Goal: Task Accomplishment & Management: Complete application form

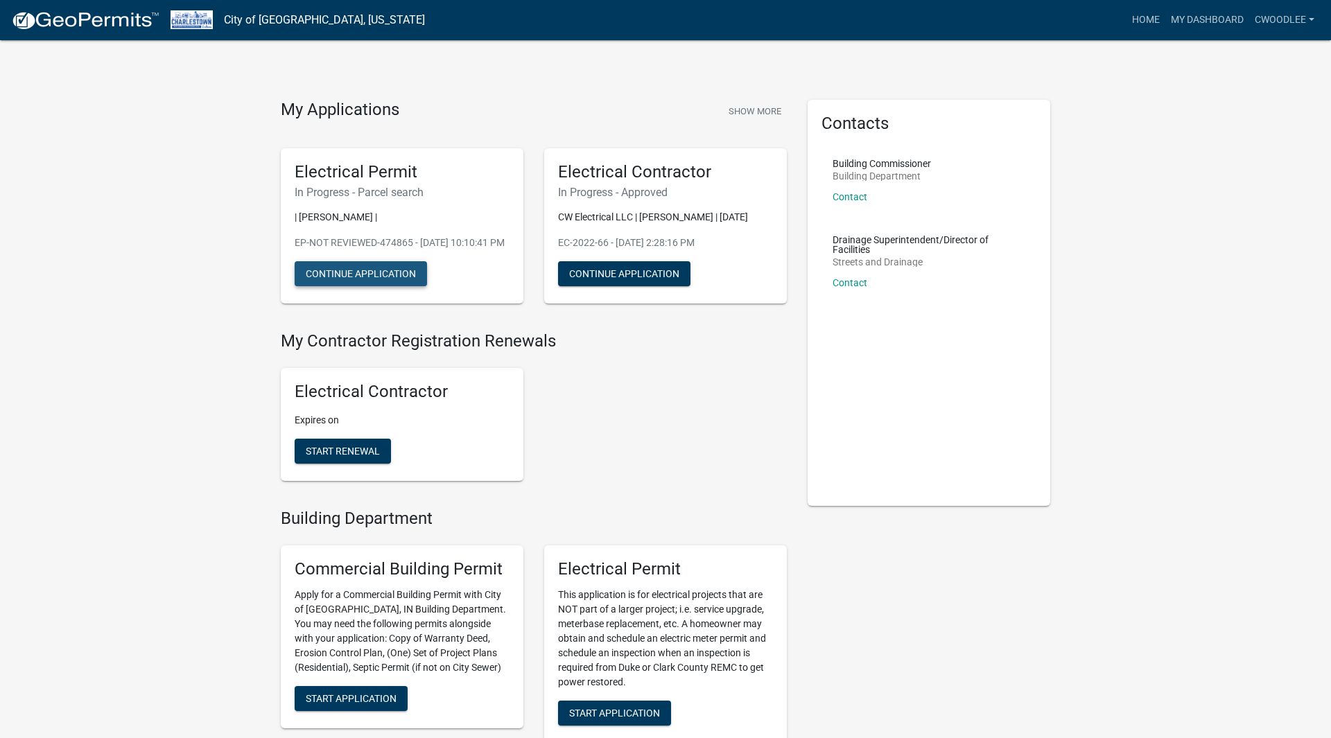
click at [374, 286] on button "Continue Application" at bounding box center [361, 273] width 132 height 25
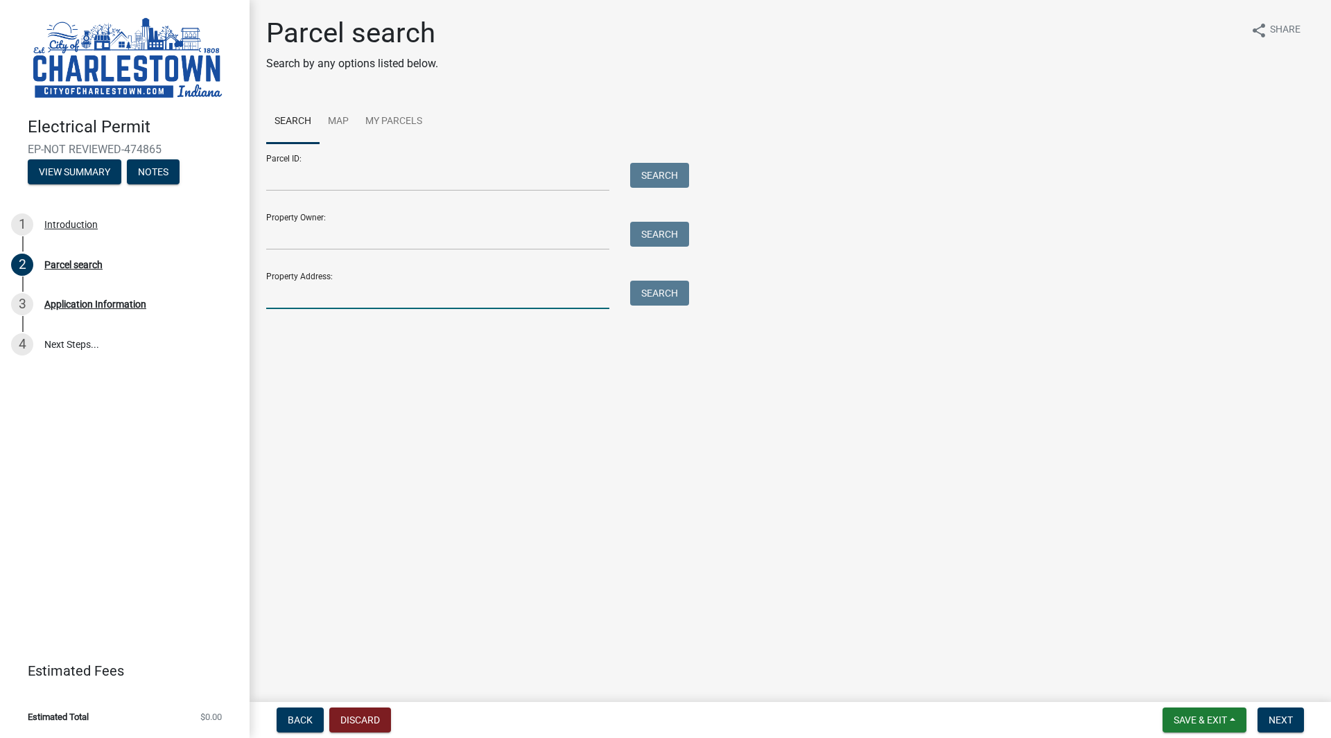
click at [354, 294] on input "Property Address:" at bounding box center [437, 295] width 343 height 28
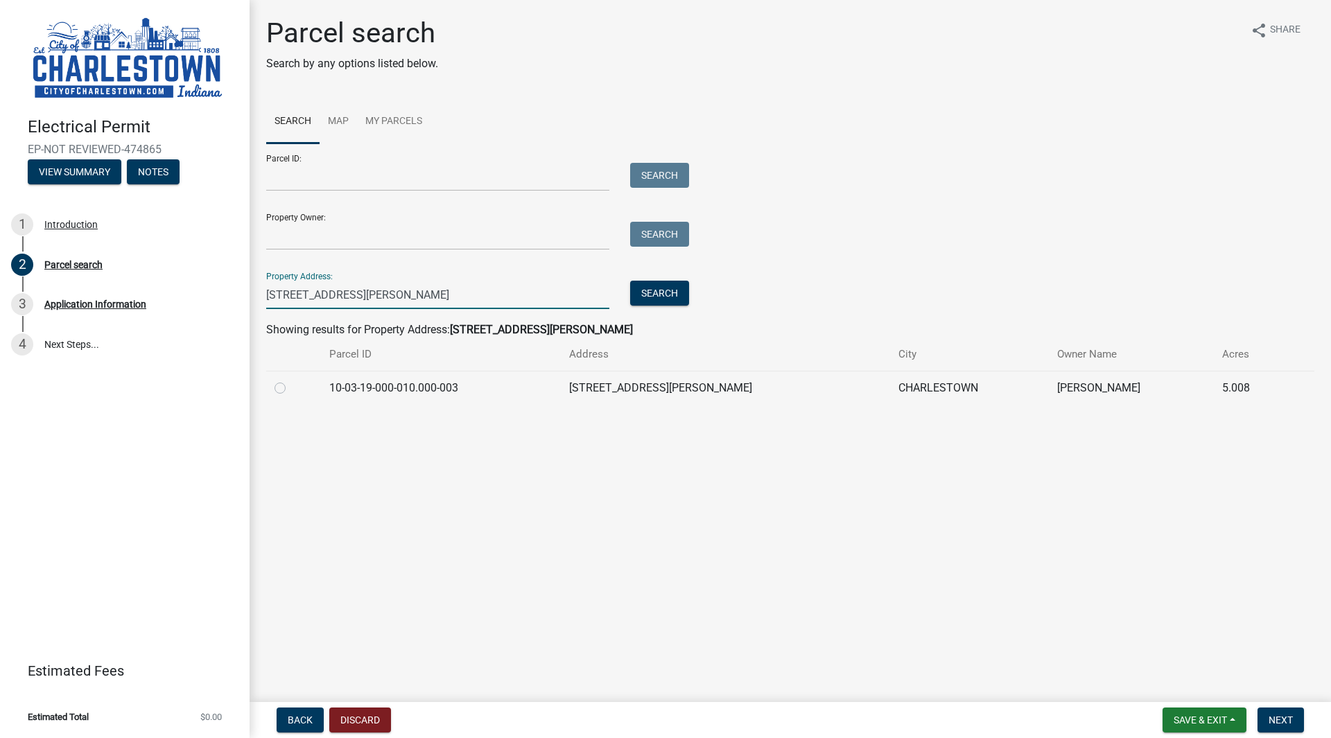
type input "[STREET_ADDRESS][PERSON_NAME]"
click at [291, 380] on label at bounding box center [291, 380] width 0 height 0
click at [291, 389] on input "radio" at bounding box center [295, 384] width 9 height 9
radio input "true"
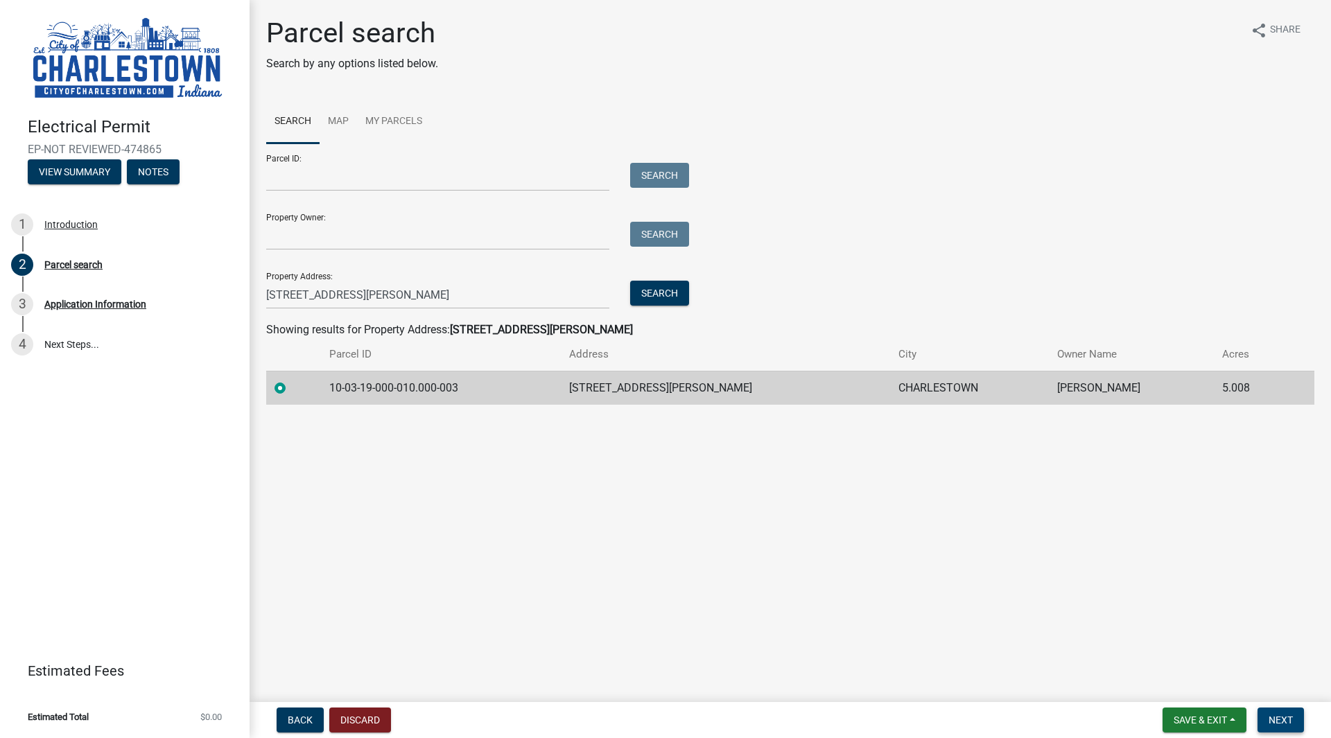
click at [1281, 714] on button "Next" at bounding box center [1281, 720] width 46 height 25
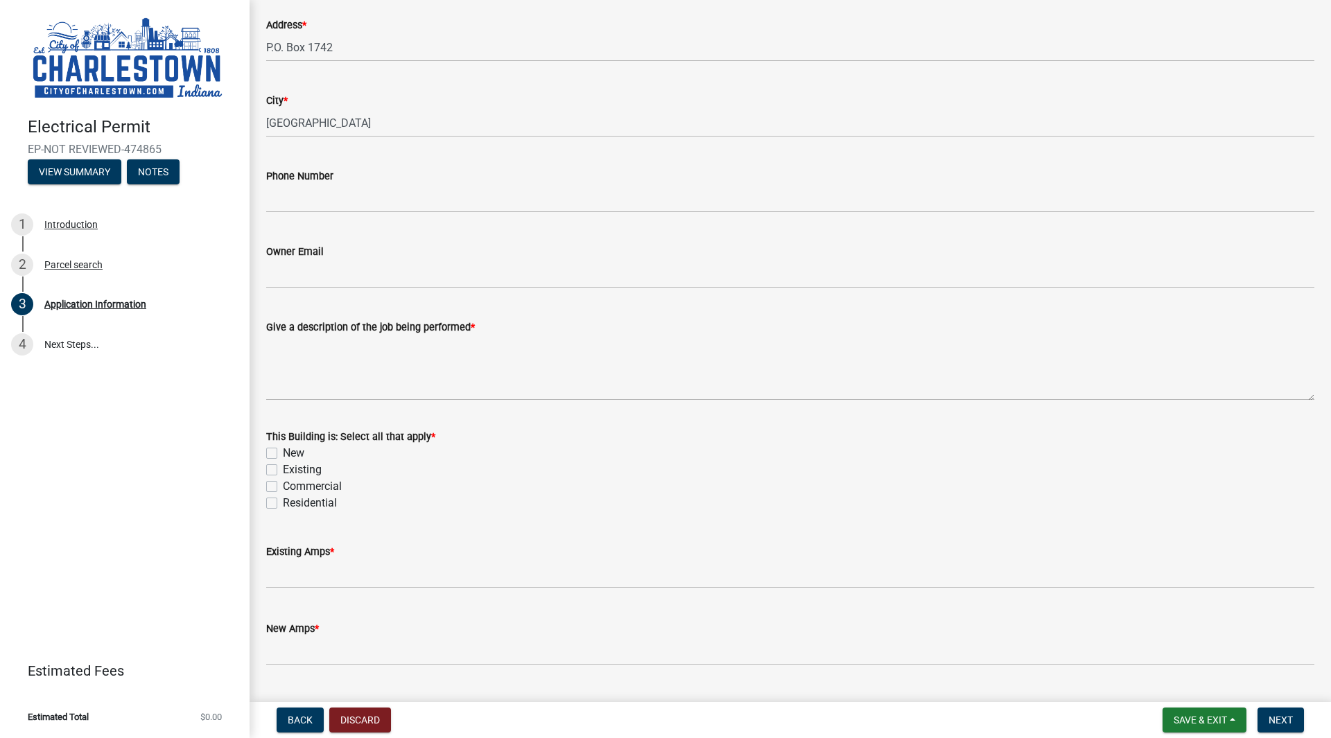
scroll to position [289, 0]
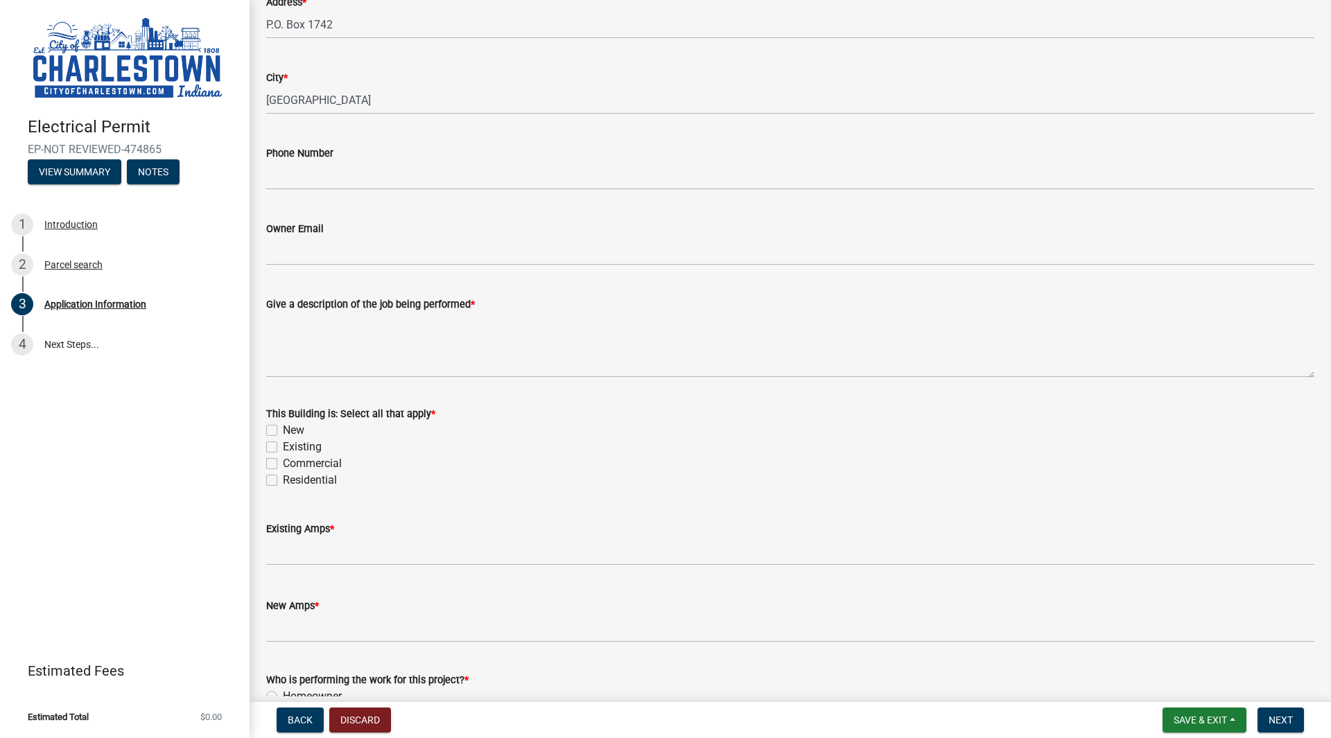
click at [283, 452] on label "Existing" at bounding box center [302, 447] width 39 height 17
click at [283, 448] on input "Existing" at bounding box center [287, 443] width 9 height 9
checkbox input "true"
checkbox input "false"
checkbox input "true"
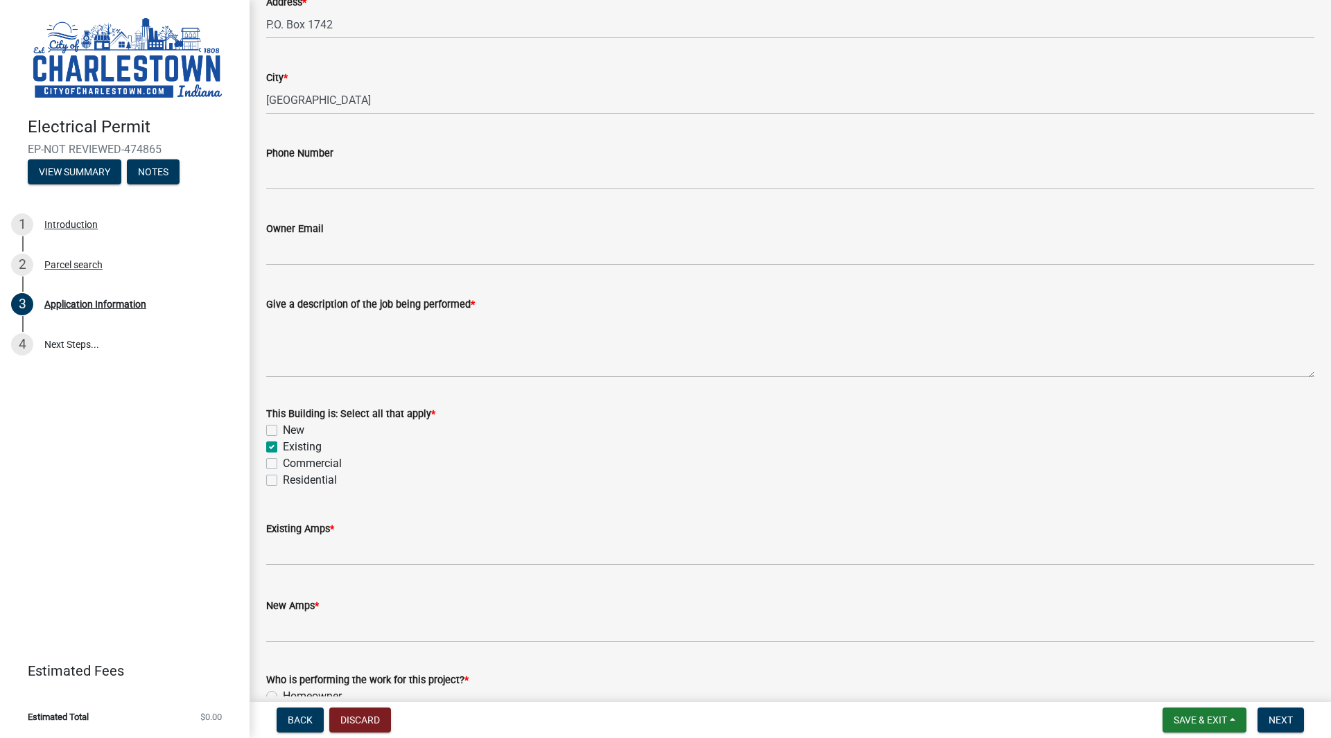
checkbox input "false"
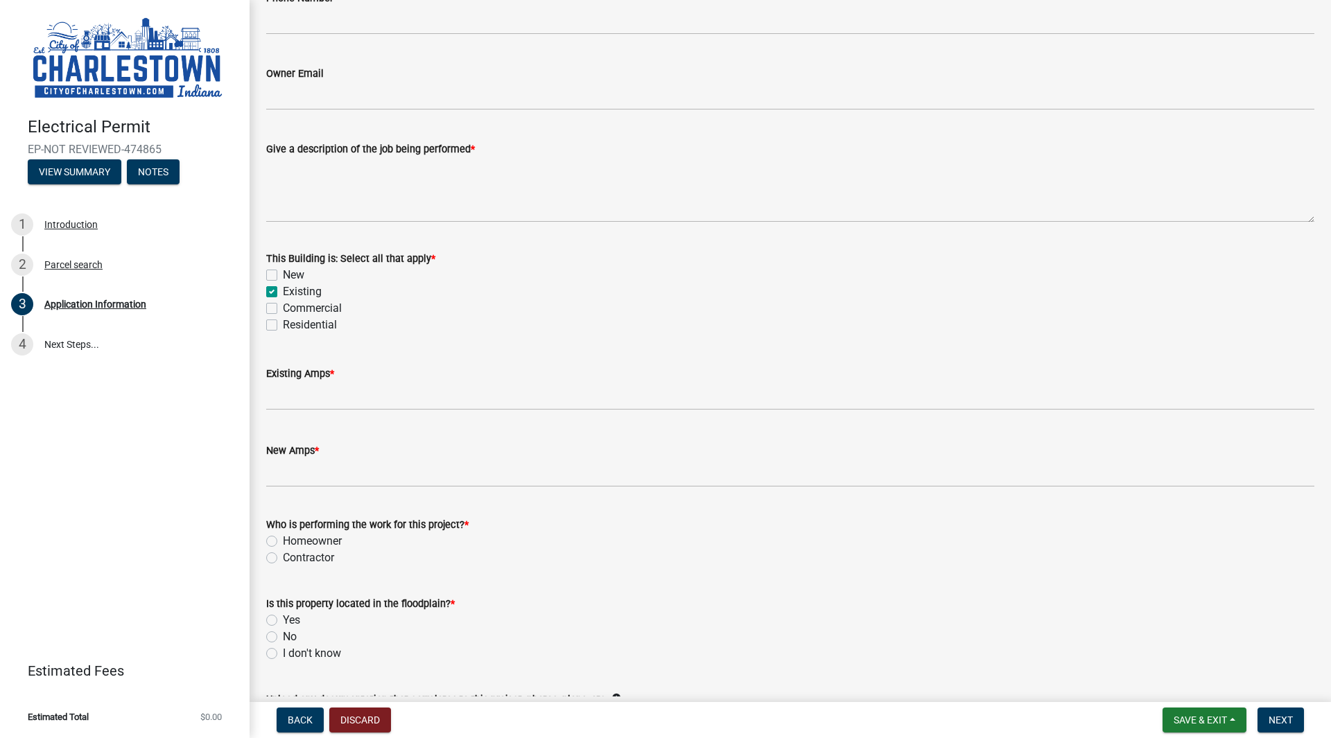
scroll to position [458, 0]
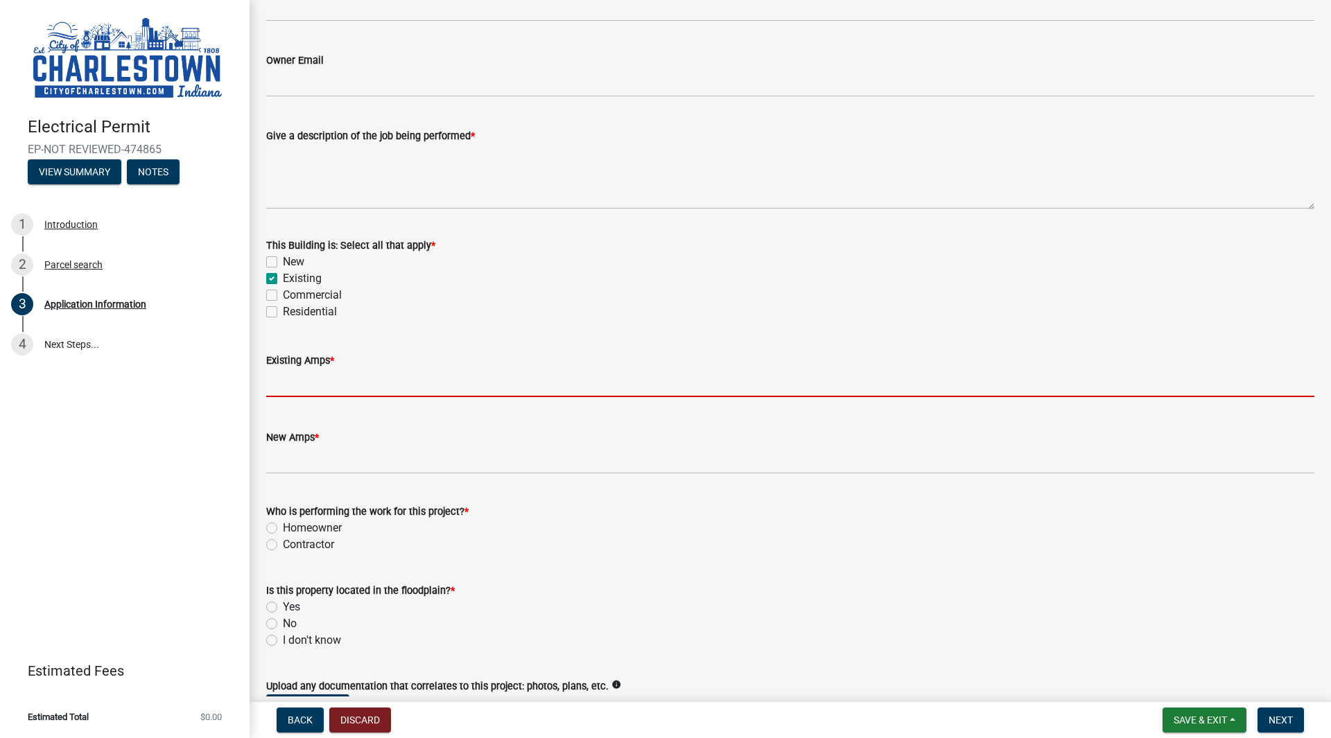
click at [322, 377] on input "text" at bounding box center [790, 383] width 1048 height 28
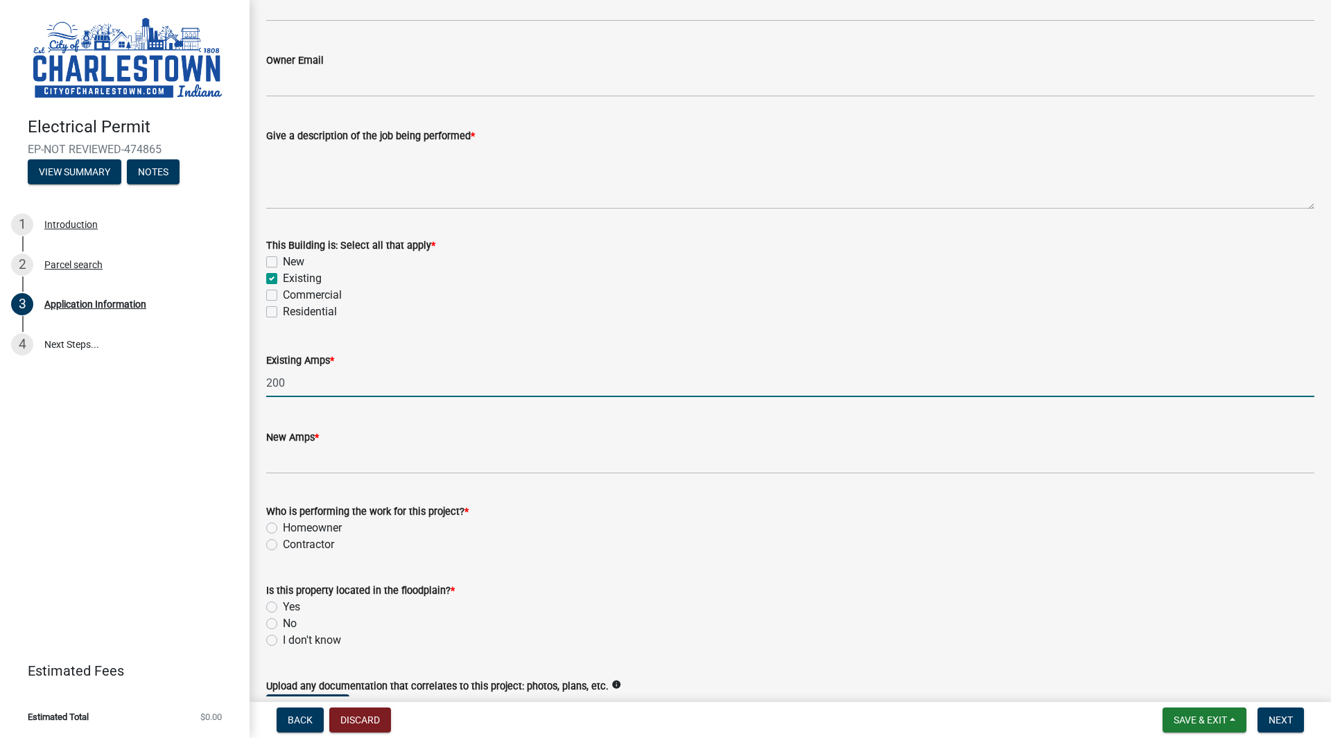
type input "200"
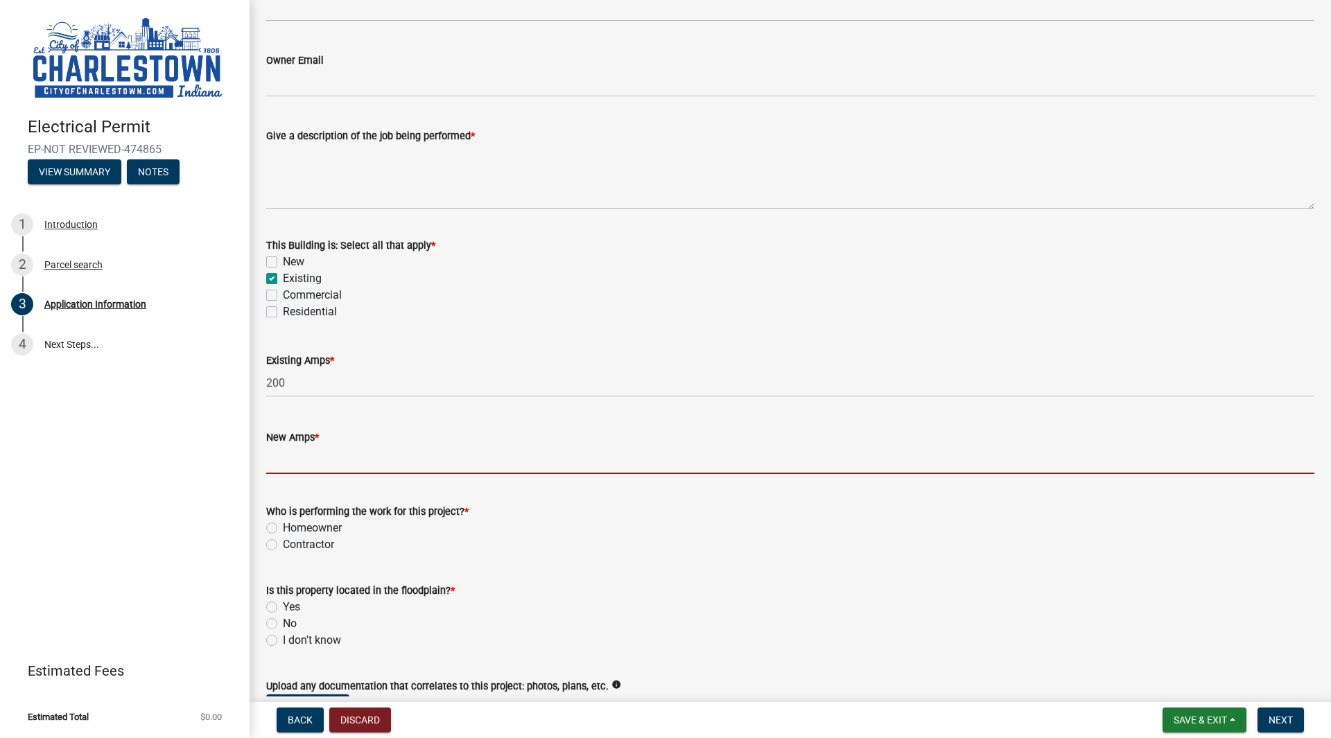
click at [286, 462] on input "text" at bounding box center [790, 460] width 1048 height 28
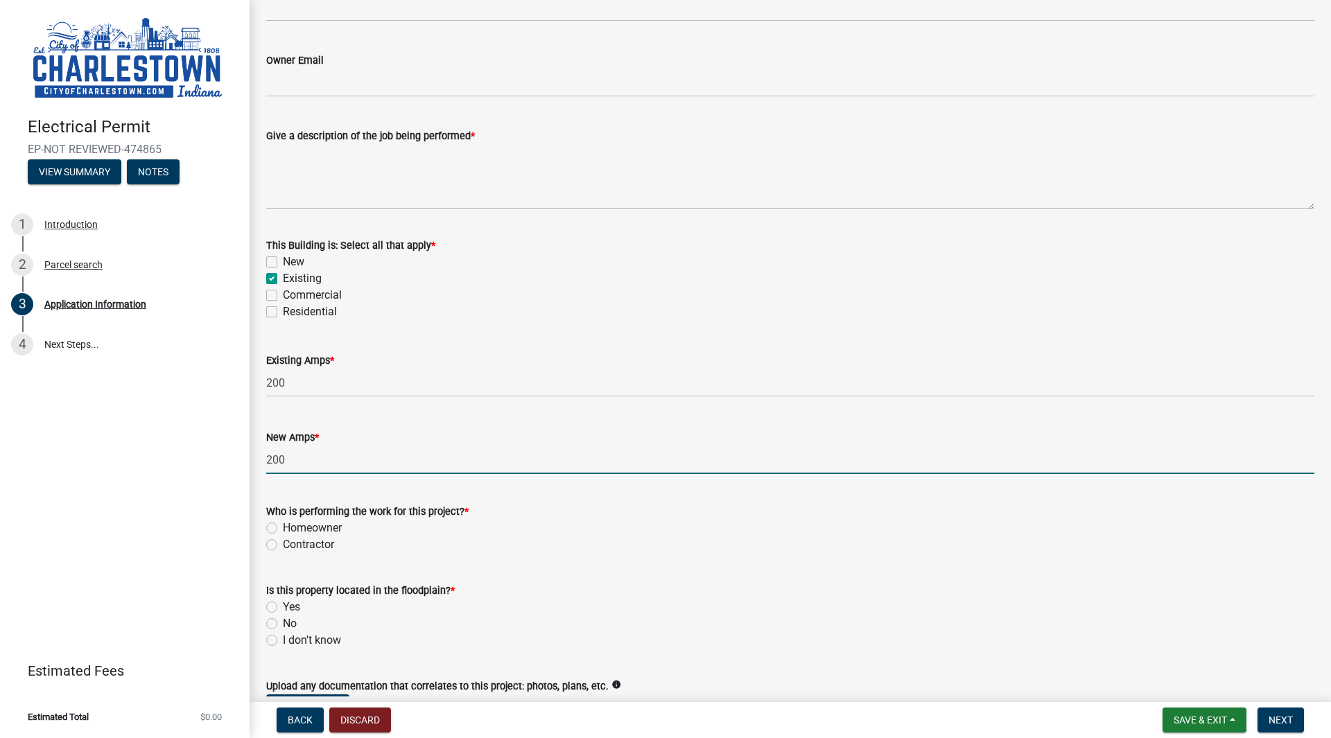
type input "200"
click at [283, 543] on label "Contractor" at bounding box center [308, 545] width 51 height 17
click at [283, 543] on input "Contractor" at bounding box center [287, 541] width 9 height 9
radio input "true"
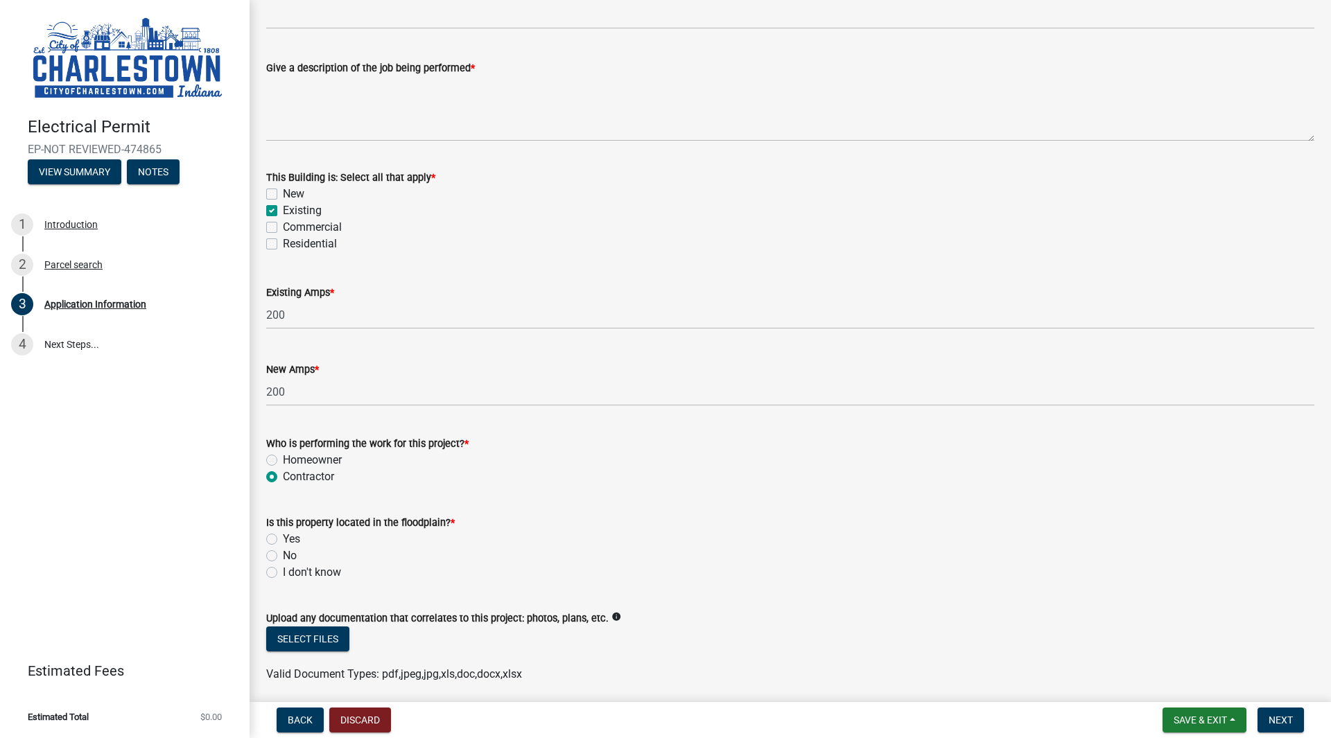
scroll to position [529, 0]
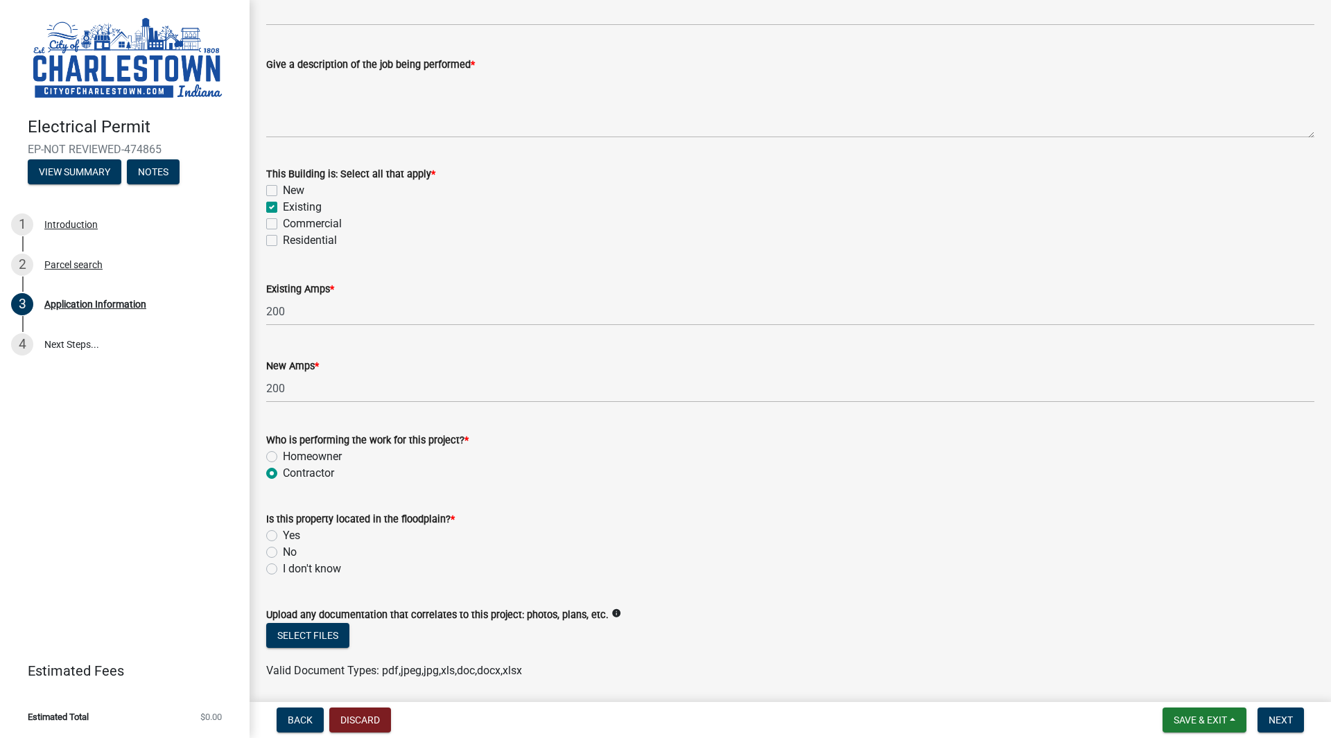
click at [283, 551] on label "No" at bounding box center [290, 552] width 14 height 17
click at [283, 551] on input "No" at bounding box center [287, 548] width 9 height 9
radio input "true"
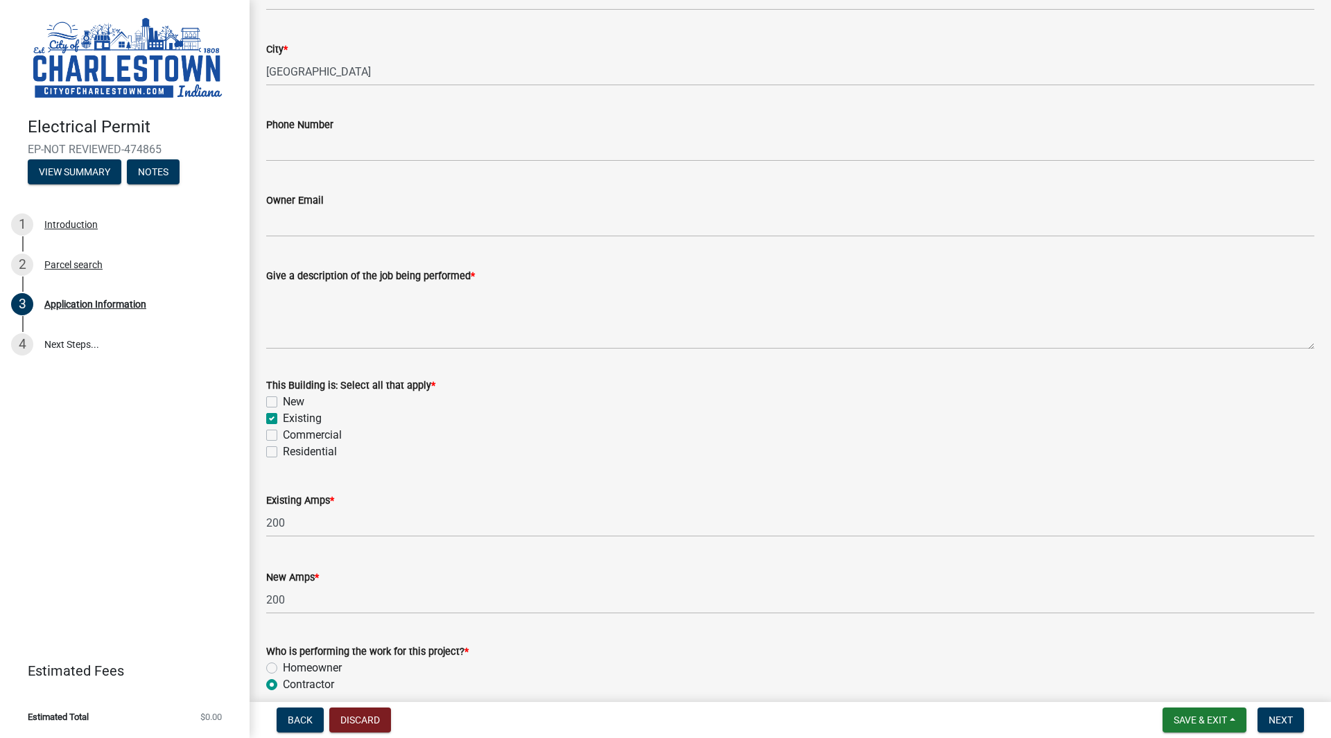
scroll to position [311, 0]
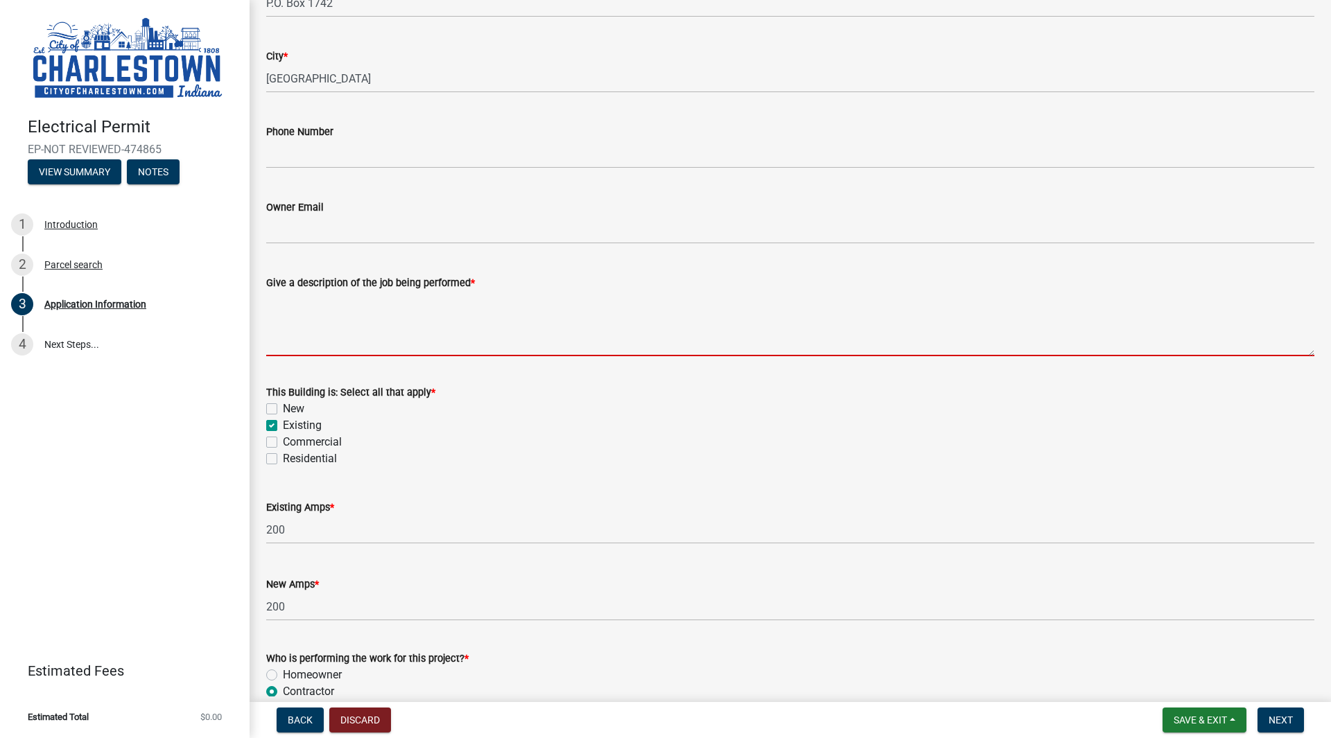
click at [304, 342] on textarea "Give a description of the job being performed *" at bounding box center [790, 323] width 1048 height 65
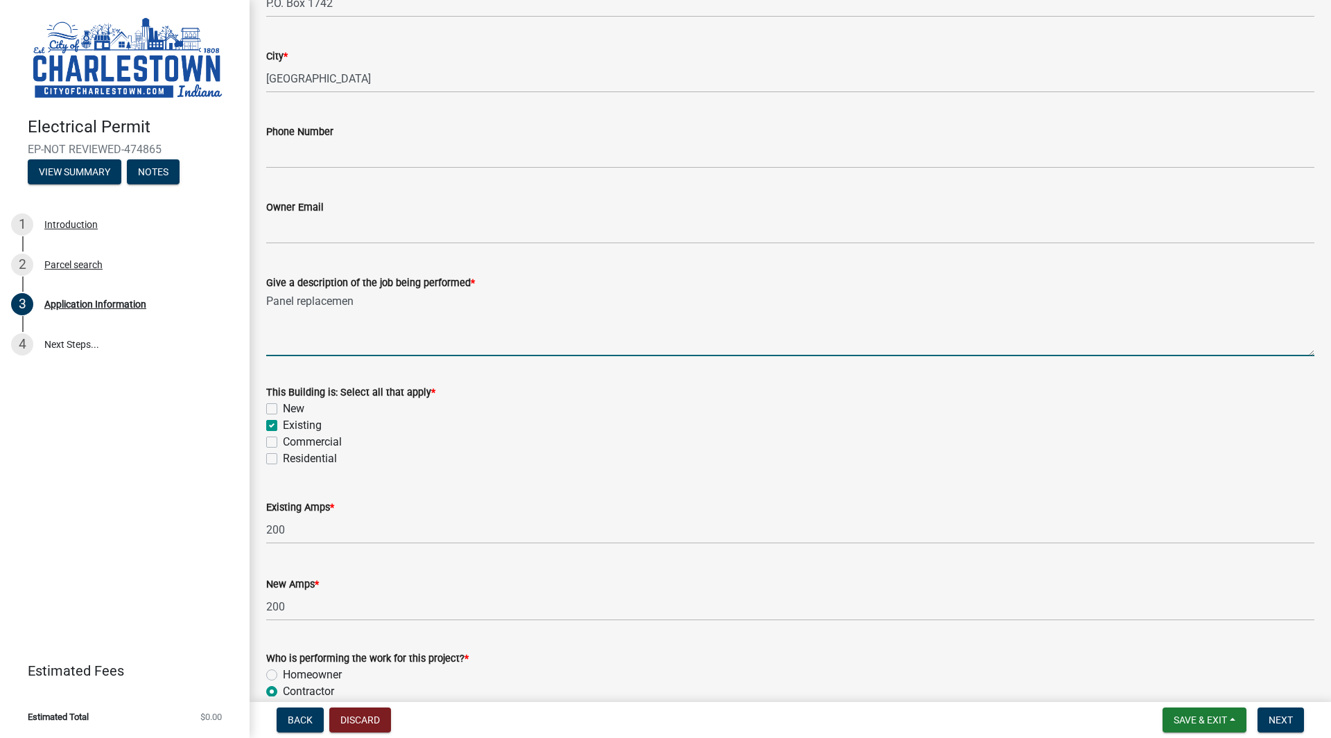
type textarea "Panel replacement"
click at [1290, 714] on button "Next" at bounding box center [1281, 720] width 46 height 25
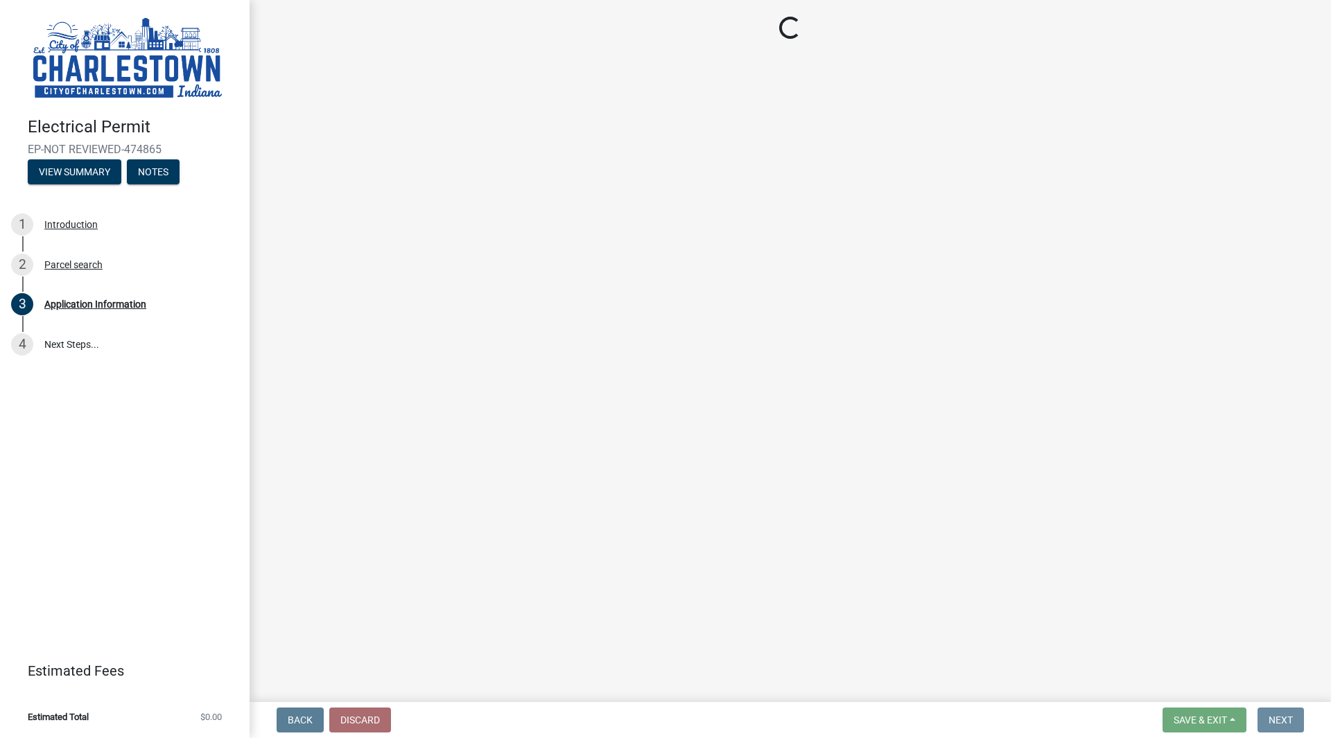
scroll to position [0, 0]
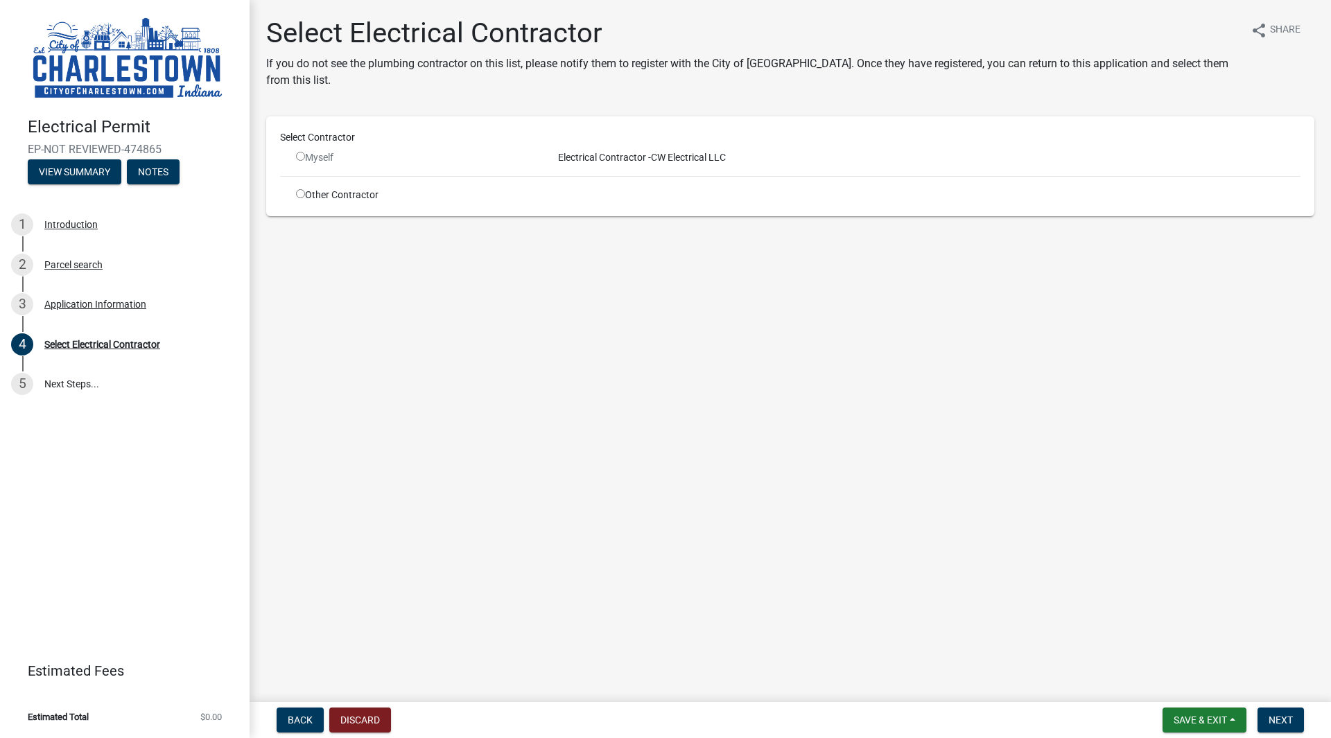
click at [301, 159] on input "radio" at bounding box center [300, 156] width 9 height 9
click at [298, 155] on input "radio" at bounding box center [300, 156] width 9 height 9
radio input "false"
click at [1283, 714] on span "Next" at bounding box center [1281, 720] width 24 height 11
click at [576, 157] on span "Electrical Contractor -" at bounding box center [602, 157] width 98 height 11
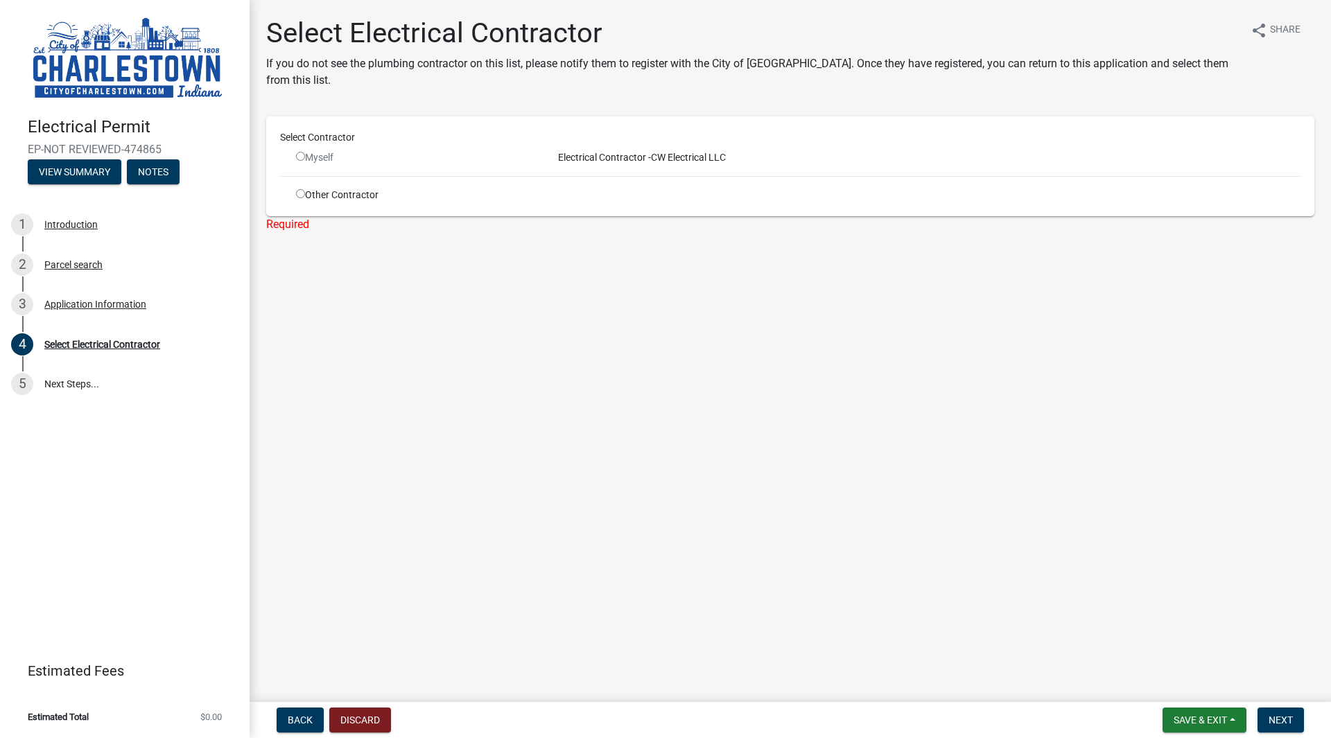
click at [300, 194] on input "radio" at bounding box center [300, 193] width 9 height 9
radio input "true"
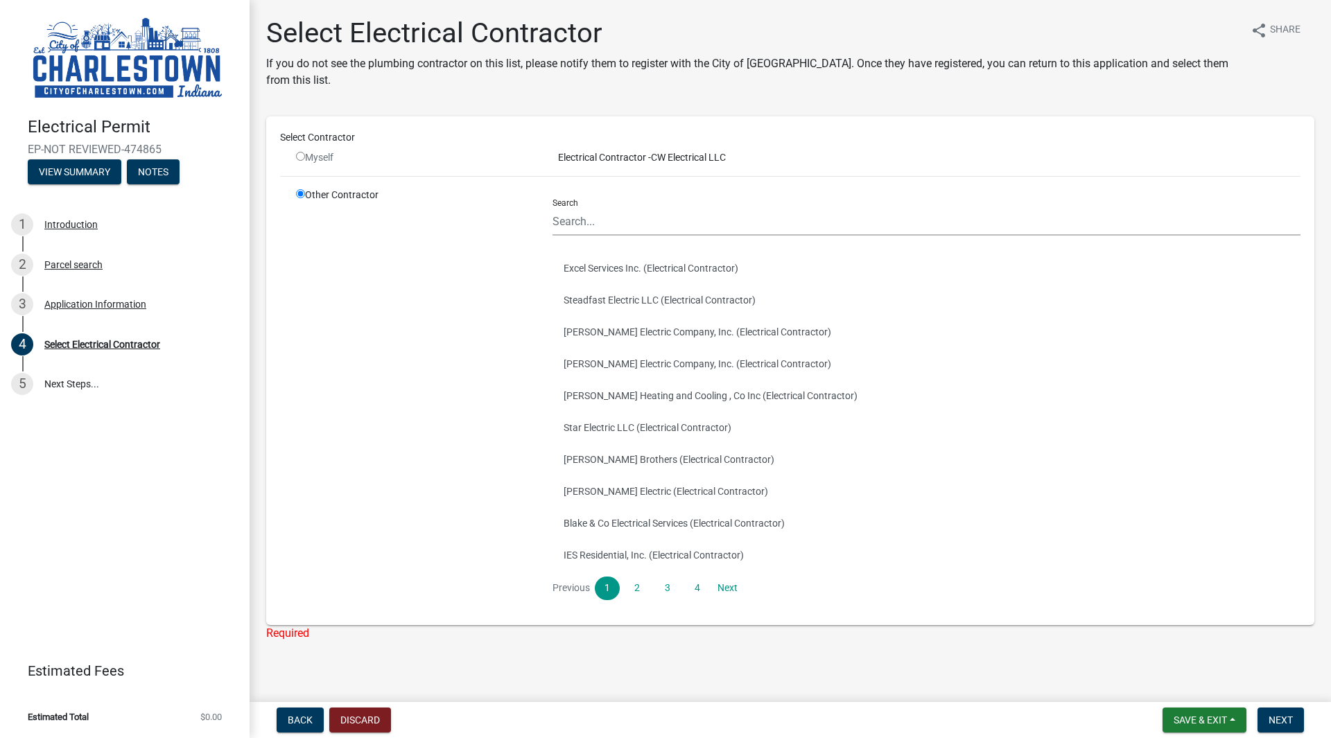
click at [300, 152] on input "radio" at bounding box center [300, 156] width 9 height 9
radio input "false"
radio input "true"
click at [302, 158] on input "radio" at bounding box center [300, 156] width 9 height 9
radio input "false"
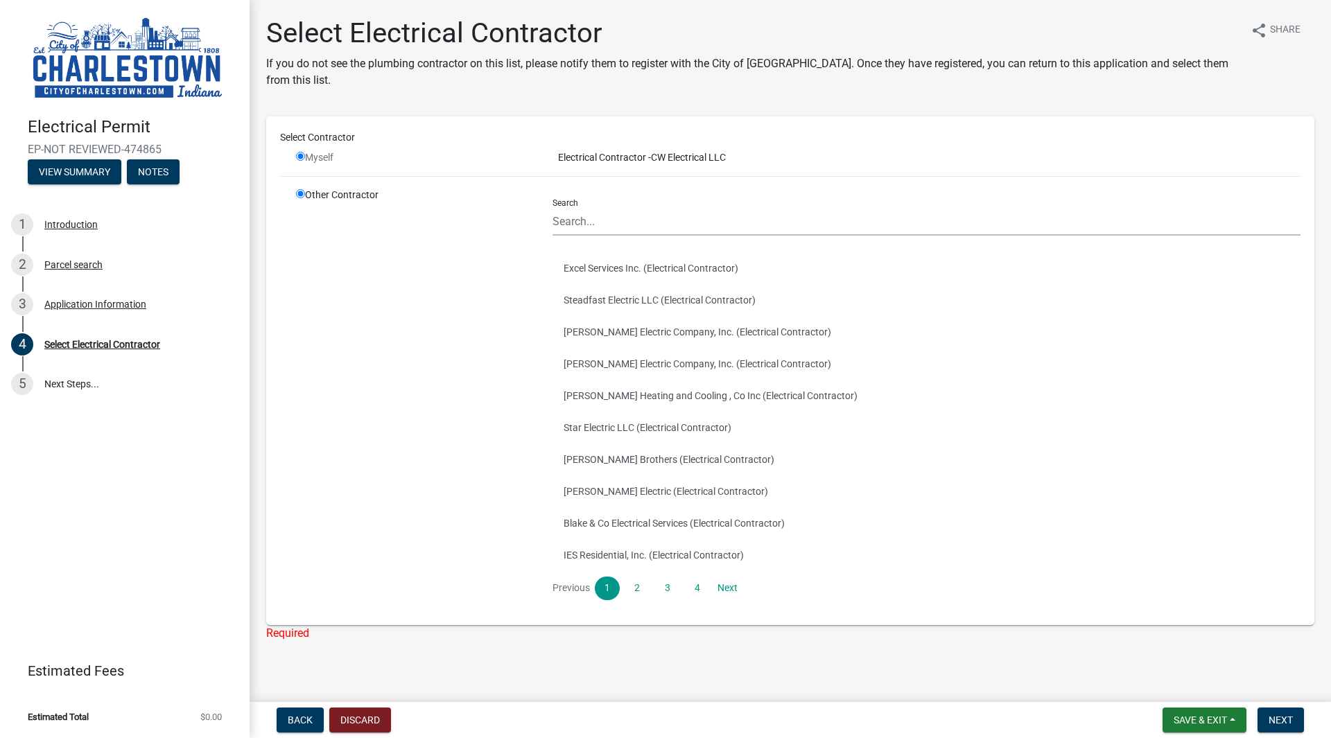
radio input "true"
click at [302, 158] on input "radio" at bounding box center [300, 156] width 9 height 9
radio input "false"
radio input "true"
click at [302, 158] on input "radio" at bounding box center [300, 156] width 9 height 9
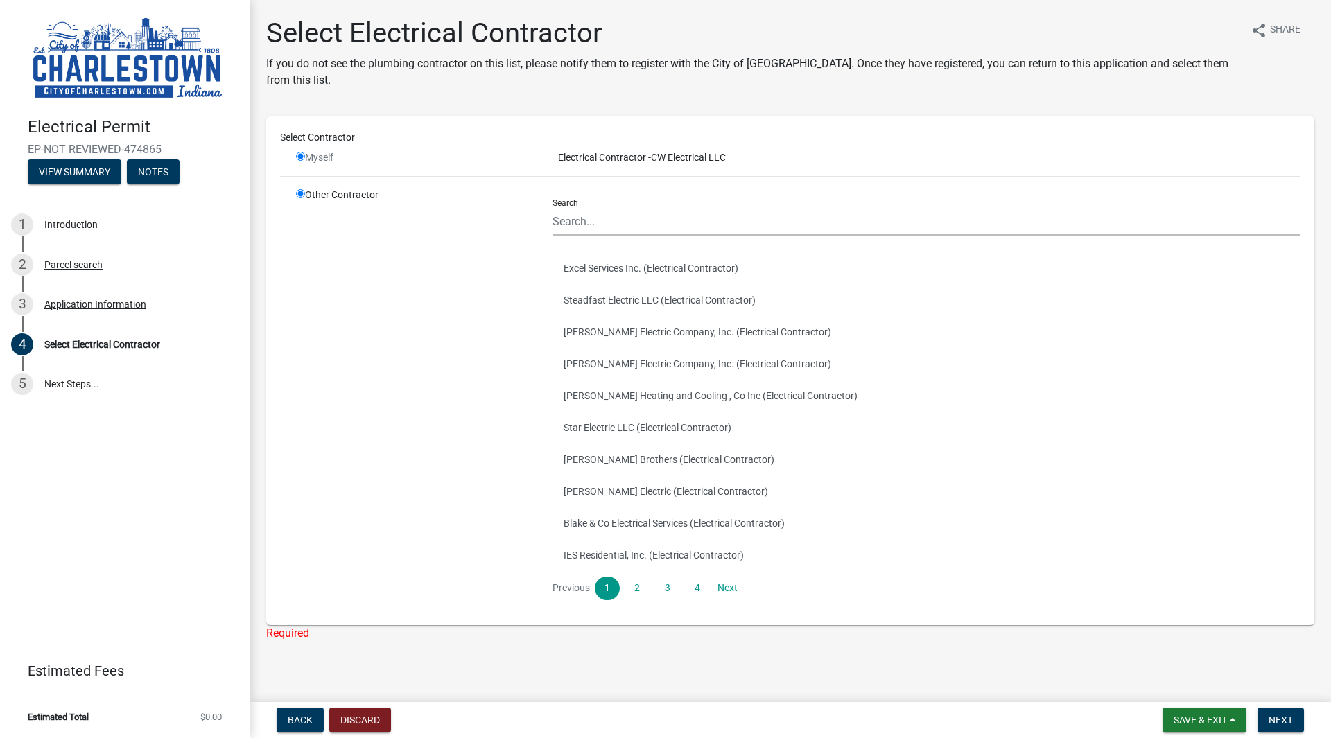
radio input "false"
radio input "true"
click at [311, 714] on span "Back" at bounding box center [300, 720] width 25 height 11
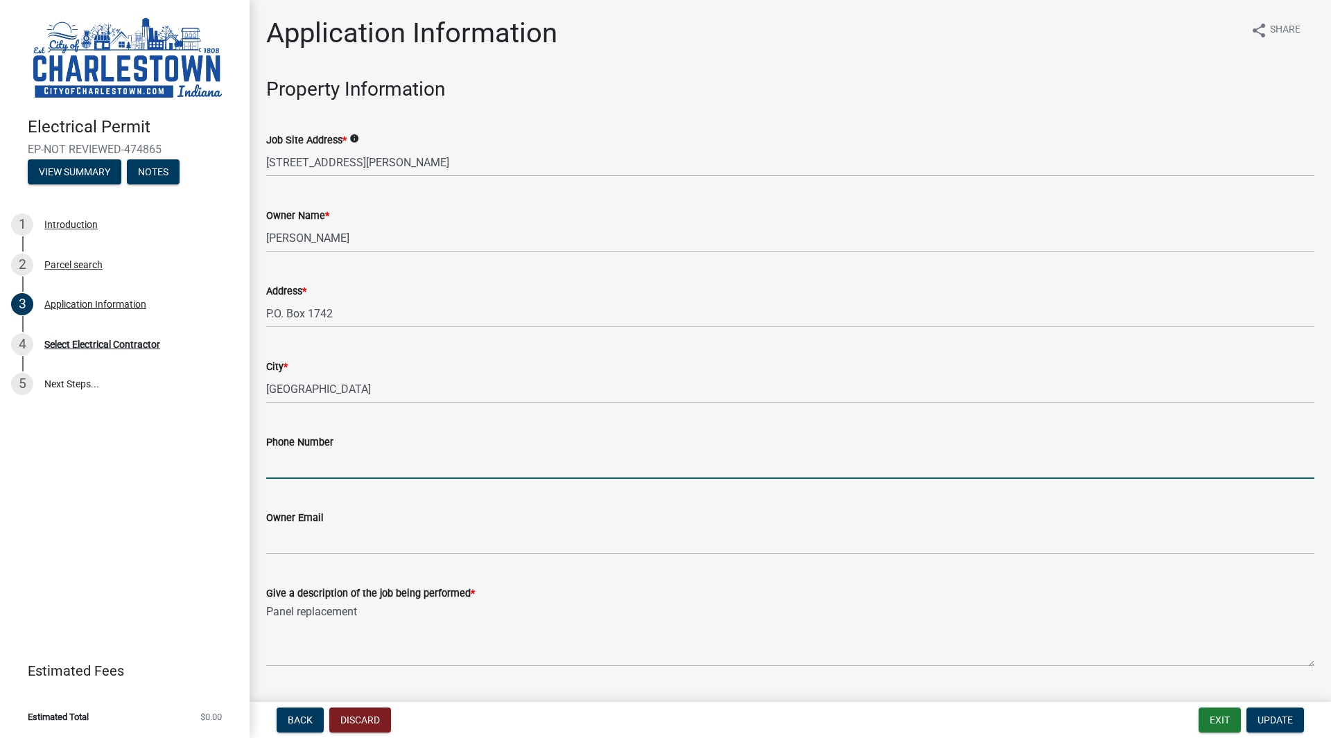
click at [516, 471] on input "Phone Number" at bounding box center [790, 465] width 1048 height 28
click at [1291, 714] on span "Update" at bounding box center [1275, 720] width 35 height 11
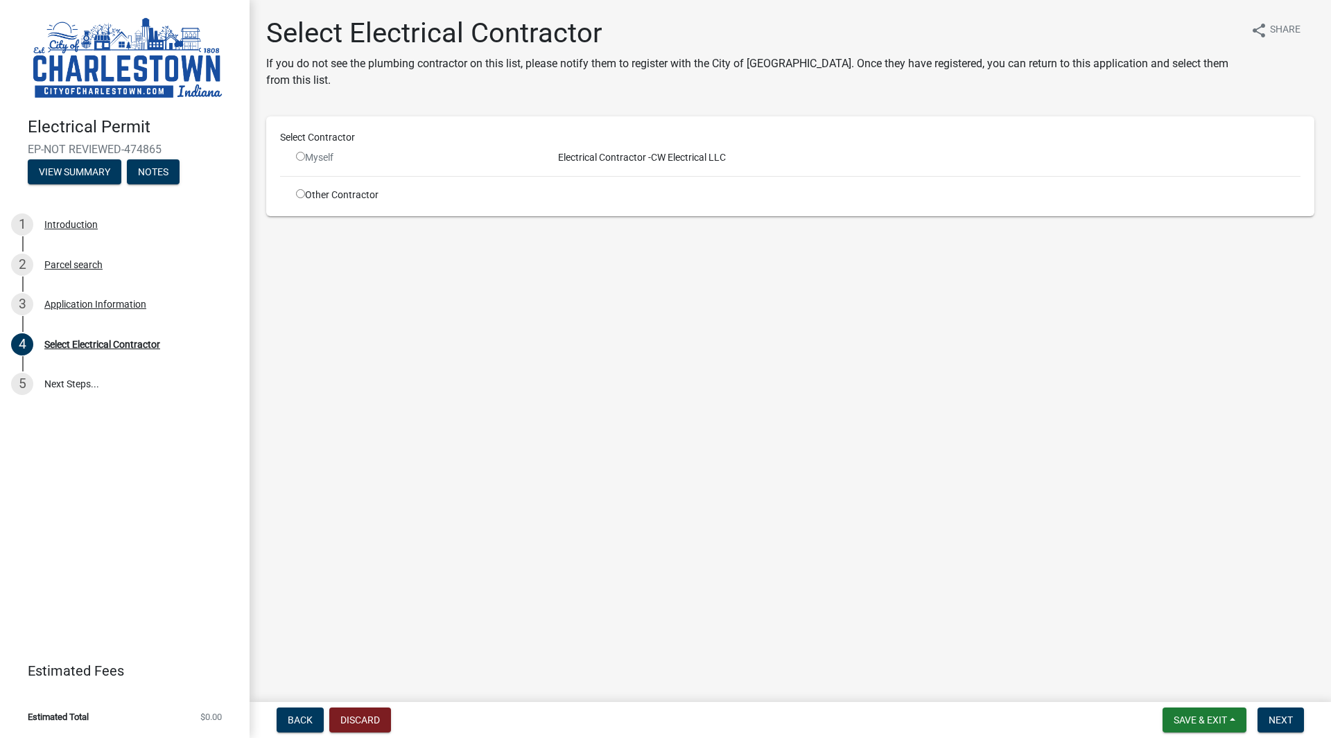
click at [299, 153] on input "radio" at bounding box center [300, 156] width 9 height 9
click at [301, 158] on input "radio" at bounding box center [300, 156] width 9 height 9
radio input "false"
click at [301, 192] on input "radio" at bounding box center [300, 193] width 9 height 9
radio input "true"
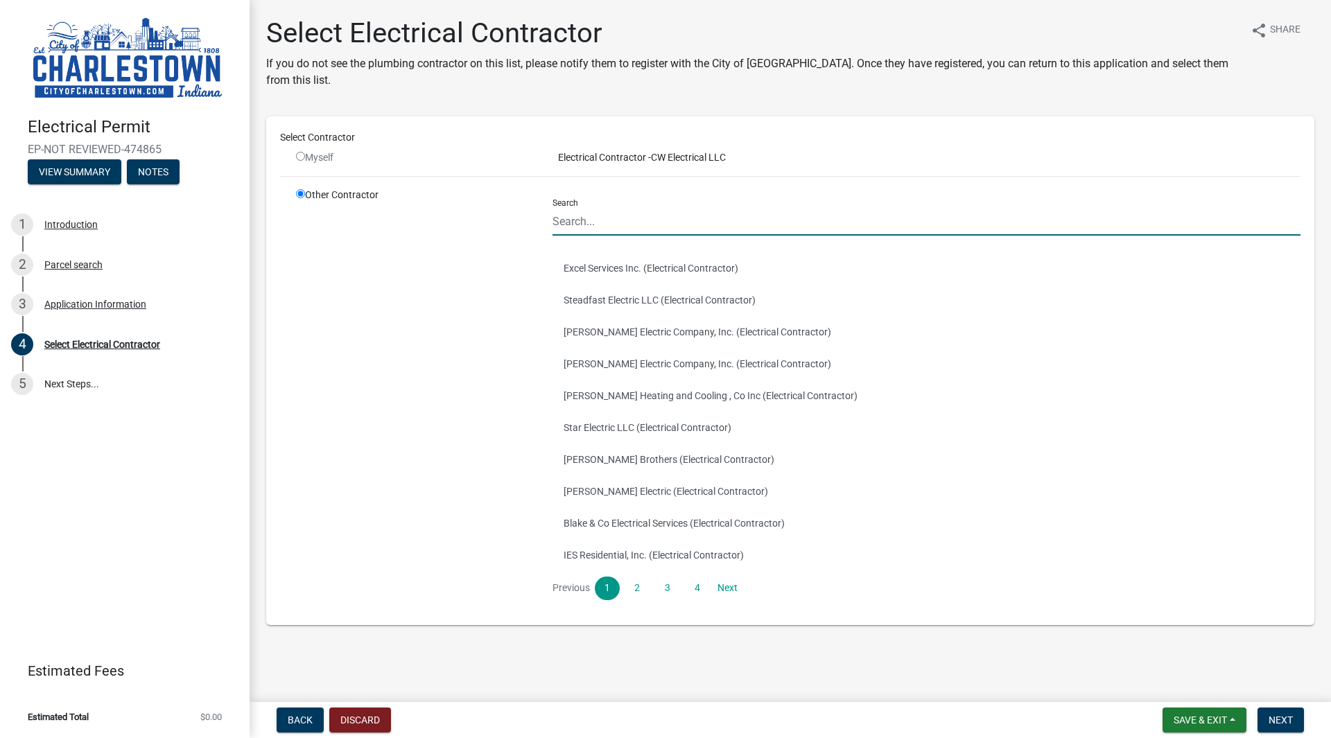
click at [605, 226] on input "Search" at bounding box center [927, 221] width 748 height 28
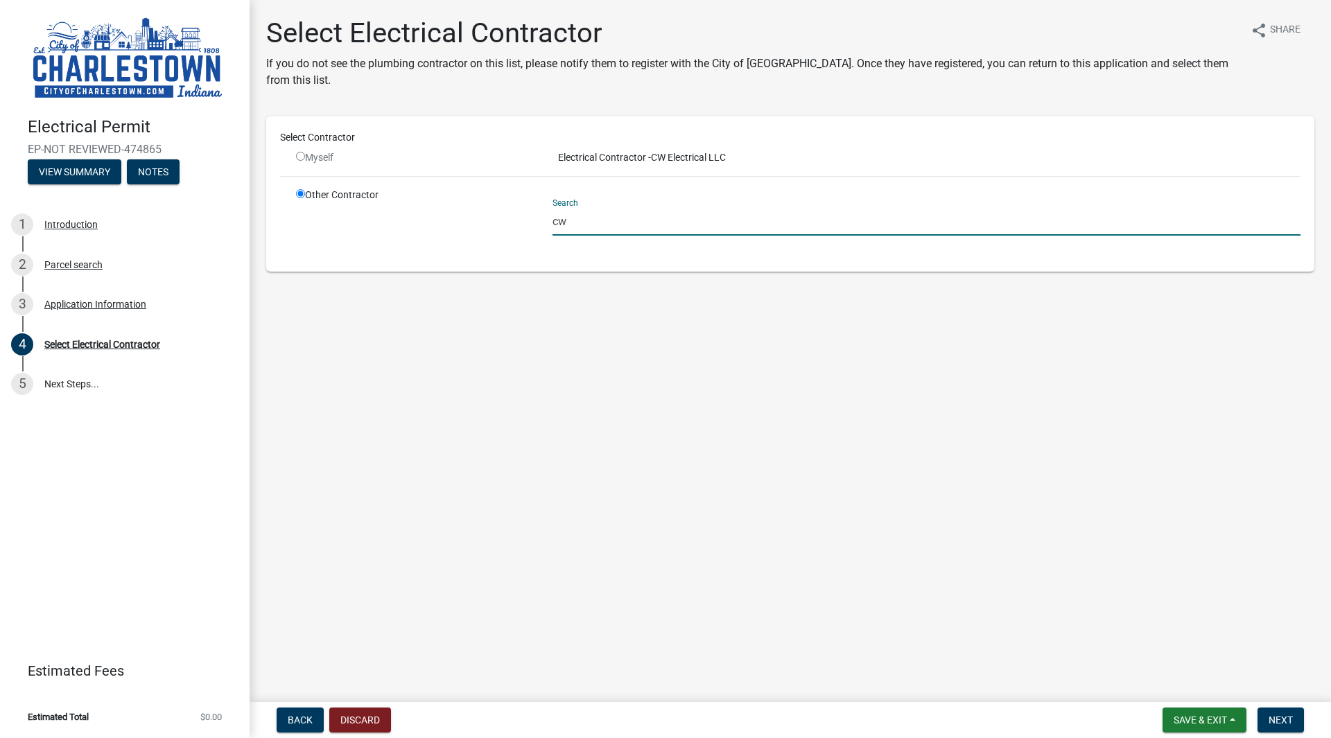
type input "c"
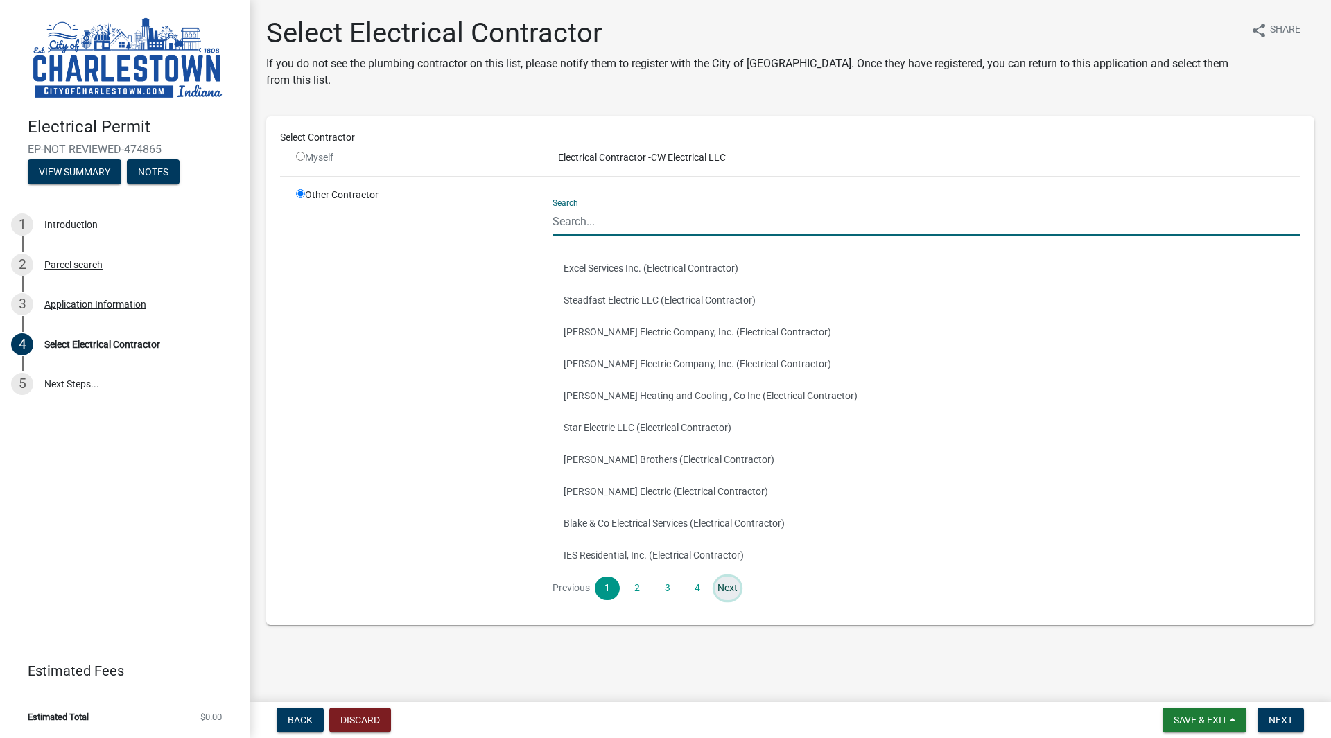
click at [727, 591] on link "Next" at bounding box center [727, 589] width 25 height 24
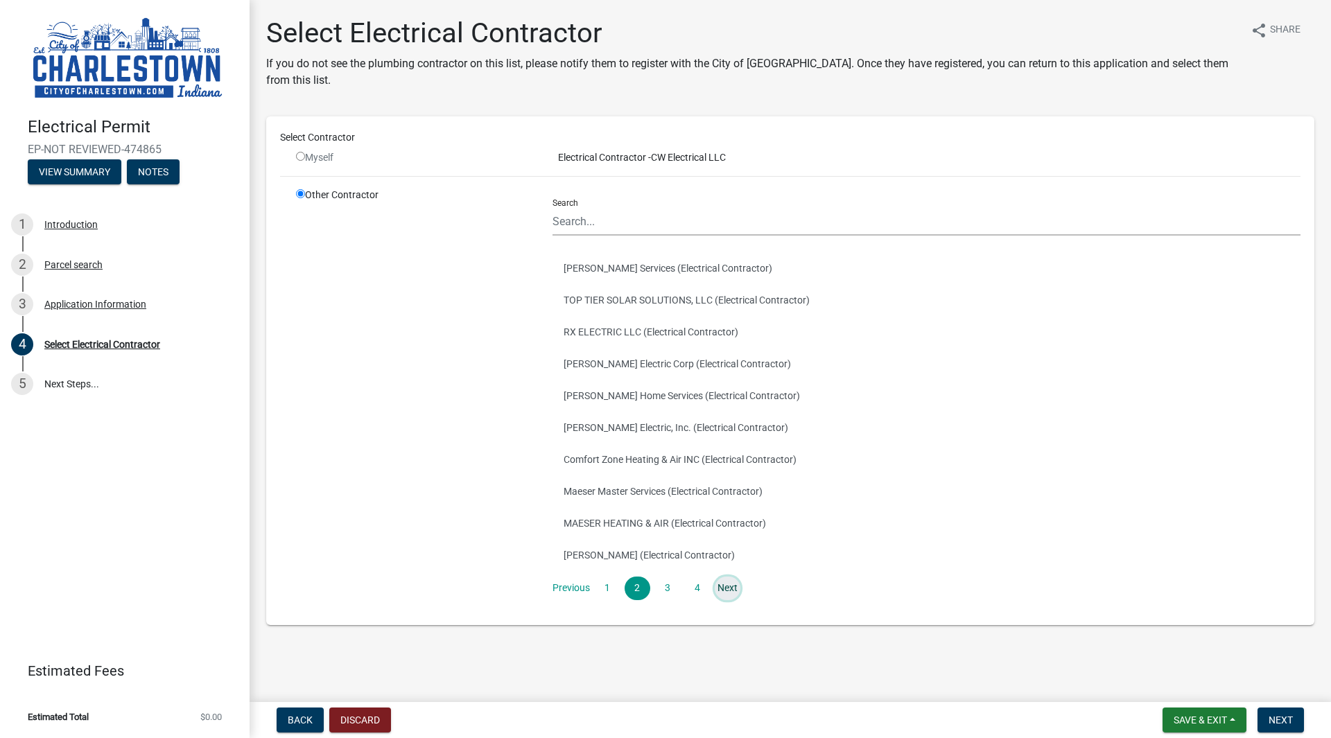
click at [727, 591] on link "Next" at bounding box center [727, 589] width 25 height 24
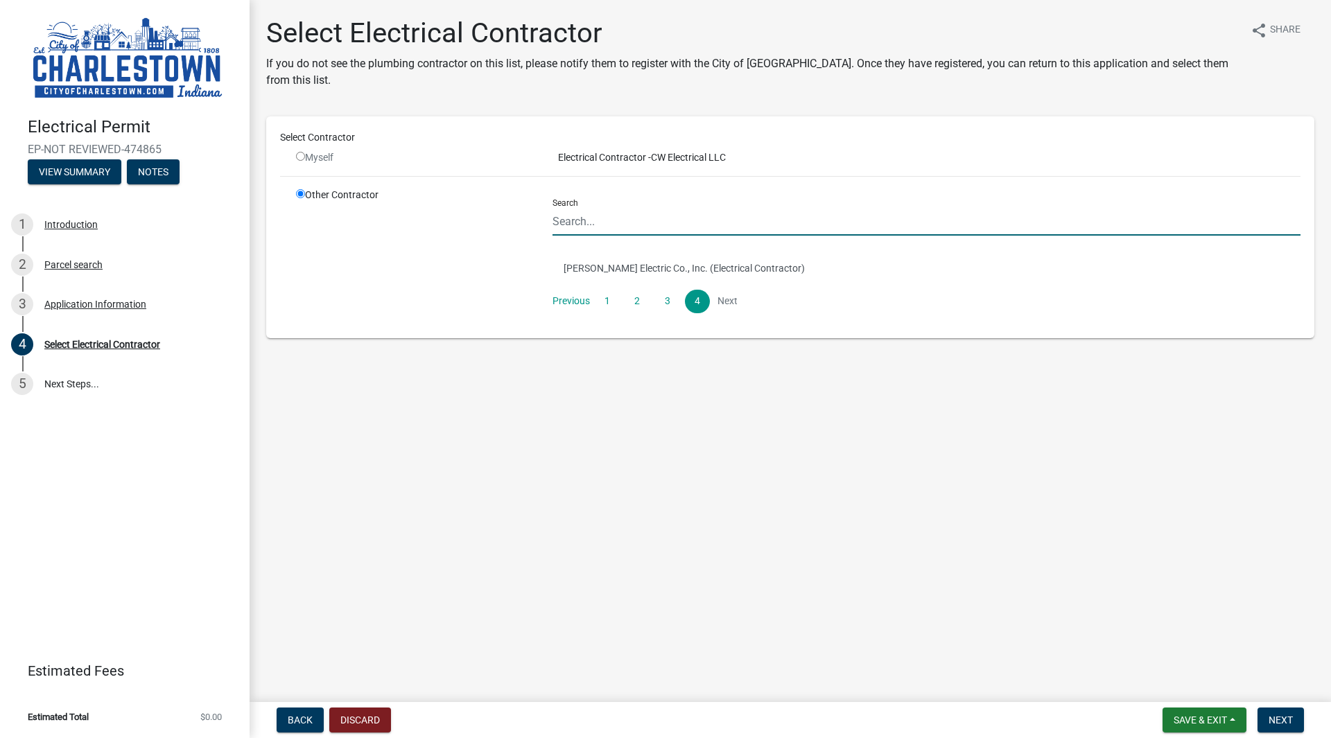
click at [589, 224] on input "Search" at bounding box center [927, 221] width 748 height 28
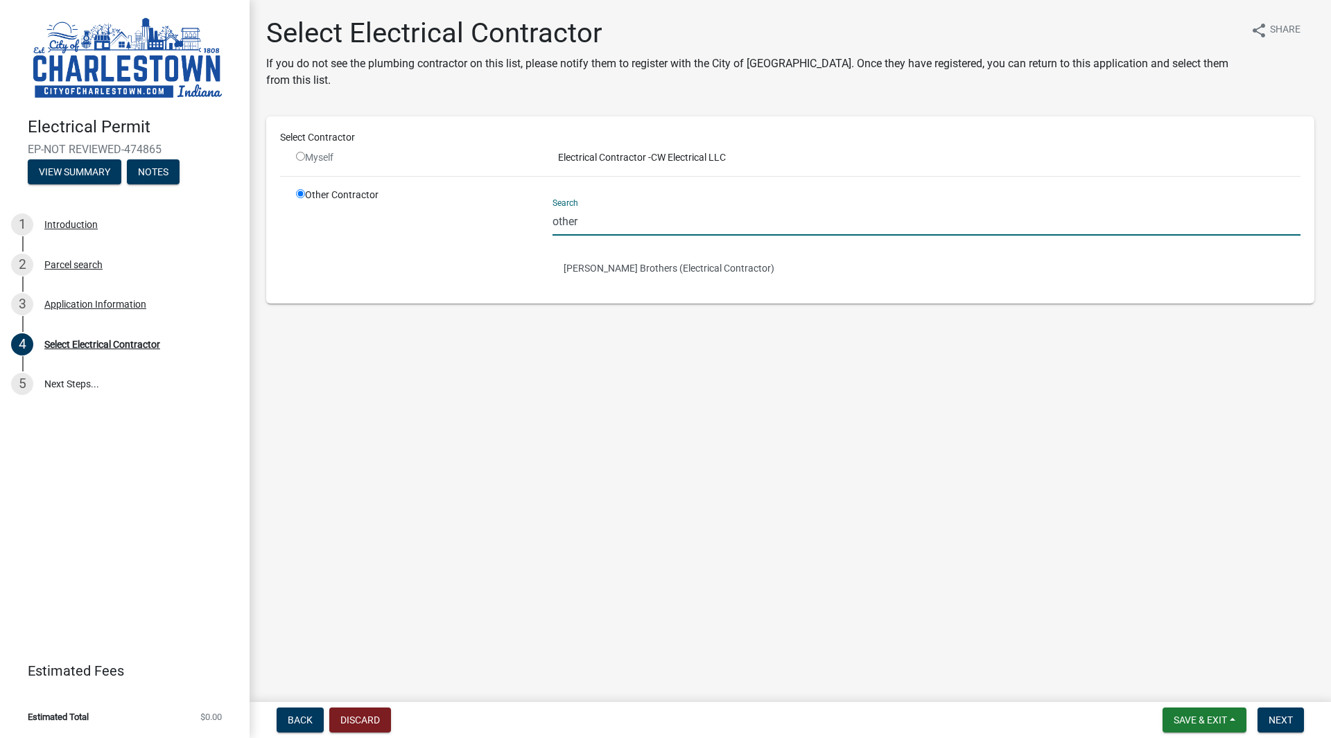
type input "other"
click at [235, 714] on li "Estimated Total $0.00" at bounding box center [125, 717] width 250 height 31
click at [298, 714] on span "Back" at bounding box center [300, 720] width 25 height 11
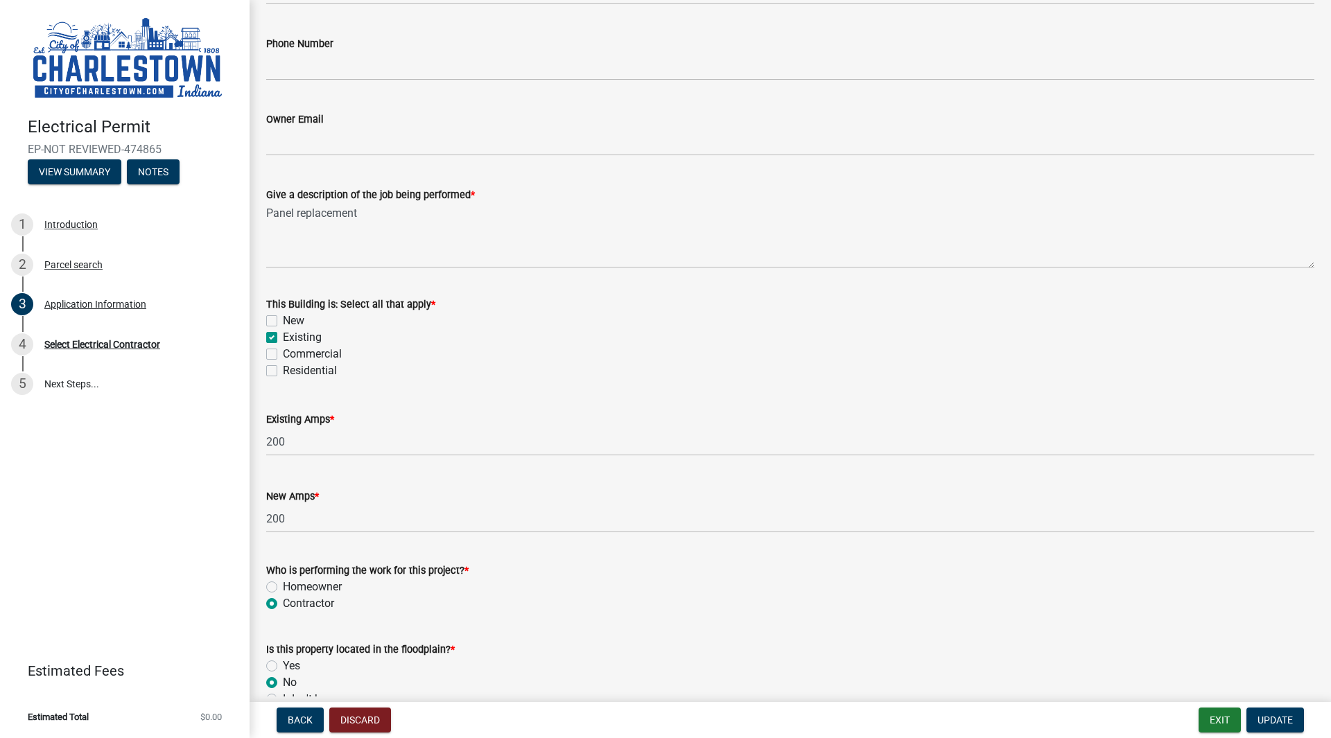
scroll to position [399, 0]
click at [283, 370] on label "Residential" at bounding box center [310, 370] width 54 height 17
click at [283, 370] on input "Residential" at bounding box center [287, 366] width 9 height 9
checkbox input "true"
checkbox input "false"
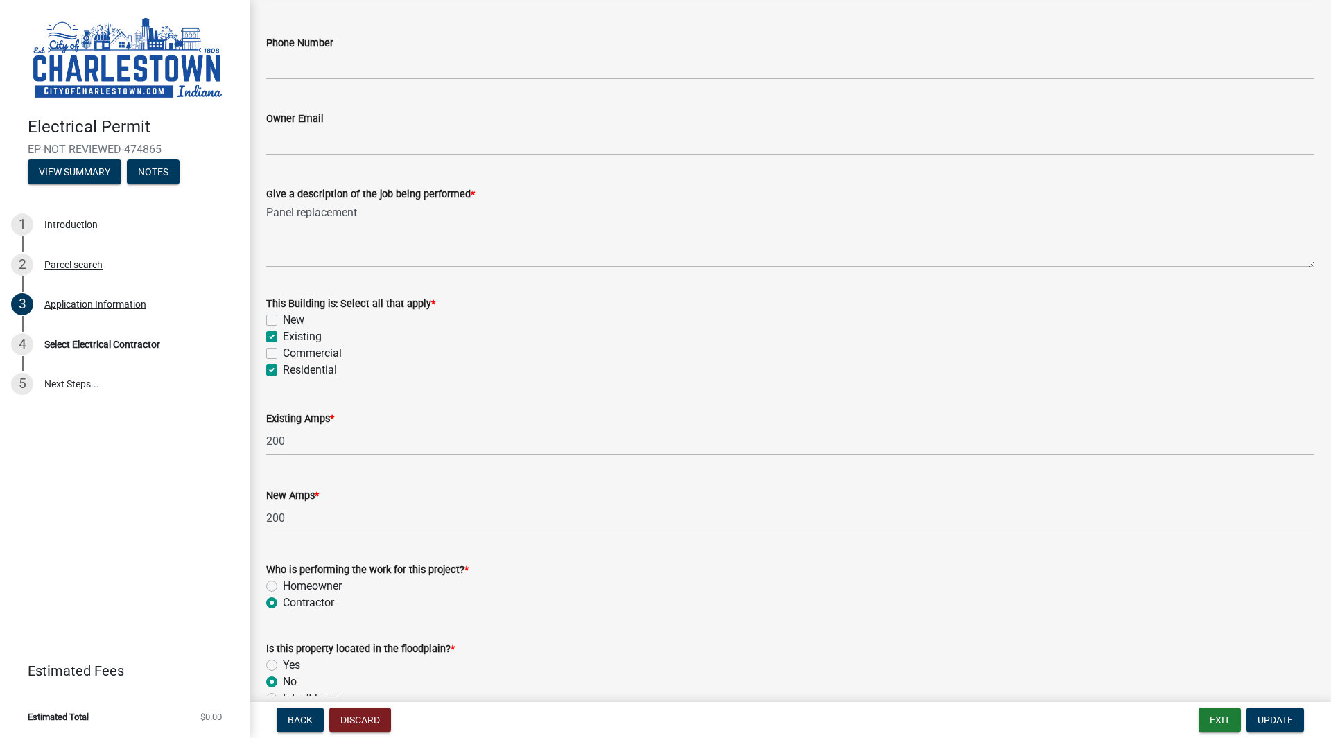
checkbox input "true"
checkbox input "false"
checkbox input "true"
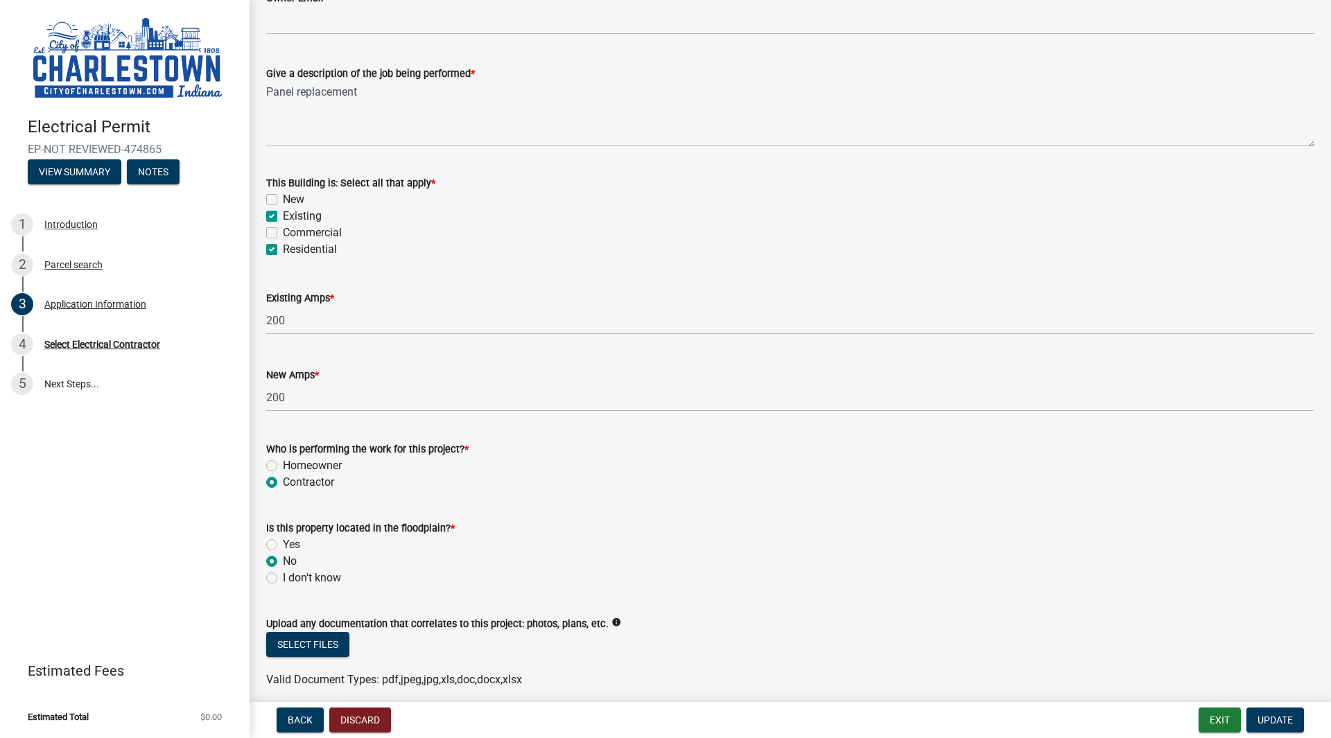
scroll to position [578, 0]
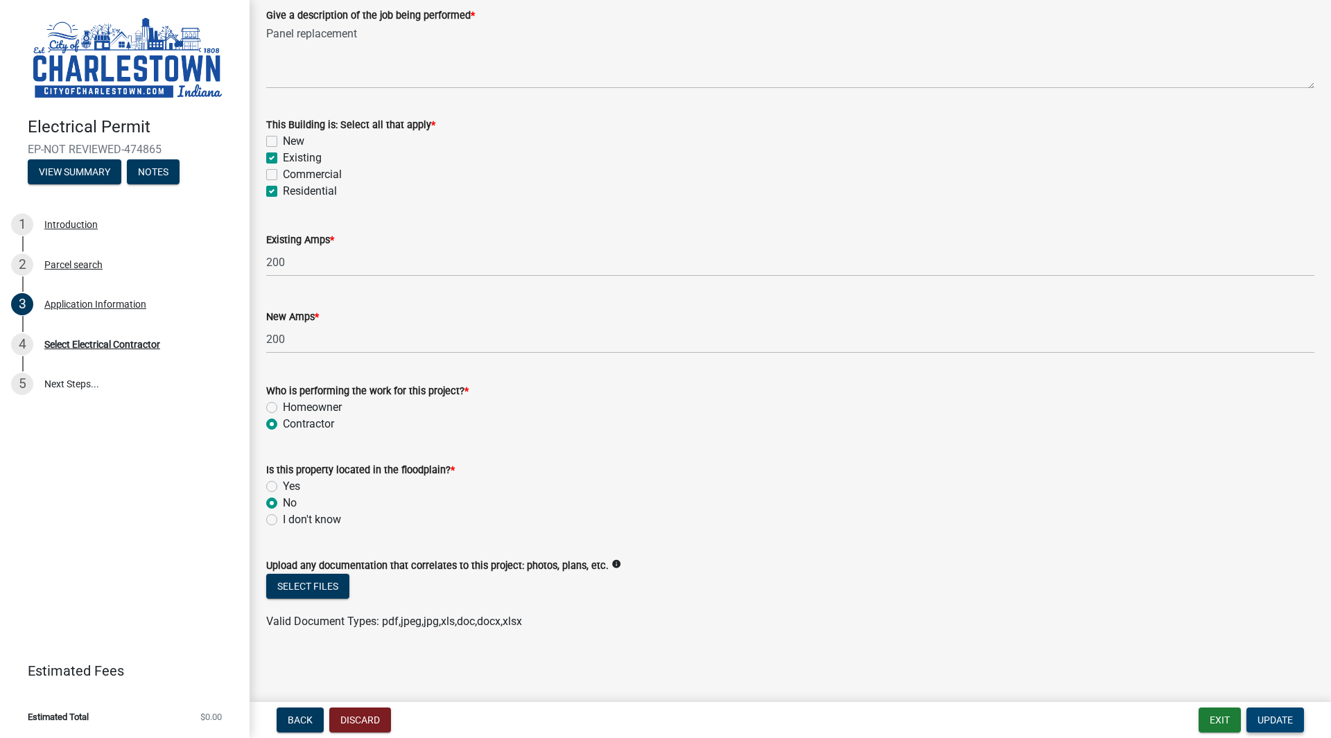
click at [1267, 714] on button "Update" at bounding box center [1276, 720] width 58 height 25
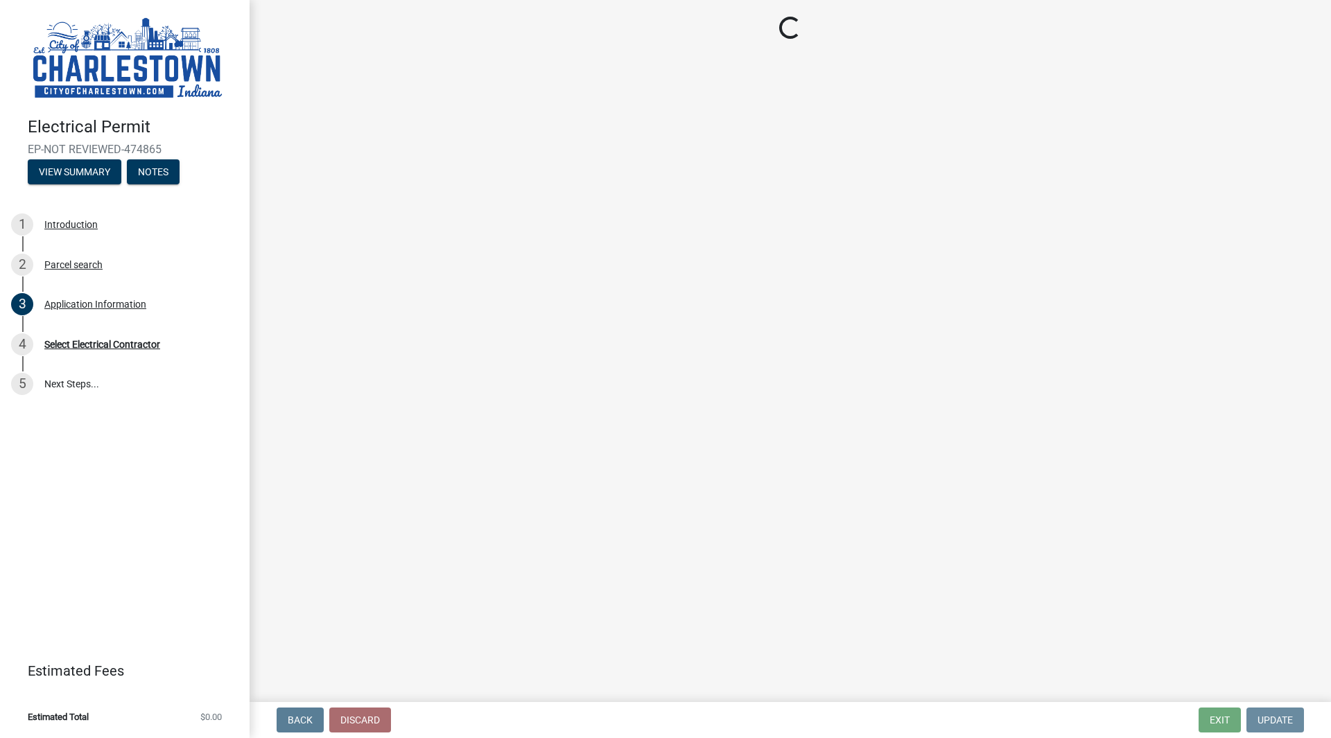
scroll to position [0, 0]
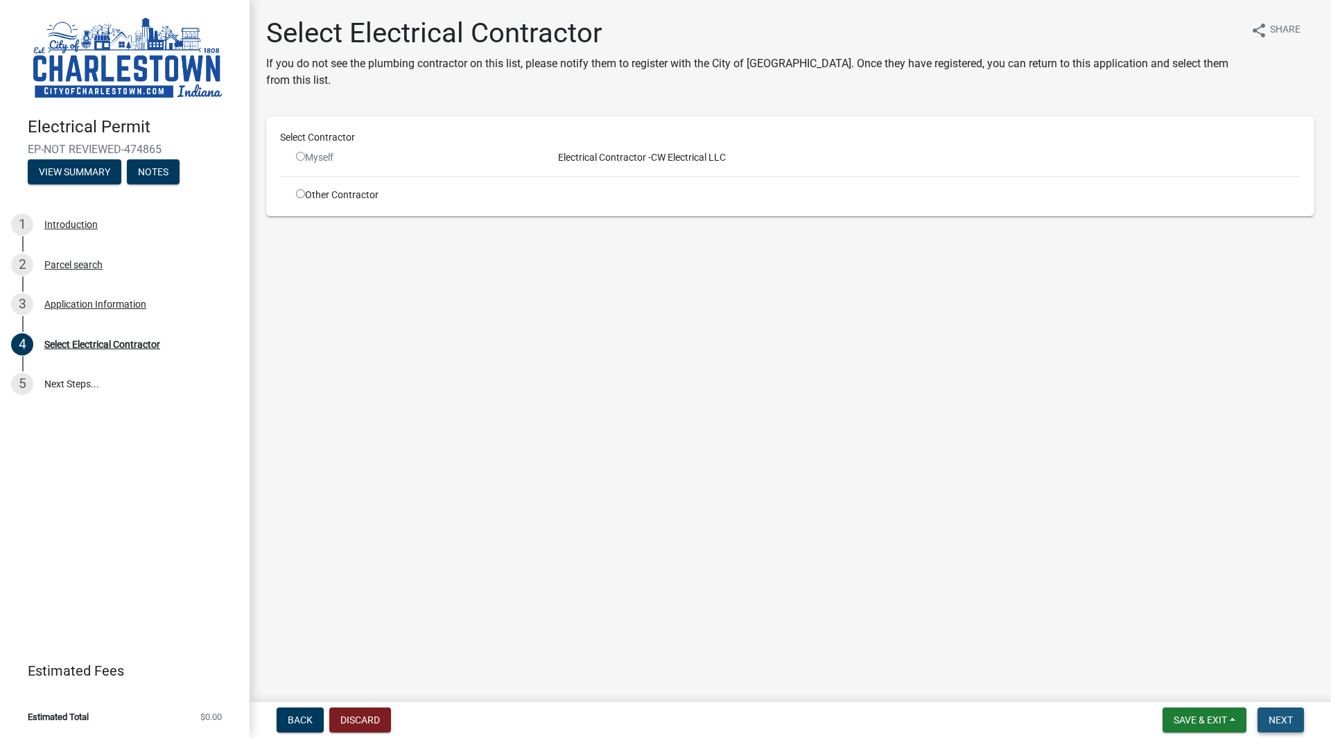
click at [1288, 714] on span "Next" at bounding box center [1281, 720] width 24 height 11
click at [298, 191] on input "radio" at bounding box center [300, 193] width 9 height 9
radio input "true"
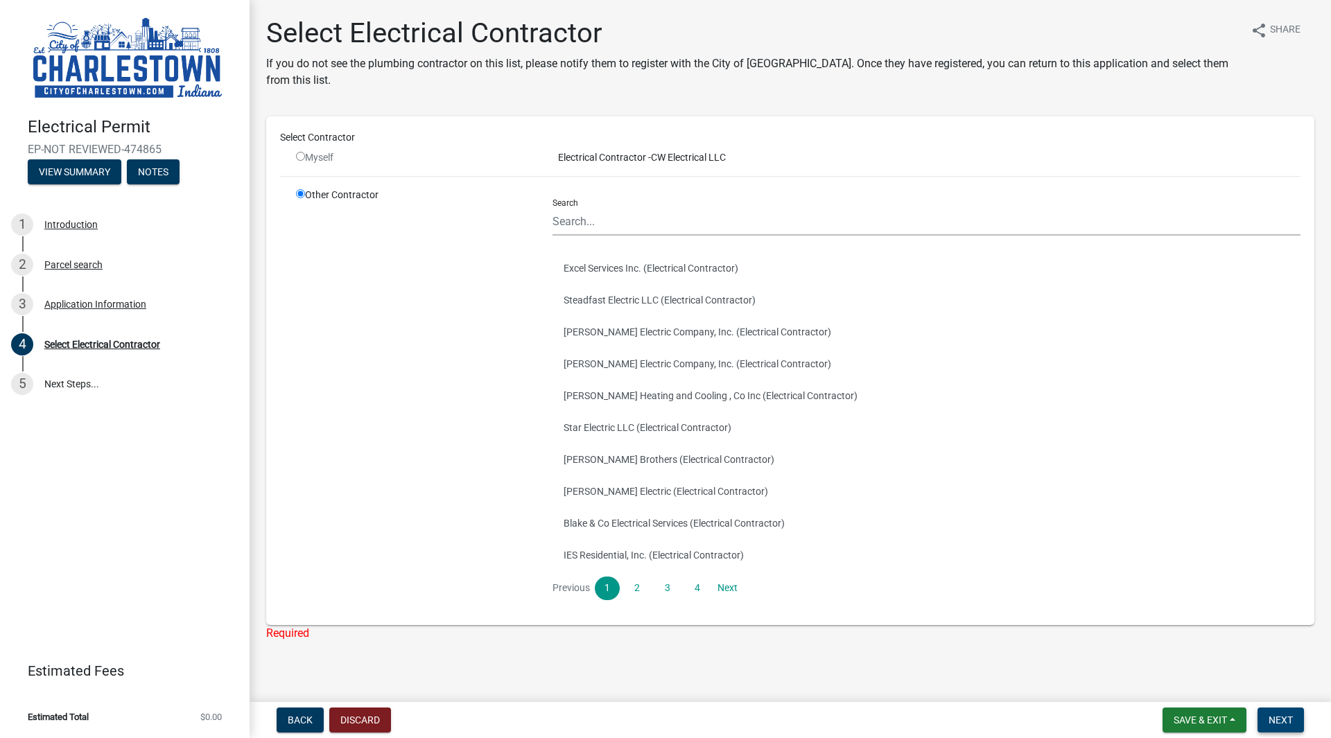
click at [1279, 714] on button "Next" at bounding box center [1281, 720] width 46 height 25
click at [648, 408] on button "[PERSON_NAME] Heating and Cooling , Co Inc (Electrical Contractor)" at bounding box center [927, 396] width 748 height 32
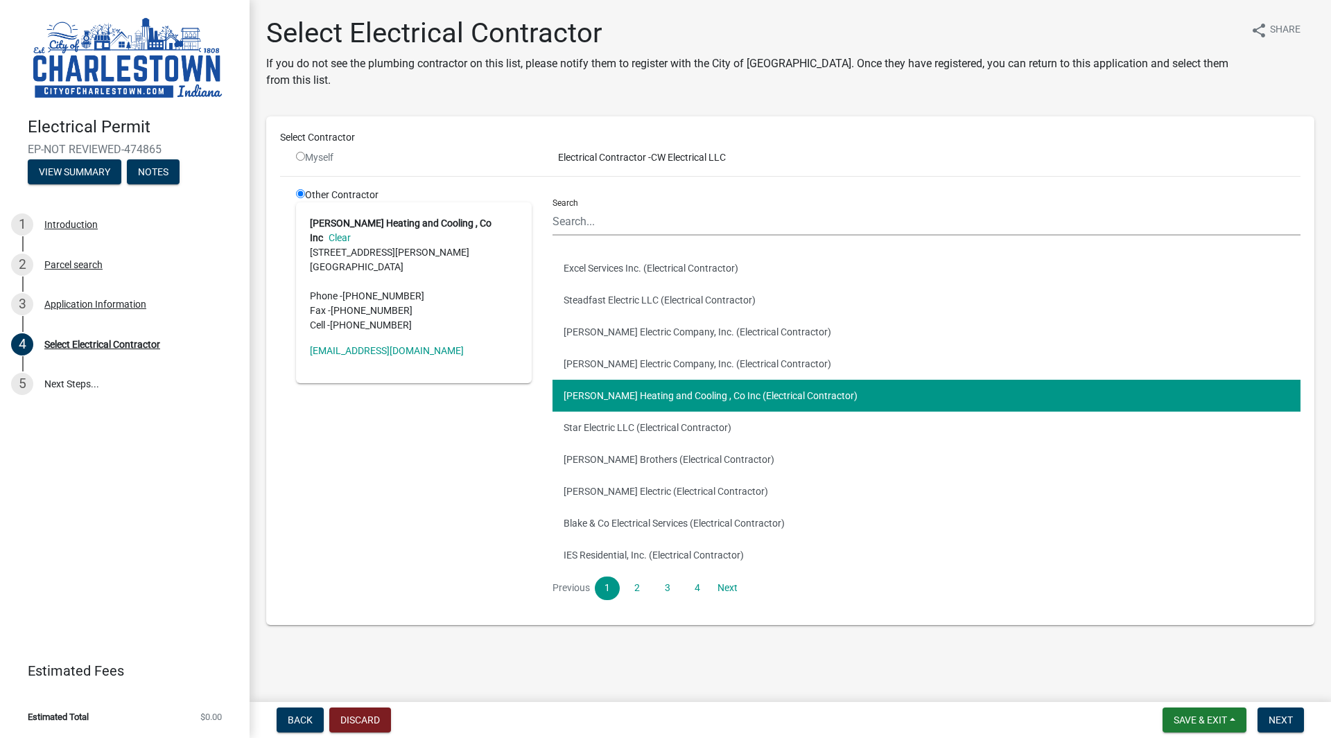
click at [351, 232] on link "Clear" at bounding box center [337, 237] width 28 height 11
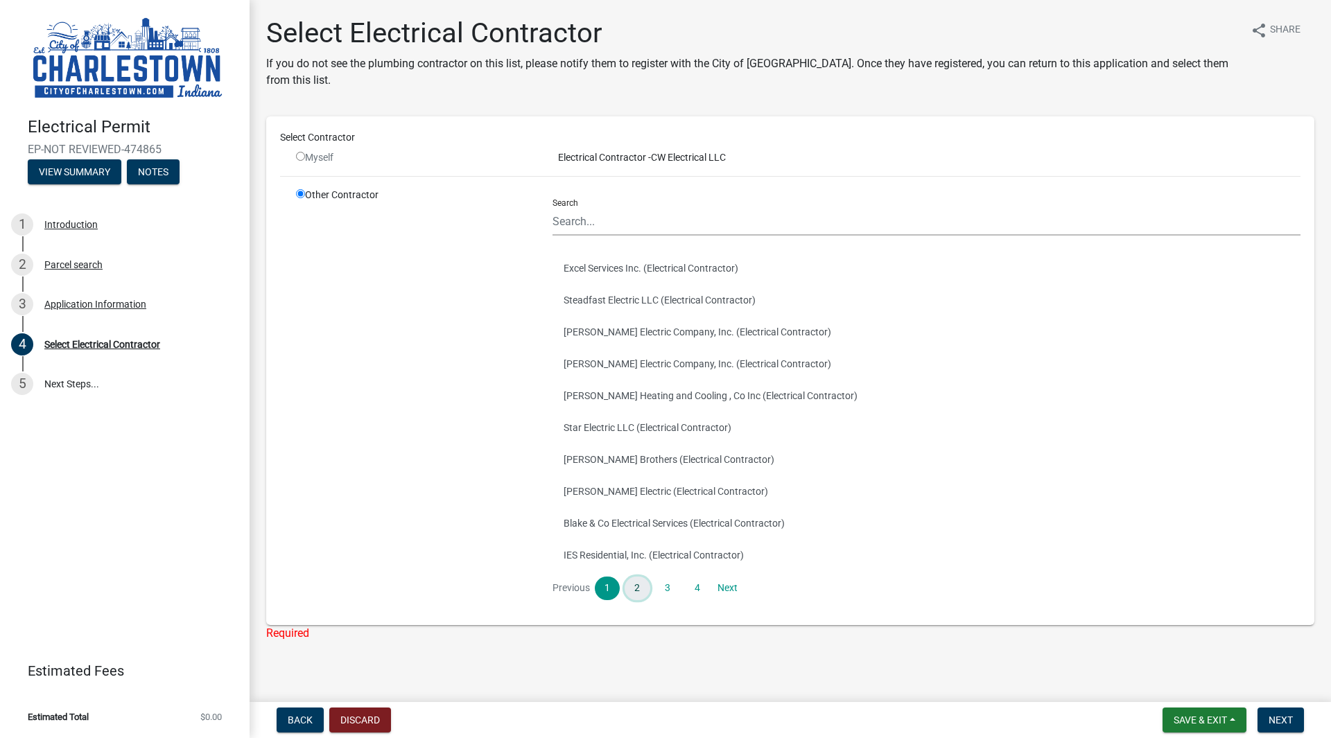
click at [634, 595] on link "2" at bounding box center [637, 589] width 25 height 24
click at [299, 159] on input "radio" at bounding box center [300, 156] width 9 height 9
radio input "false"
radio input "true"
click at [299, 159] on input "radio" at bounding box center [300, 156] width 9 height 9
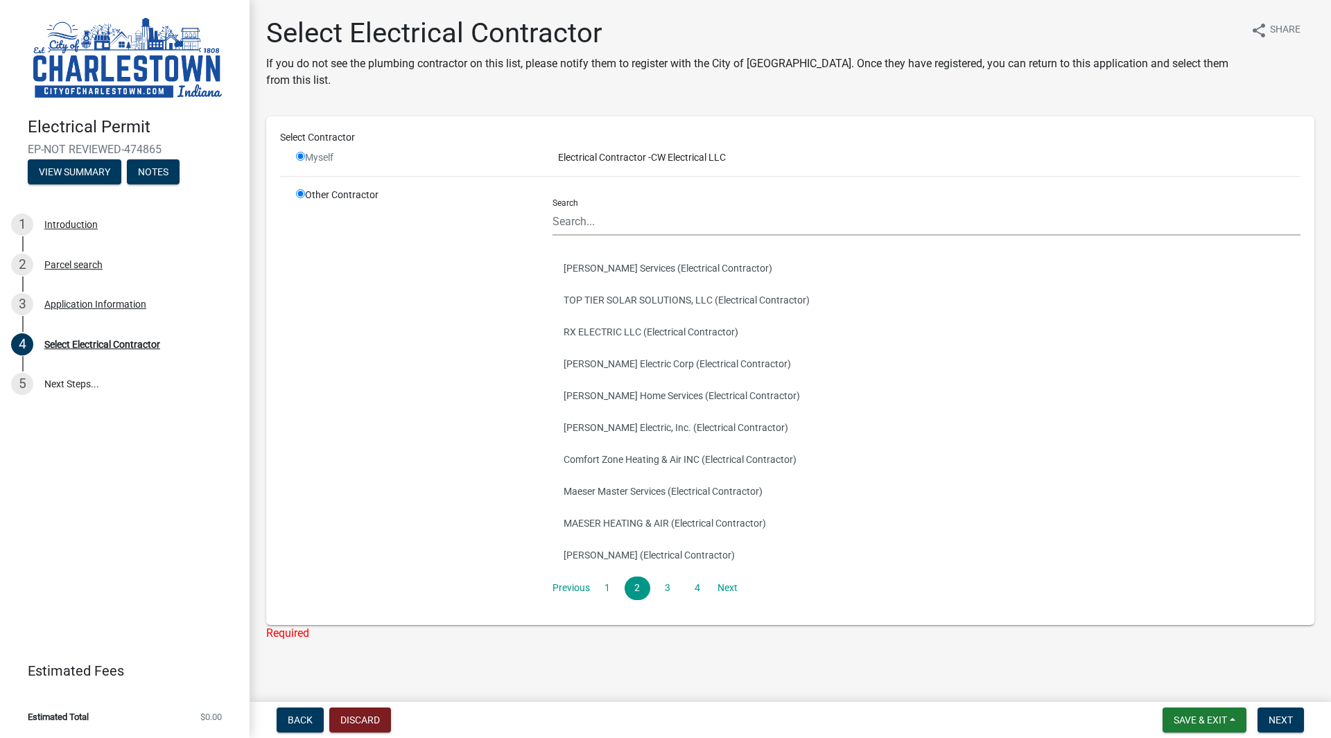
radio input "false"
radio input "true"
click at [299, 159] on input "radio" at bounding box center [300, 156] width 9 height 9
radio input "false"
radio input "true"
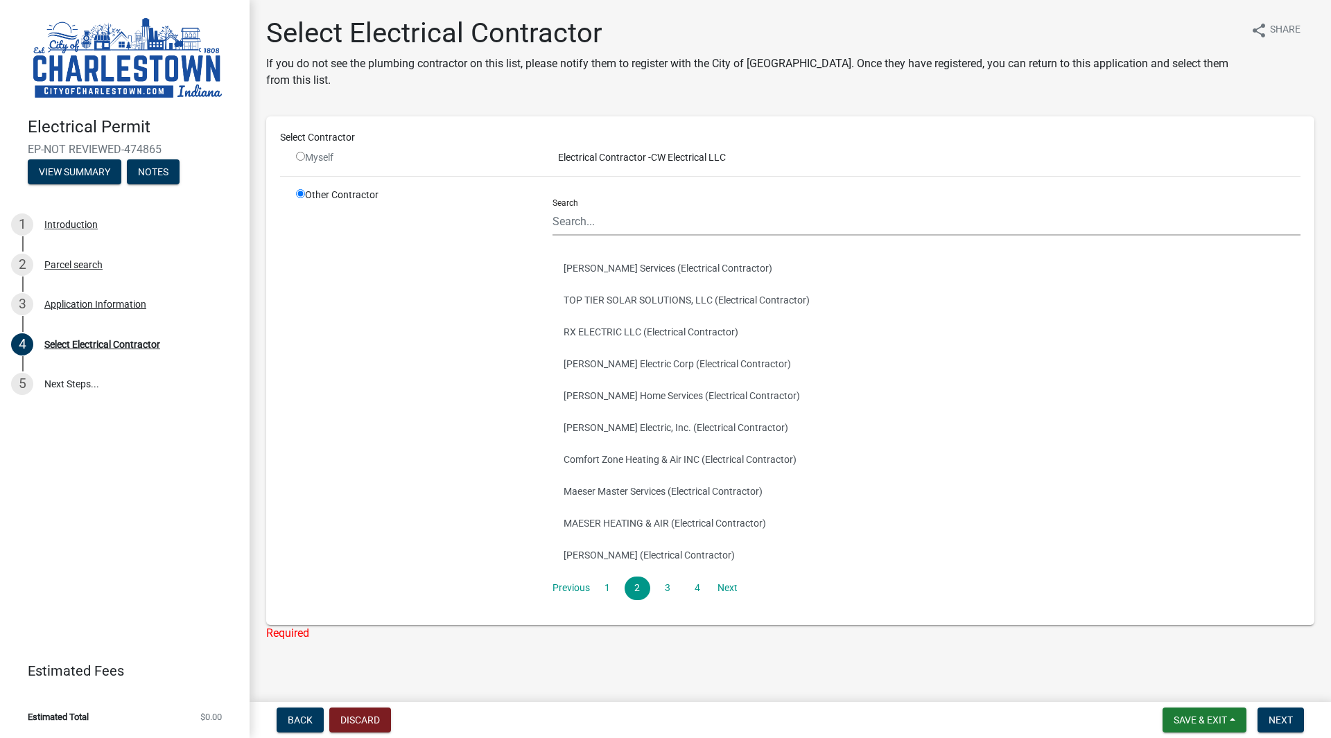
click at [299, 159] on input "radio" at bounding box center [300, 156] width 9 height 9
radio input "false"
radio input "true"
click at [299, 159] on input "radio" at bounding box center [300, 156] width 9 height 9
radio input "false"
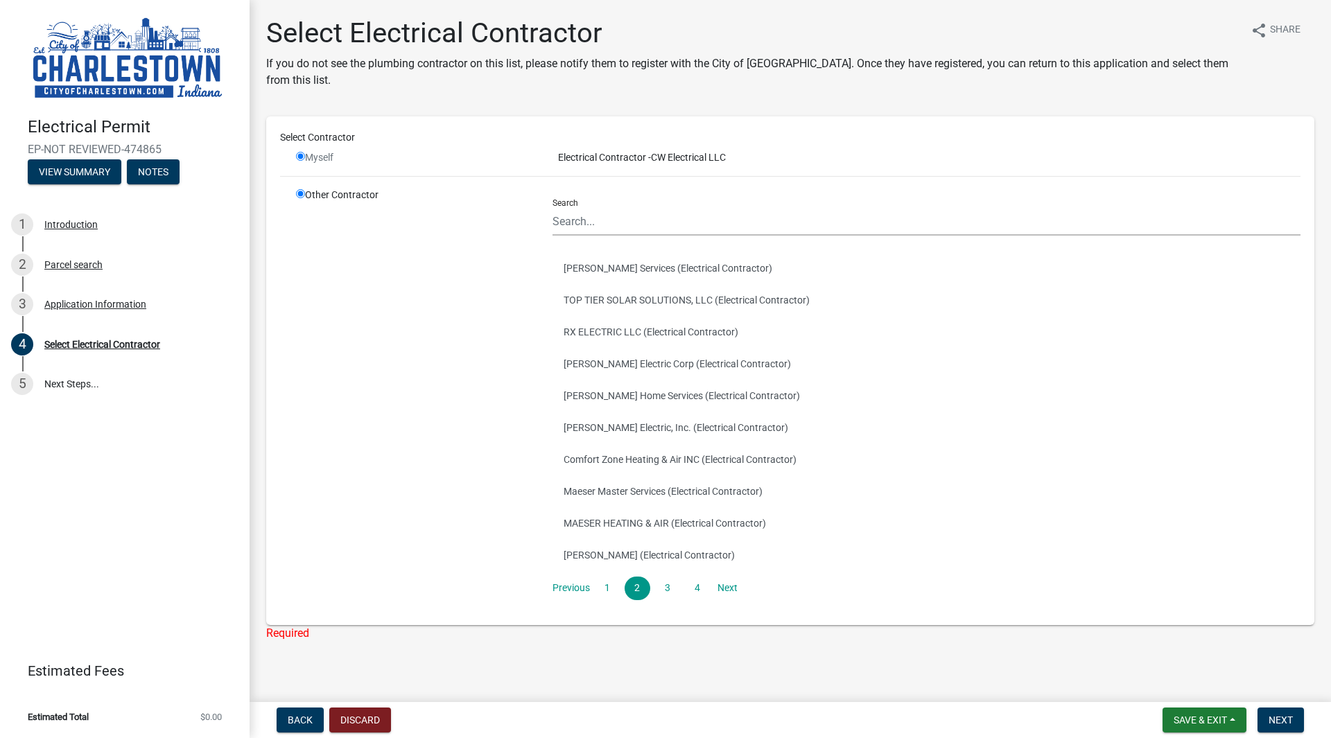
radio input "true"
click at [299, 159] on input "radio" at bounding box center [300, 156] width 9 height 9
radio input "false"
radio input "true"
click at [299, 159] on input "radio" at bounding box center [300, 156] width 9 height 9
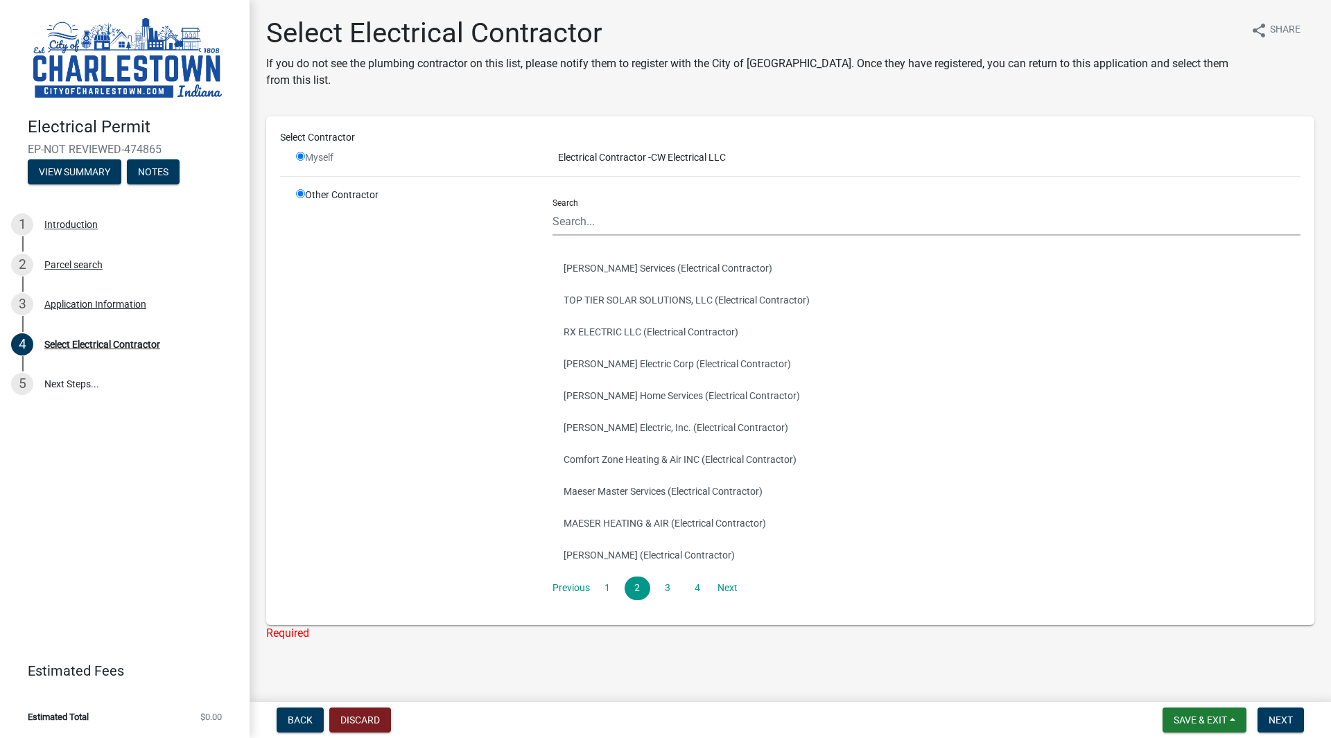
radio input "false"
radio input "true"
click at [299, 159] on input "radio" at bounding box center [300, 156] width 9 height 9
radio input "false"
radio input "true"
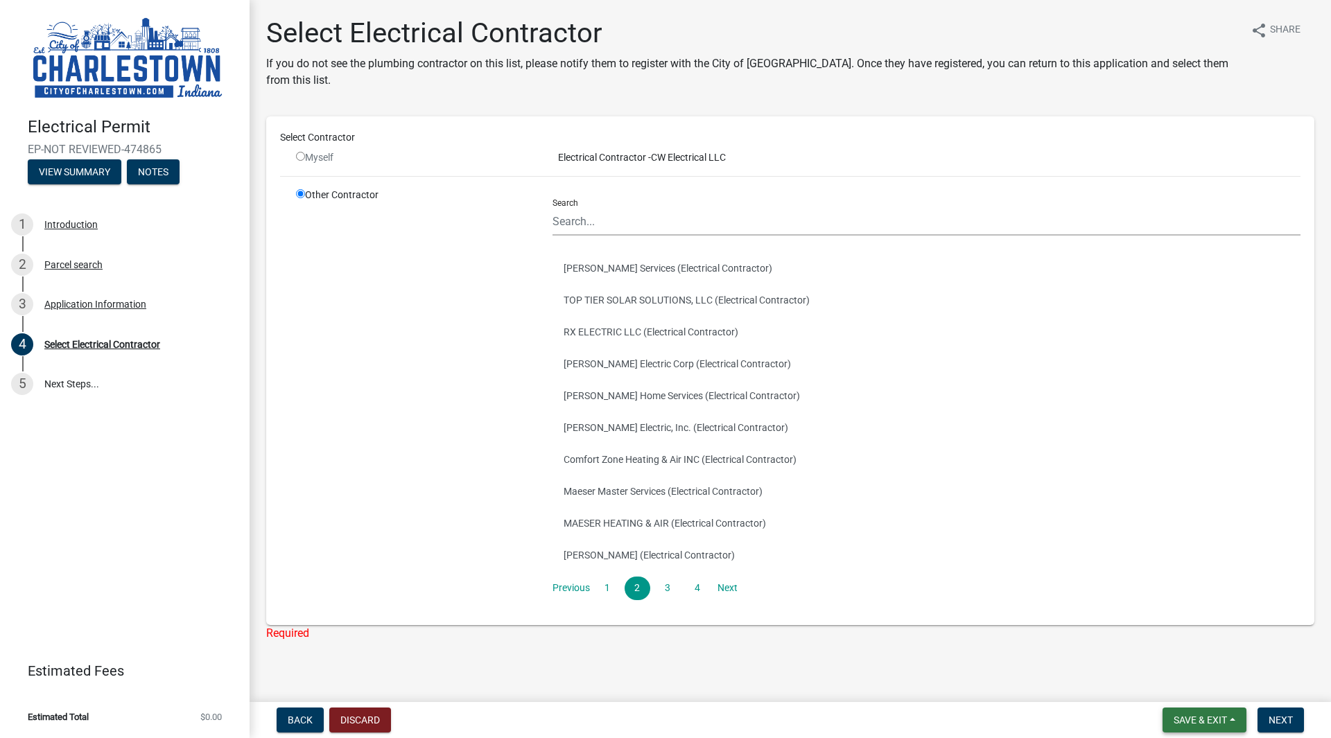
click at [1203, 714] on span "Save & Exit" at bounding box center [1200, 720] width 53 height 11
click at [1172, 688] on button "Save & Exit" at bounding box center [1191, 684] width 111 height 33
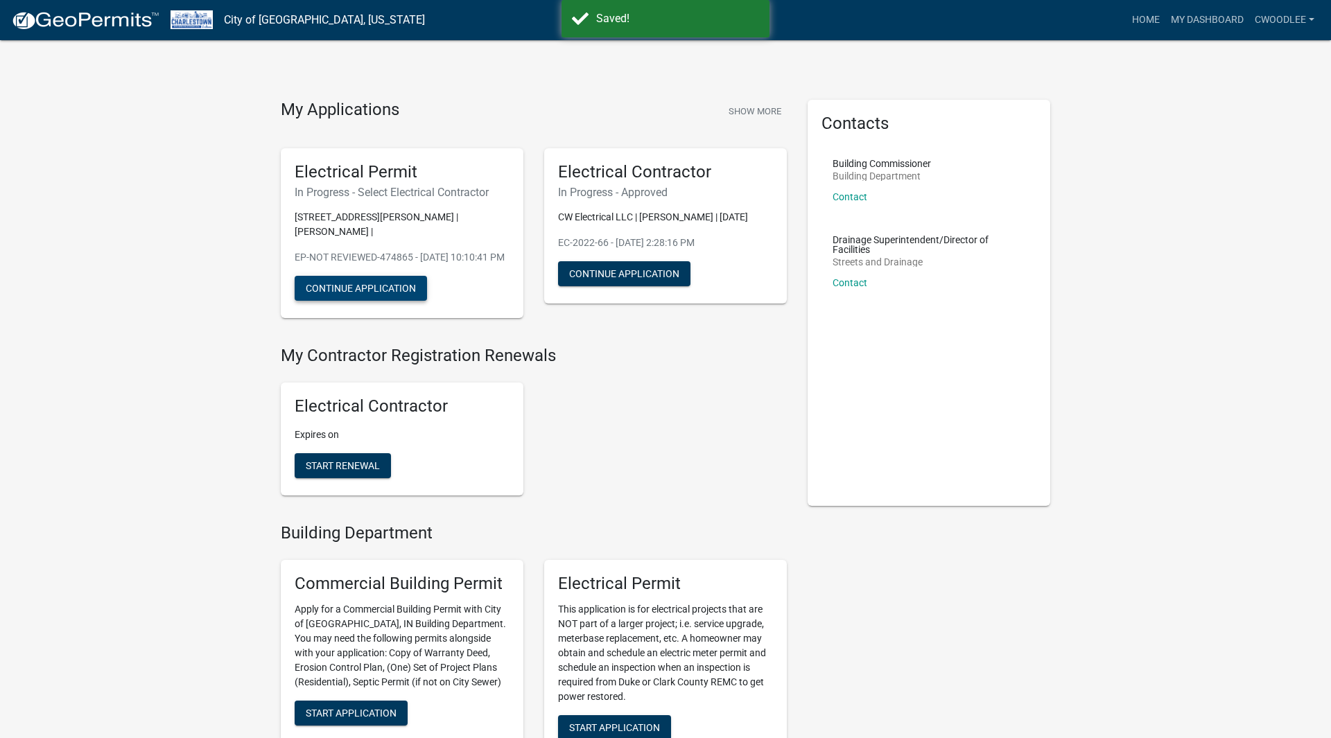
click at [388, 284] on button "Continue Application" at bounding box center [361, 288] width 132 height 25
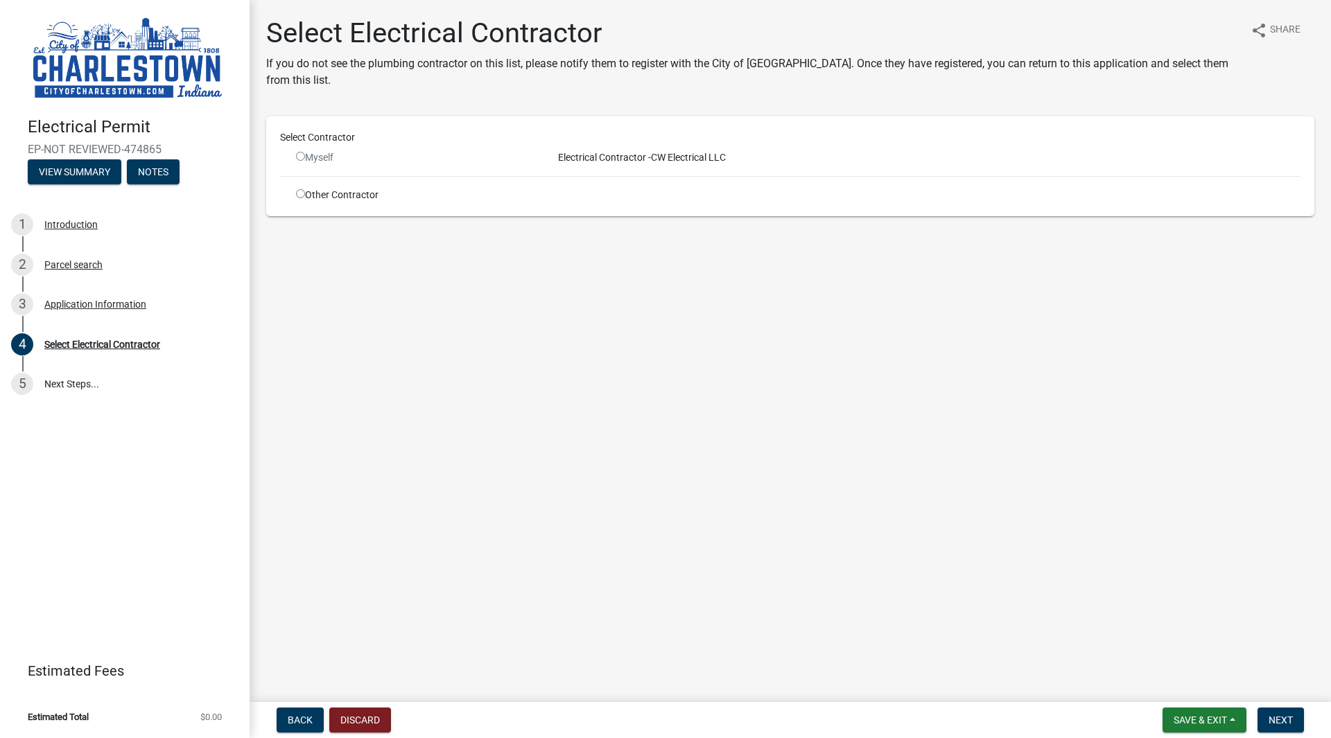
click at [302, 155] on input "radio" at bounding box center [300, 156] width 9 height 9
click at [300, 154] on input "radio" at bounding box center [300, 156] width 9 height 9
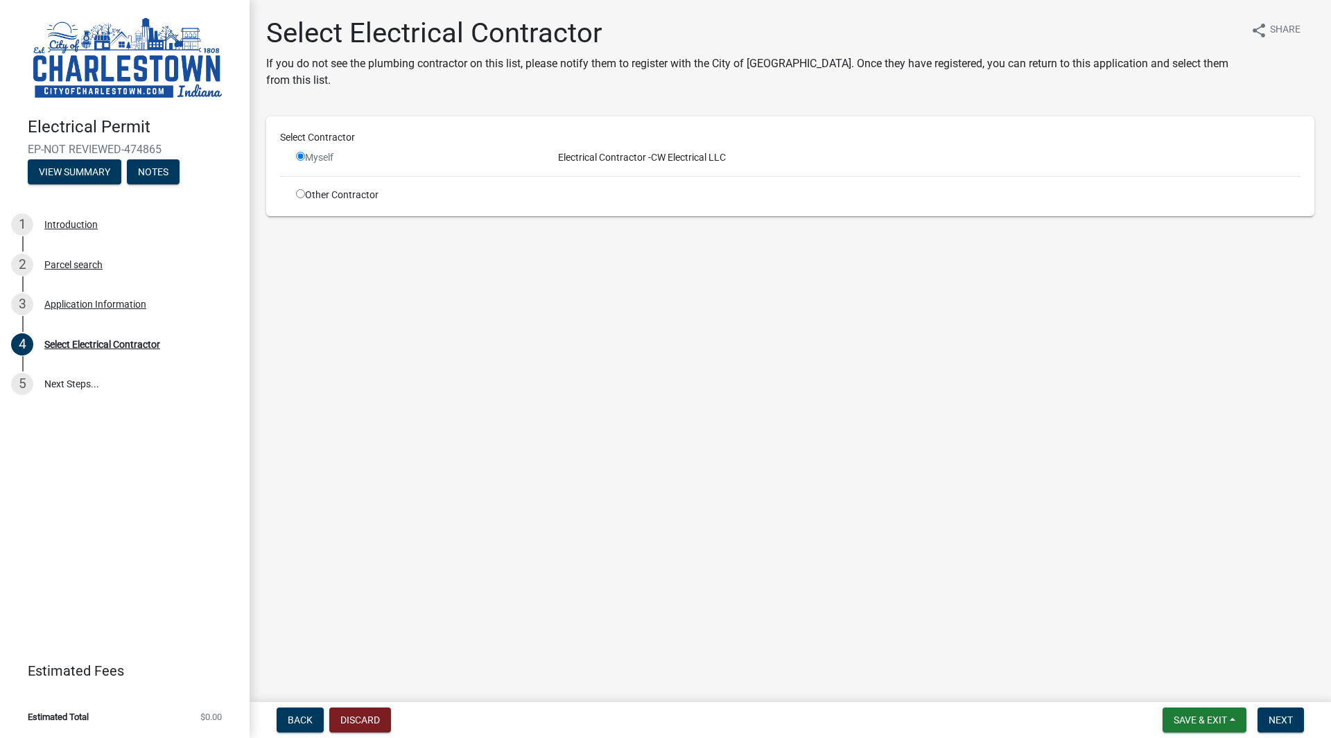
radio input "false"
click at [304, 714] on button "Back" at bounding box center [300, 720] width 47 height 25
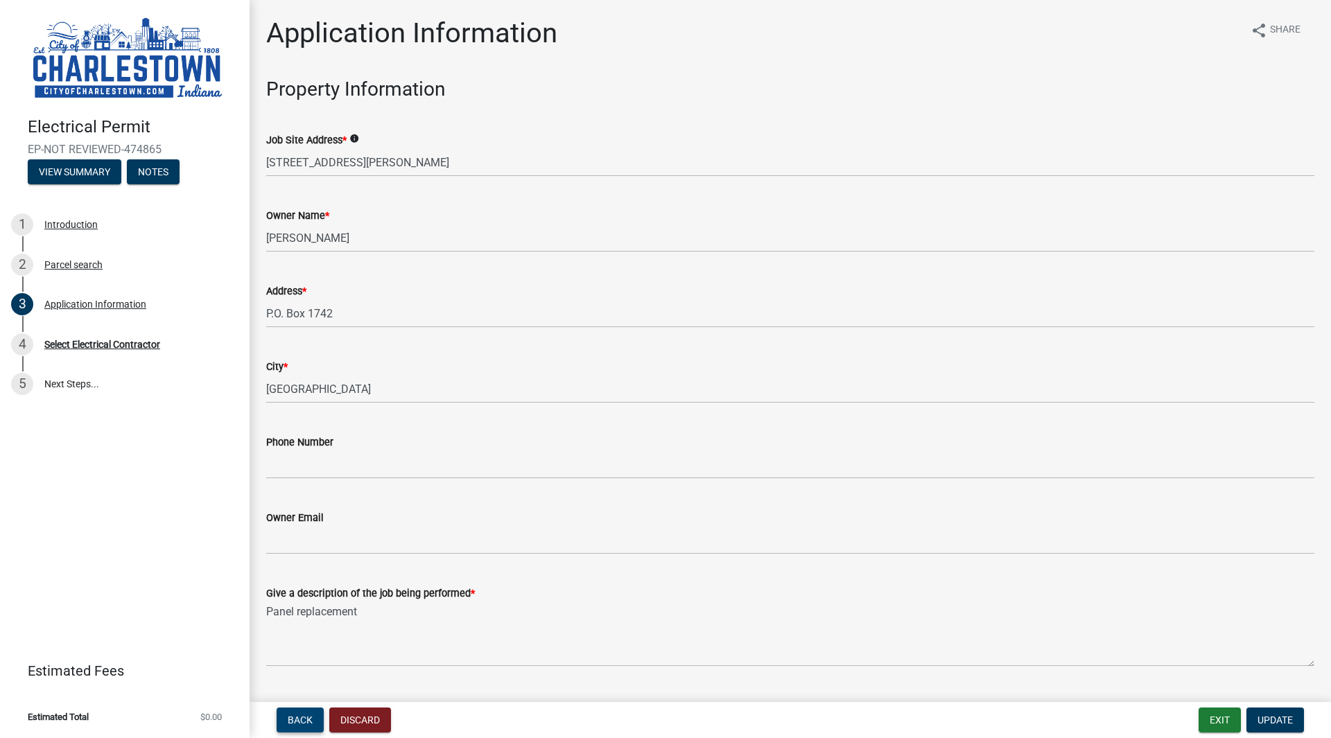
click at [304, 714] on button "Back" at bounding box center [300, 720] width 47 height 25
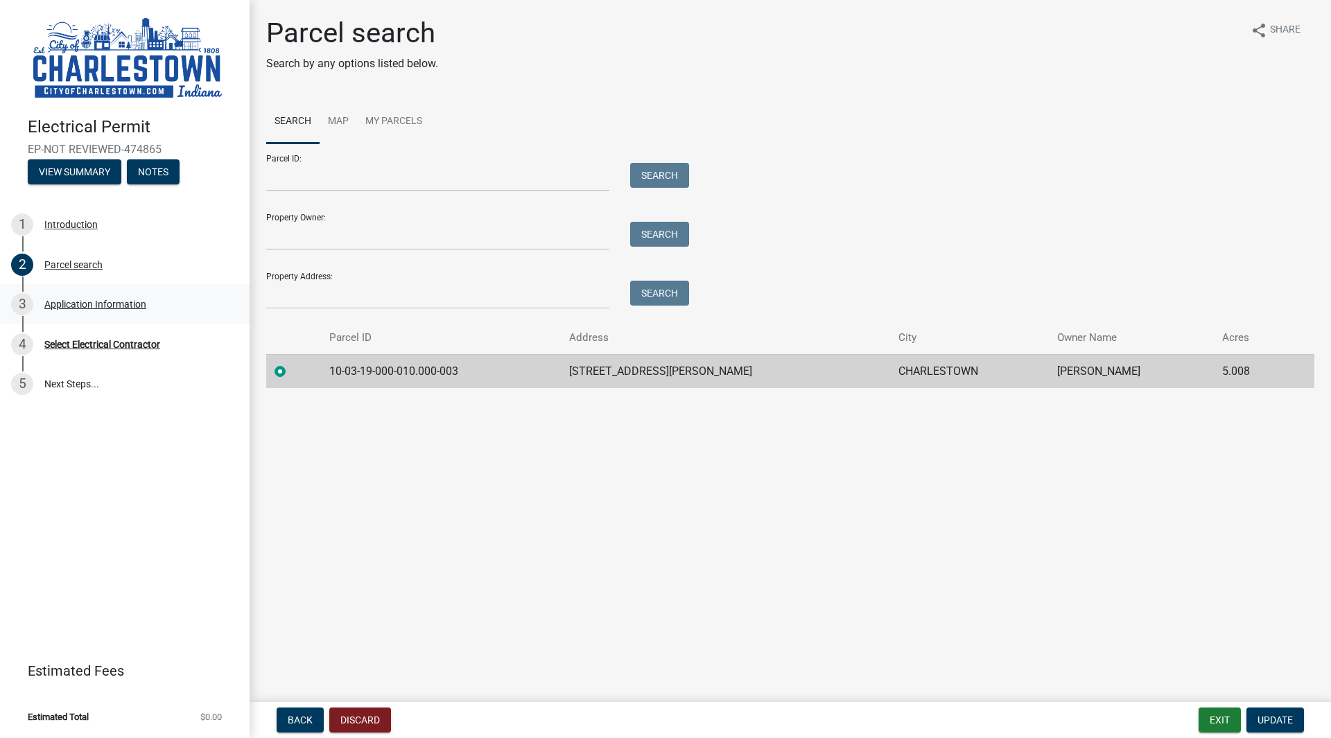
click at [107, 312] on div "3 Application Information" at bounding box center [119, 304] width 216 height 22
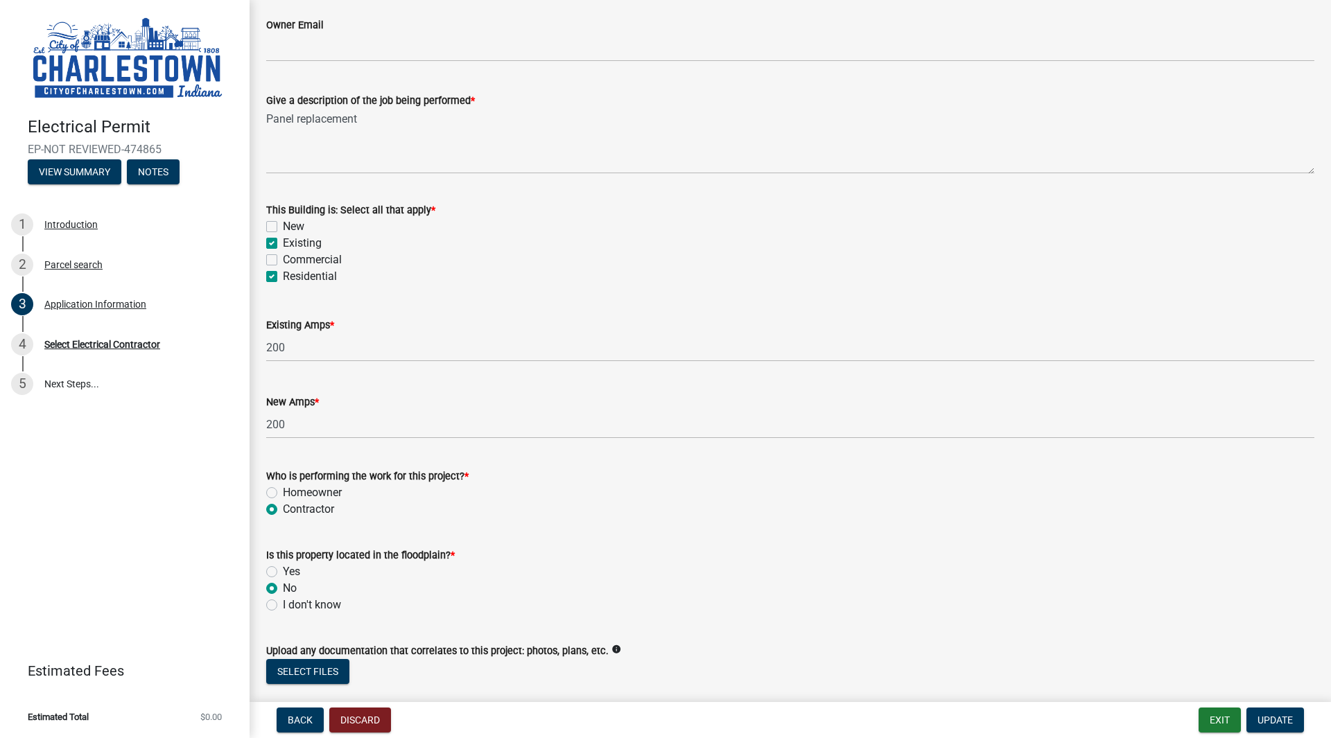
scroll to position [495, 0]
click at [283, 489] on label "Homeowner" at bounding box center [312, 491] width 59 height 17
click at [283, 489] on input "Homeowner" at bounding box center [287, 487] width 9 height 9
radio input "true"
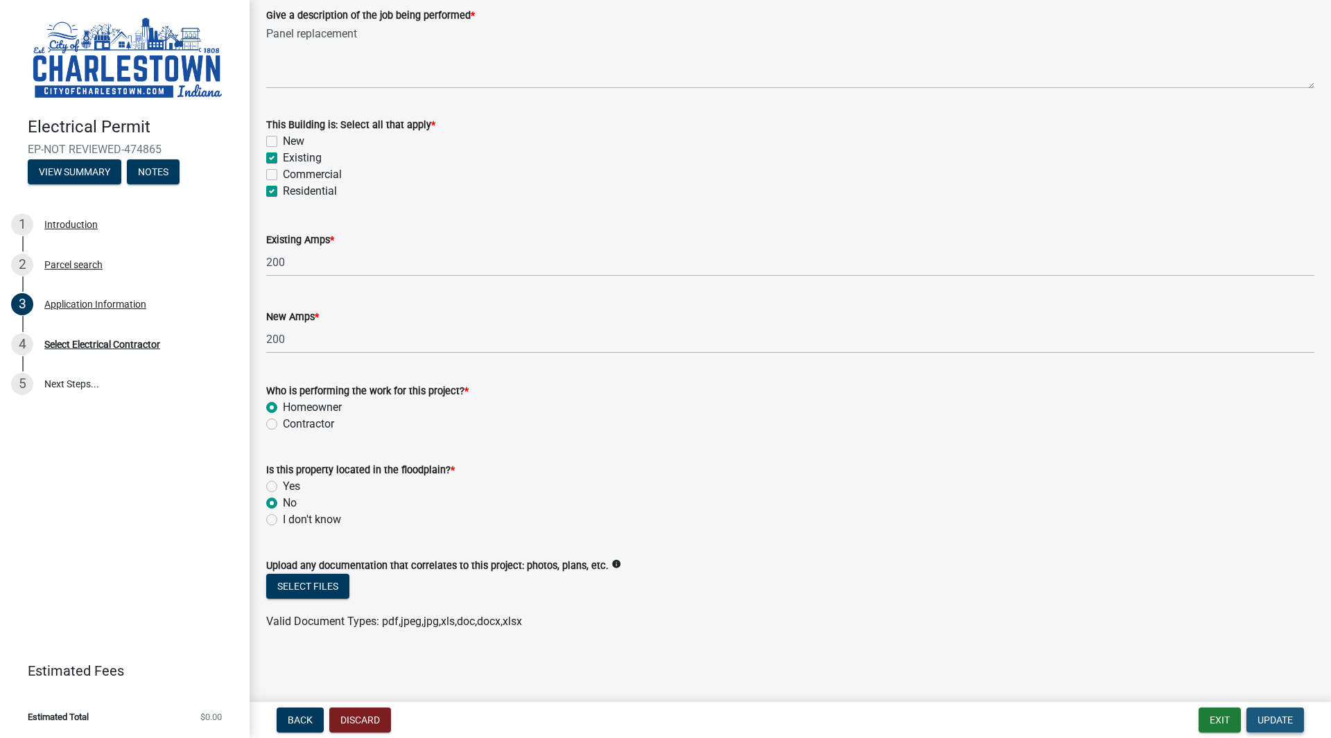
click at [1272, 714] on span "Update" at bounding box center [1275, 720] width 35 height 11
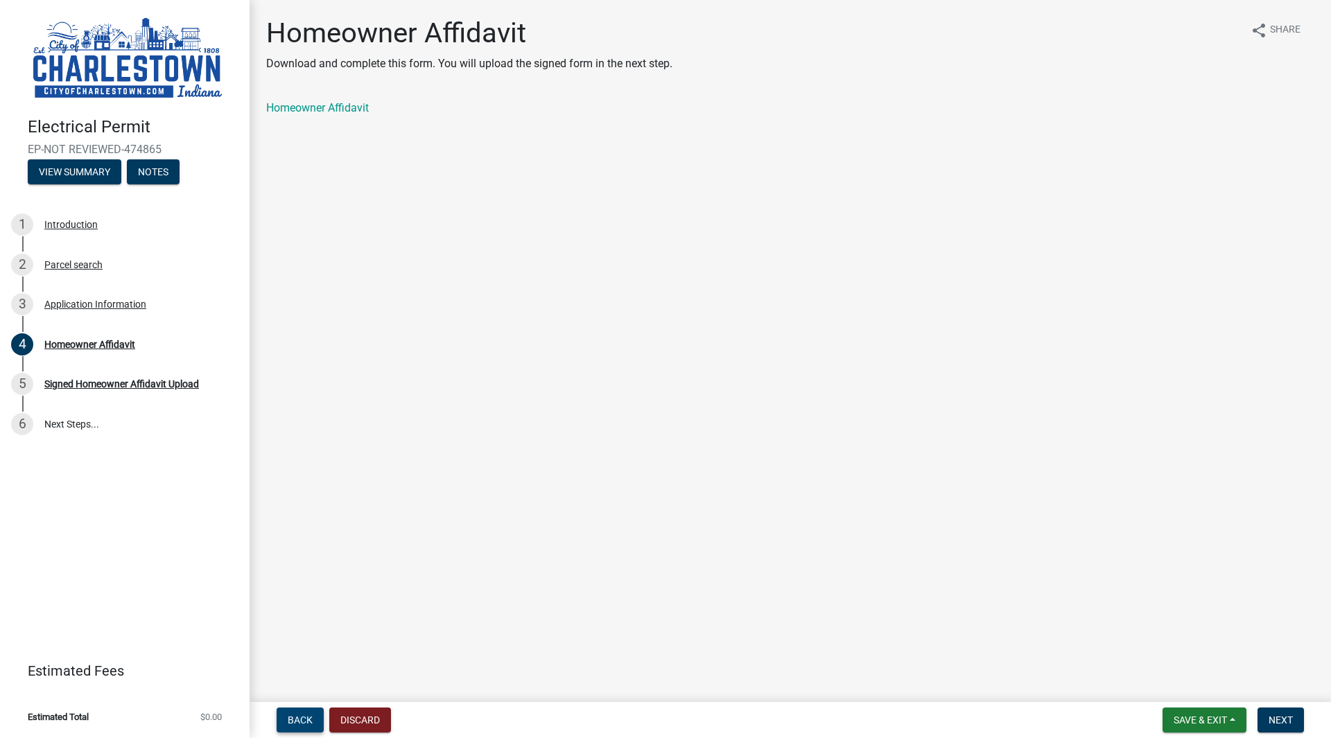
click at [291, 714] on span "Back" at bounding box center [300, 720] width 25 height 11
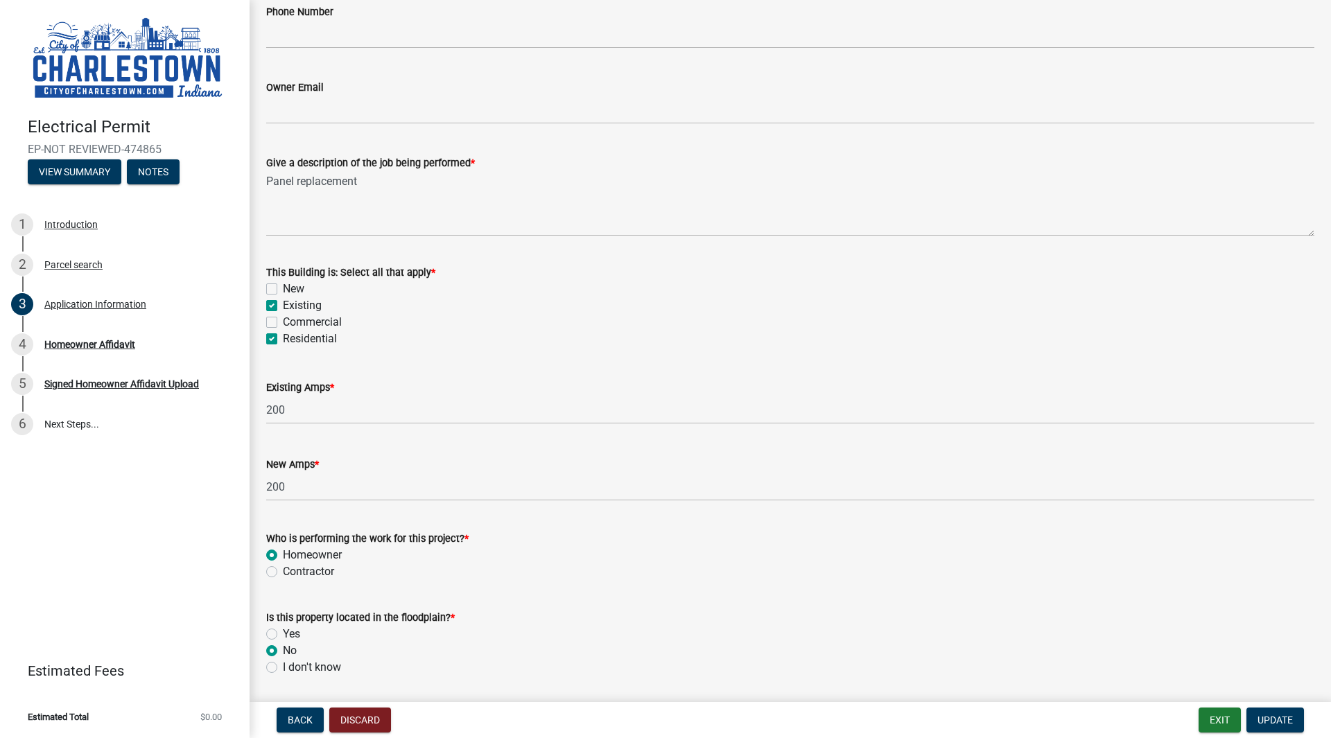
scroll to position [445, 0]
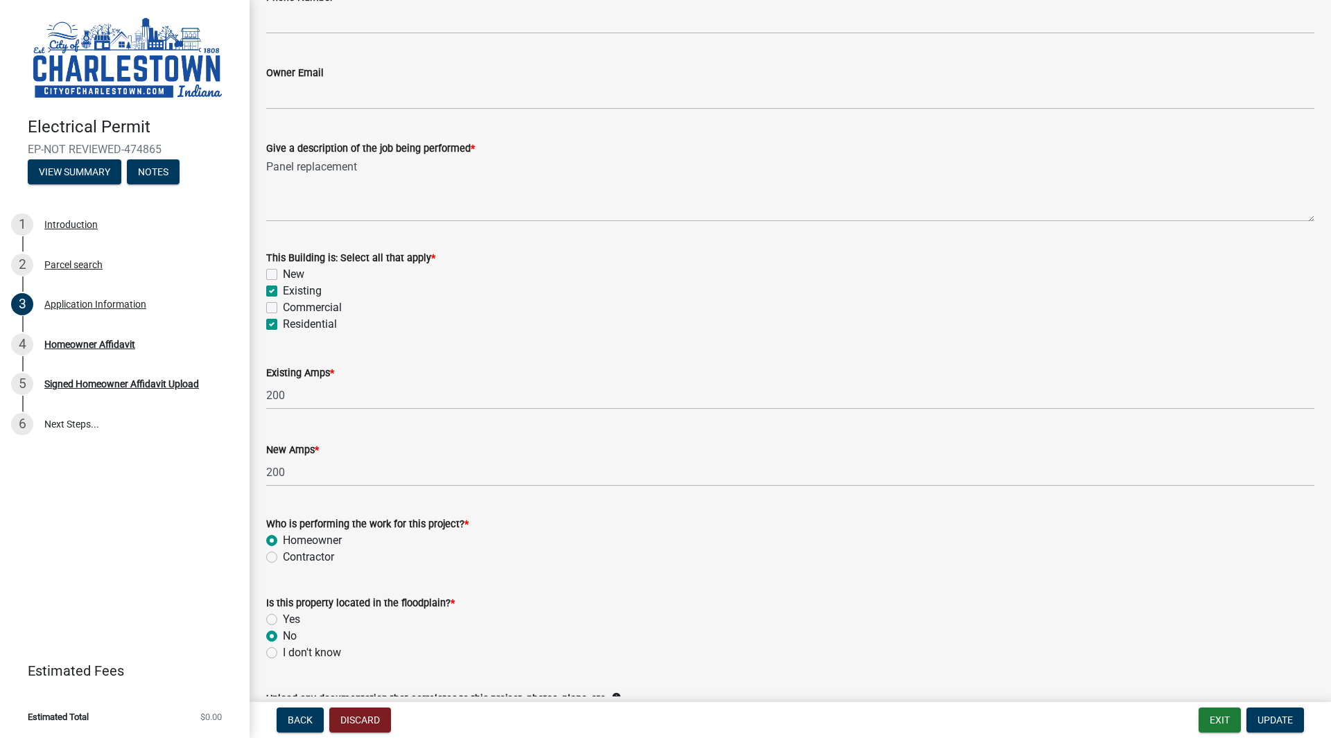
click at [283, 557] on label "Contractor" at bounding box center [308, 557] width 51 height 17
click at [283, 557] on input "Contractor" at bounding box center [287, 553] width 9 height 9
radio input "true"
click at [1251, 714] on button "Update" at bounding box center [1276, 720] width 58 height 25
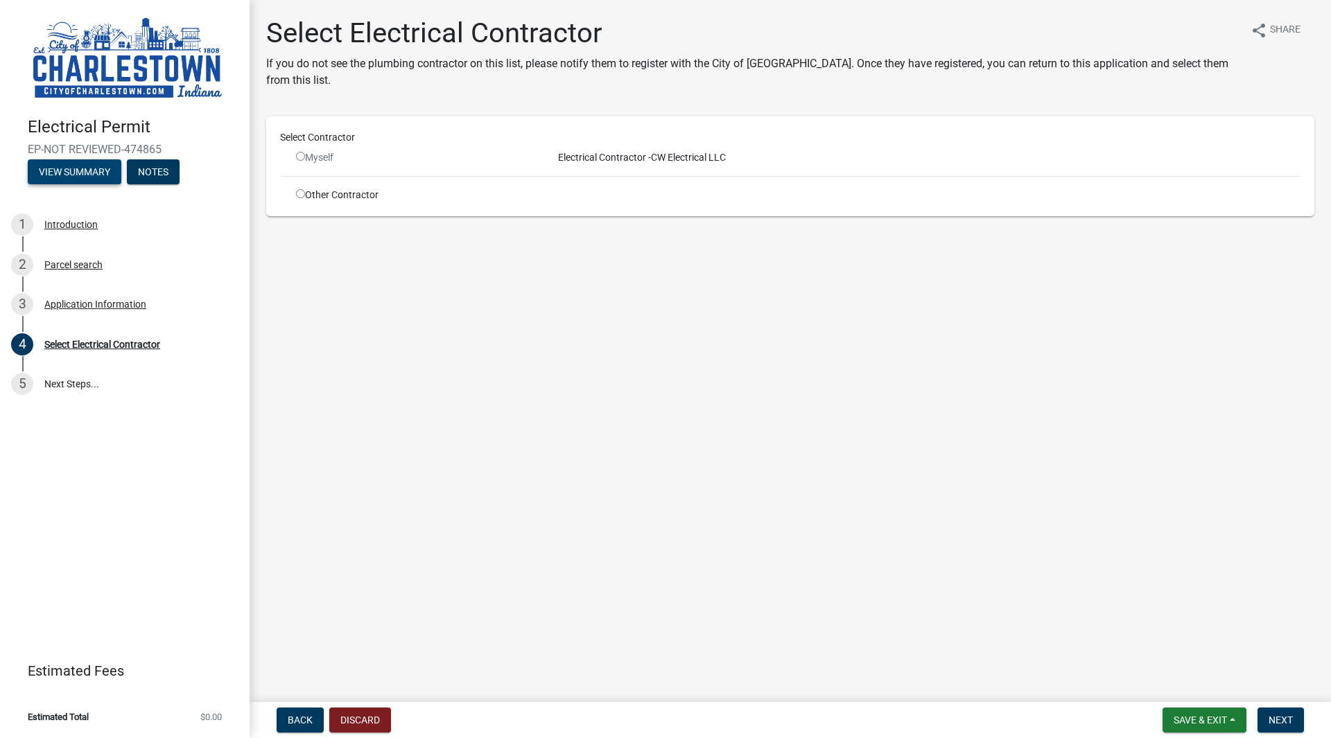
click at [49, 171] on button "View Summary" at bounding box center [75, 171] width 94 height 25
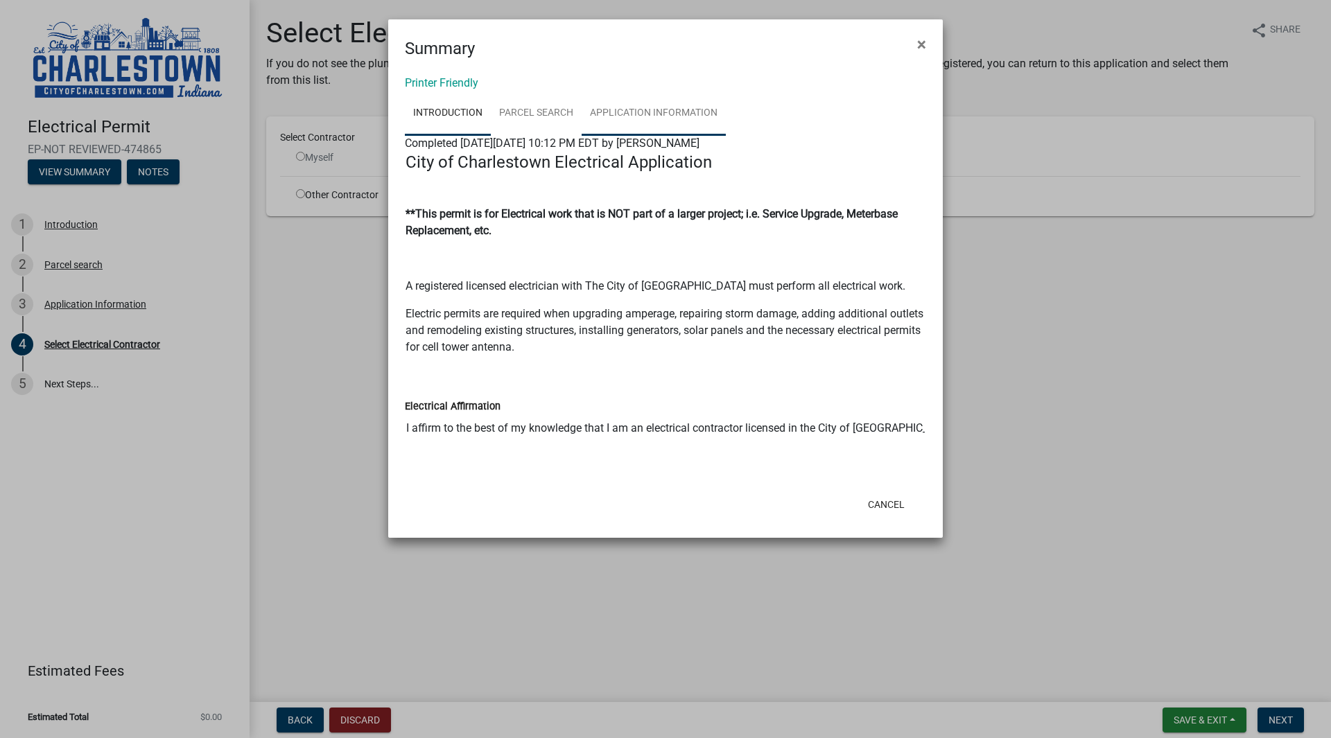
click at [697, 119] on link "Application Information" at bounding box center [654, 114] width 144 height 44
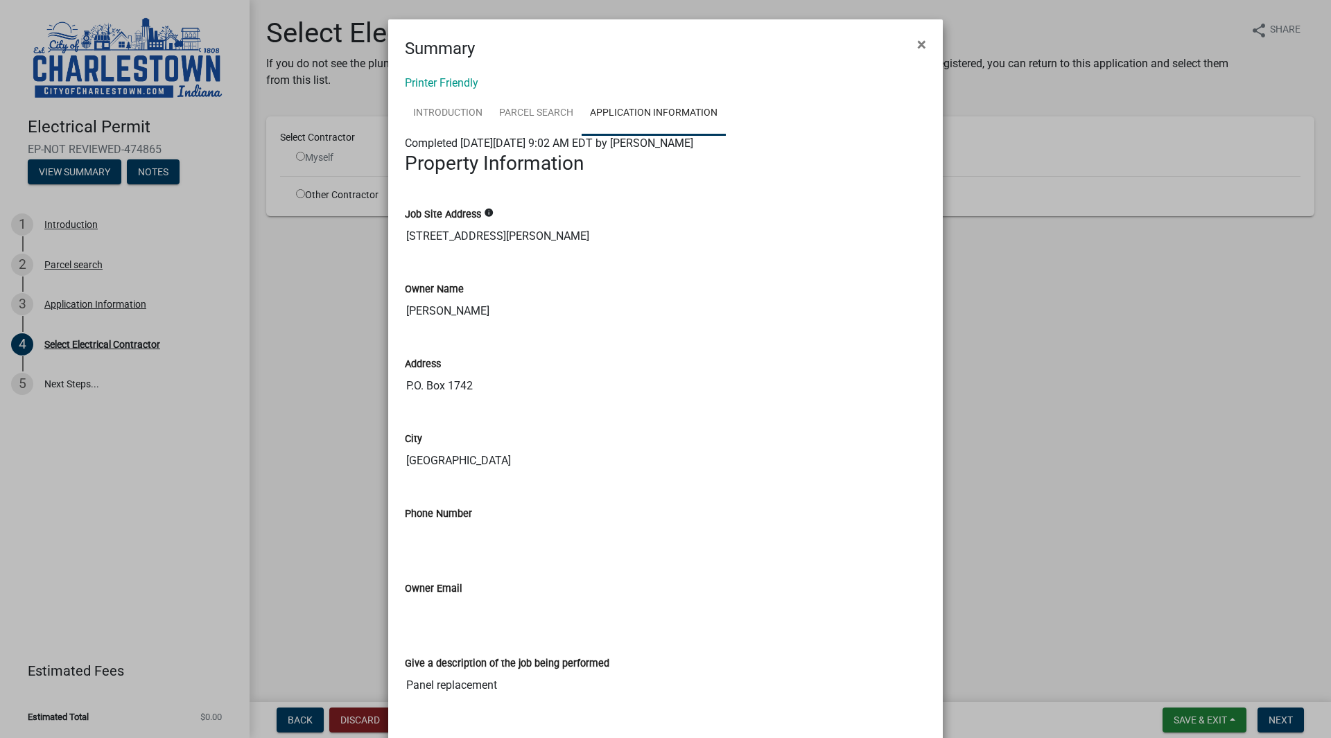
scroll to position [5, 0]
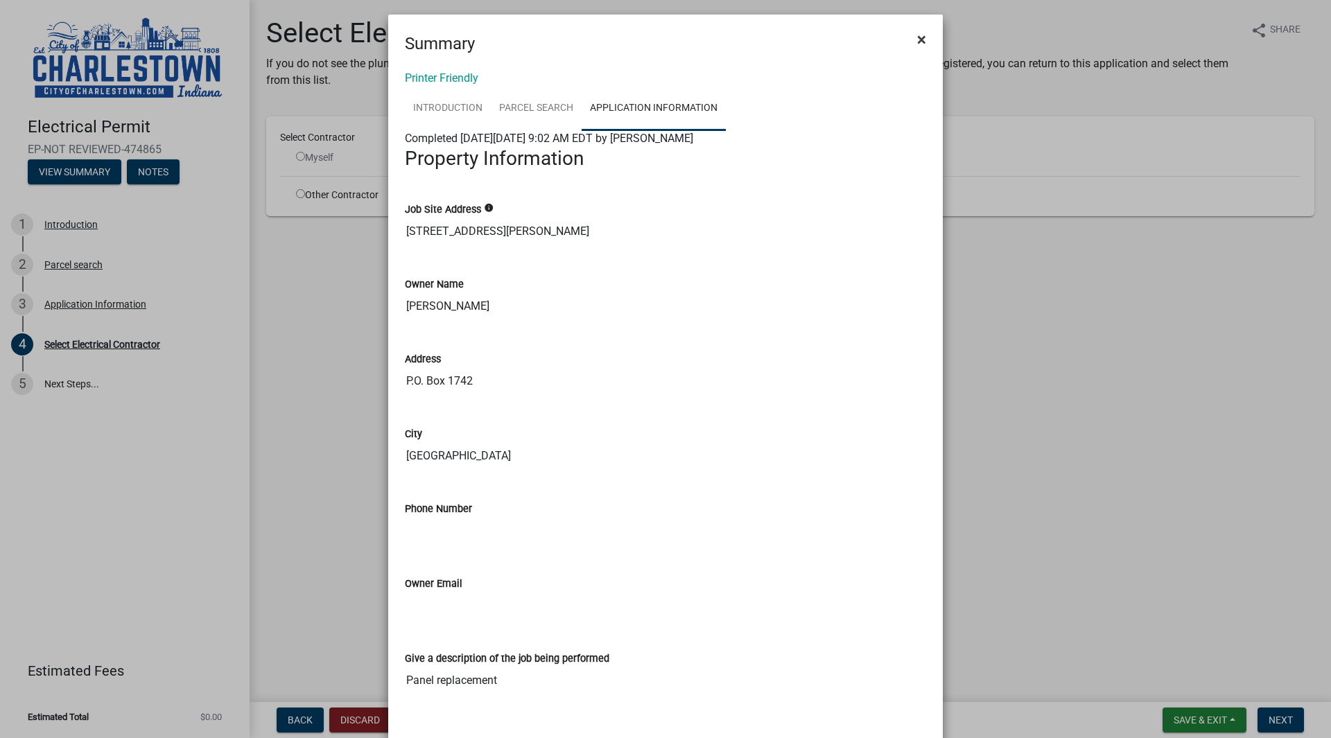
click at [926, 34] on span "×" at bounding box center [921, 39] width 9 height 19
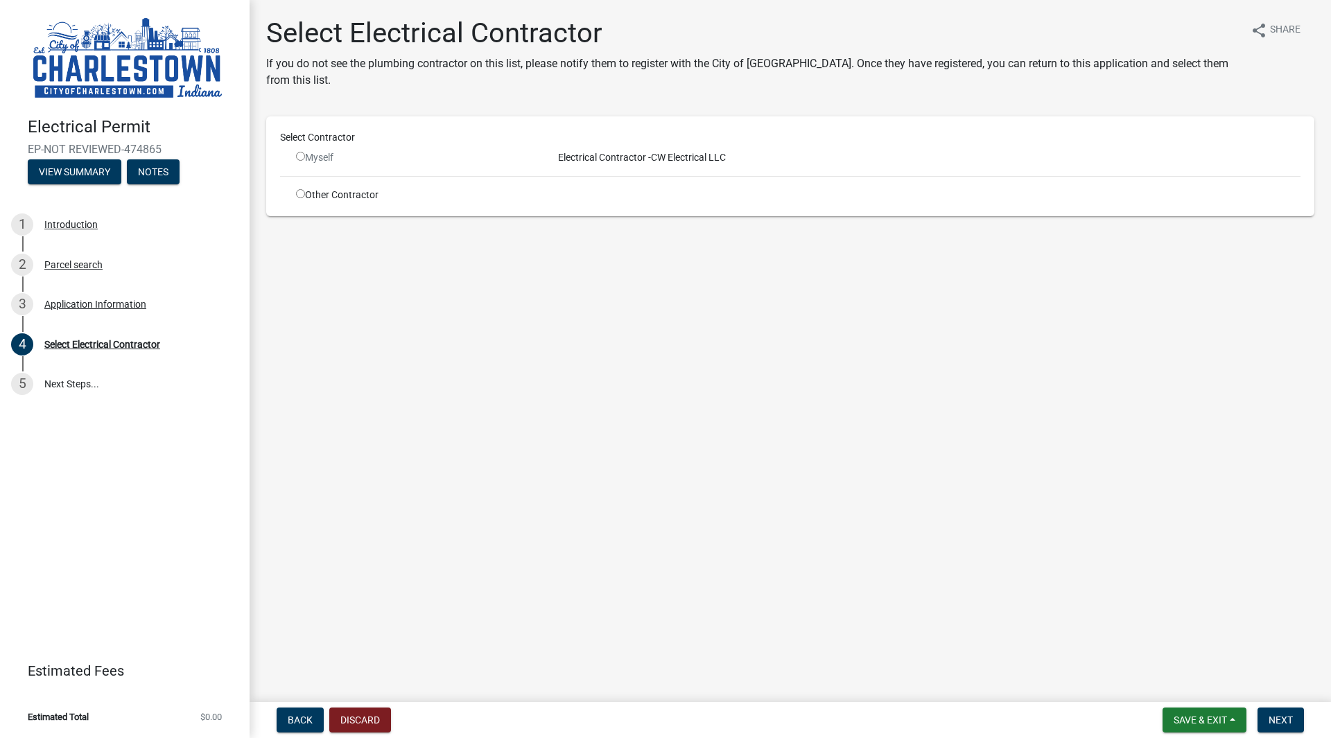
click at [300, 157] on input "radio" at bounding box center [300, 156] width 9 height 9
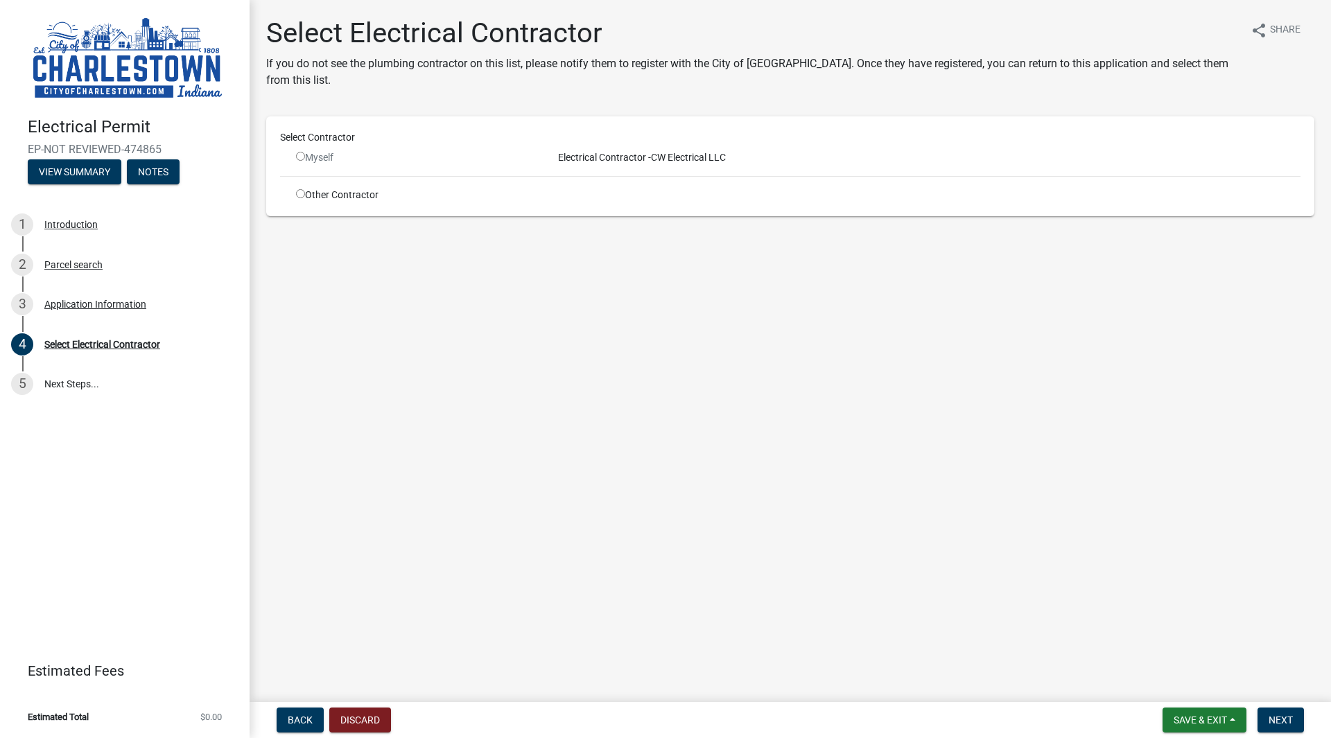
click at [300, 157] on input "radio" at bounding box center [300, 156] width 9 height 9
radio input "false"
click at [354, 714] on button "Discard" at bounding box center [360, 720] width 62 height 25
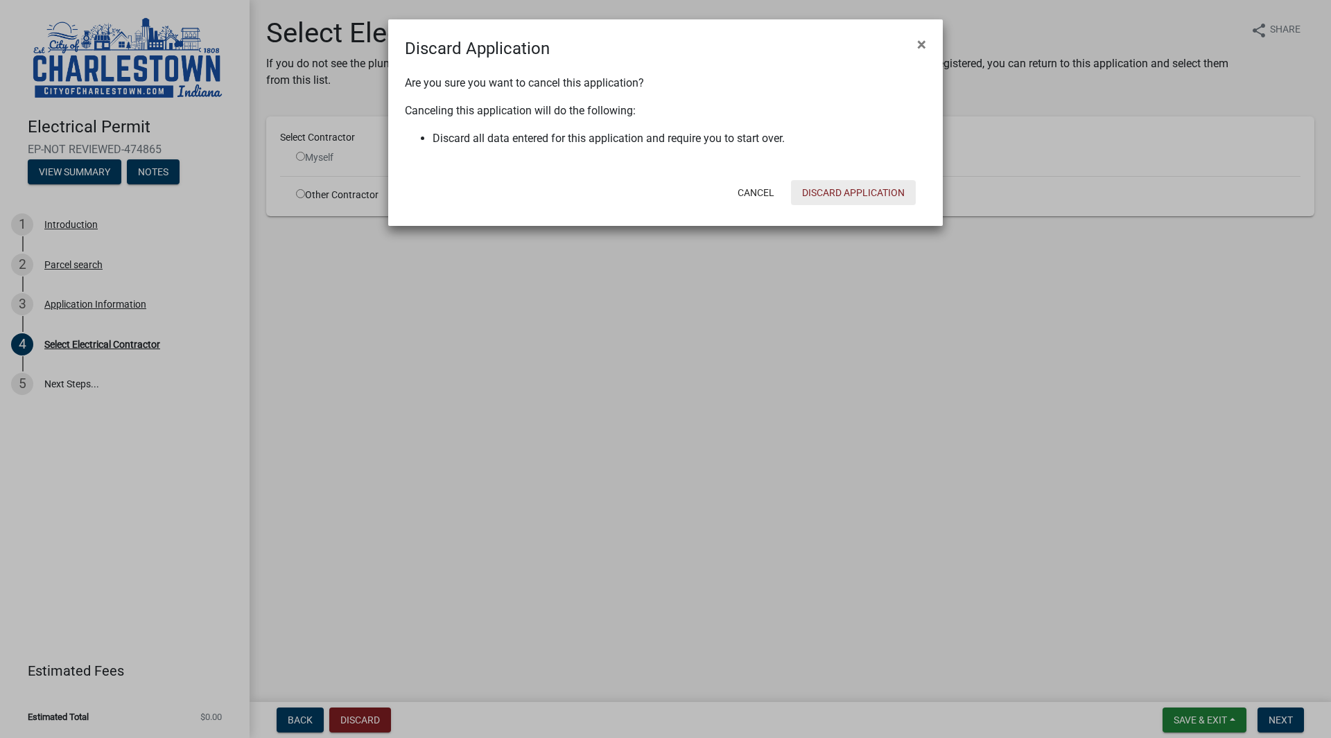
click at [912, 193] on button "Discard Application" at bounding box center [853, 192] width 125 height 25
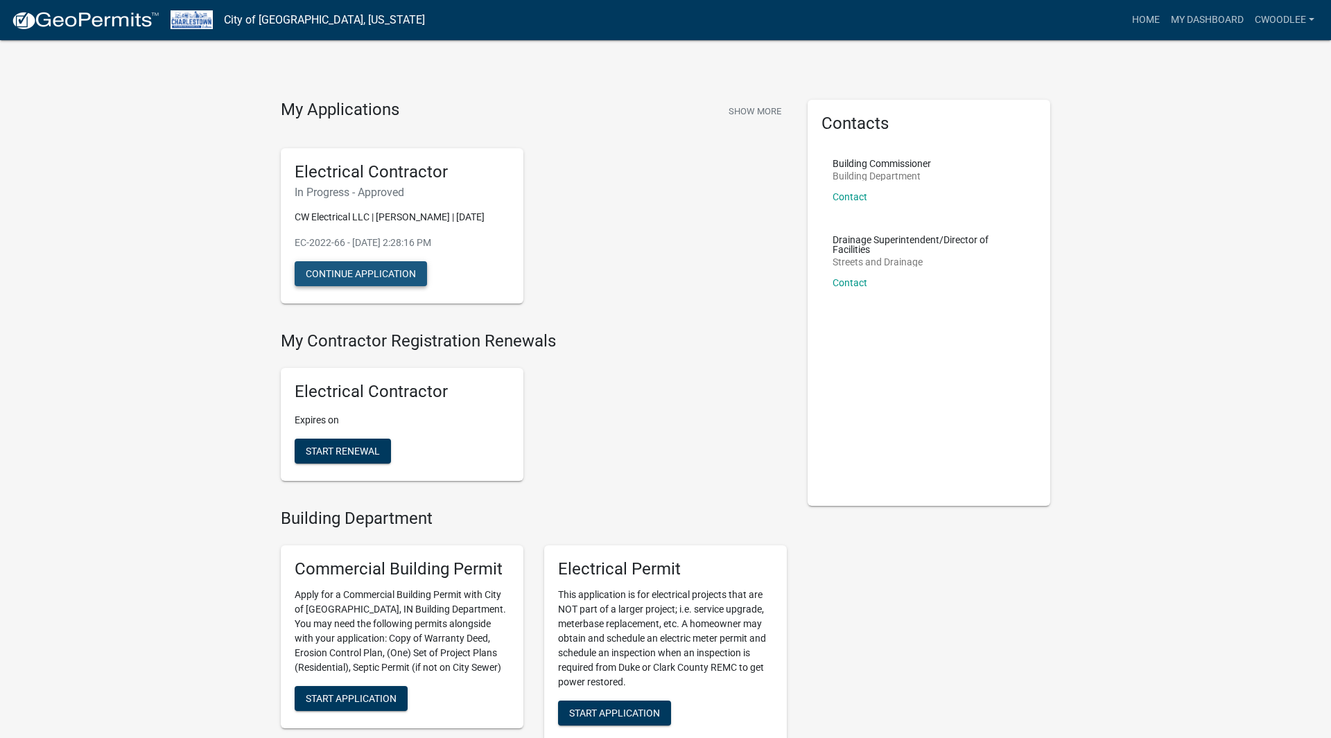
click at [355, 277] on button "Continue Application" at bounding box center [361, 273] width 132 height 25
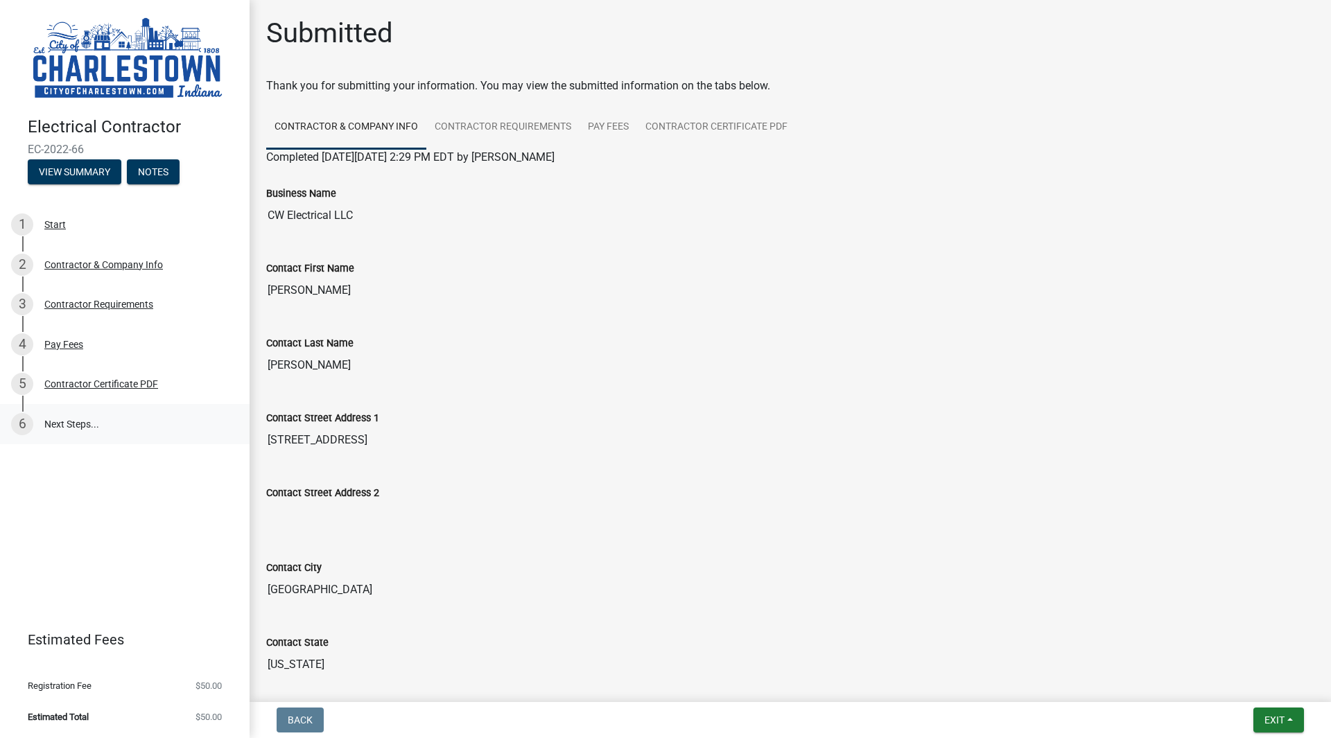
click at [142, 421] on link "6 Next Steps..." at bounding box center [125, 424] width 250 height 40
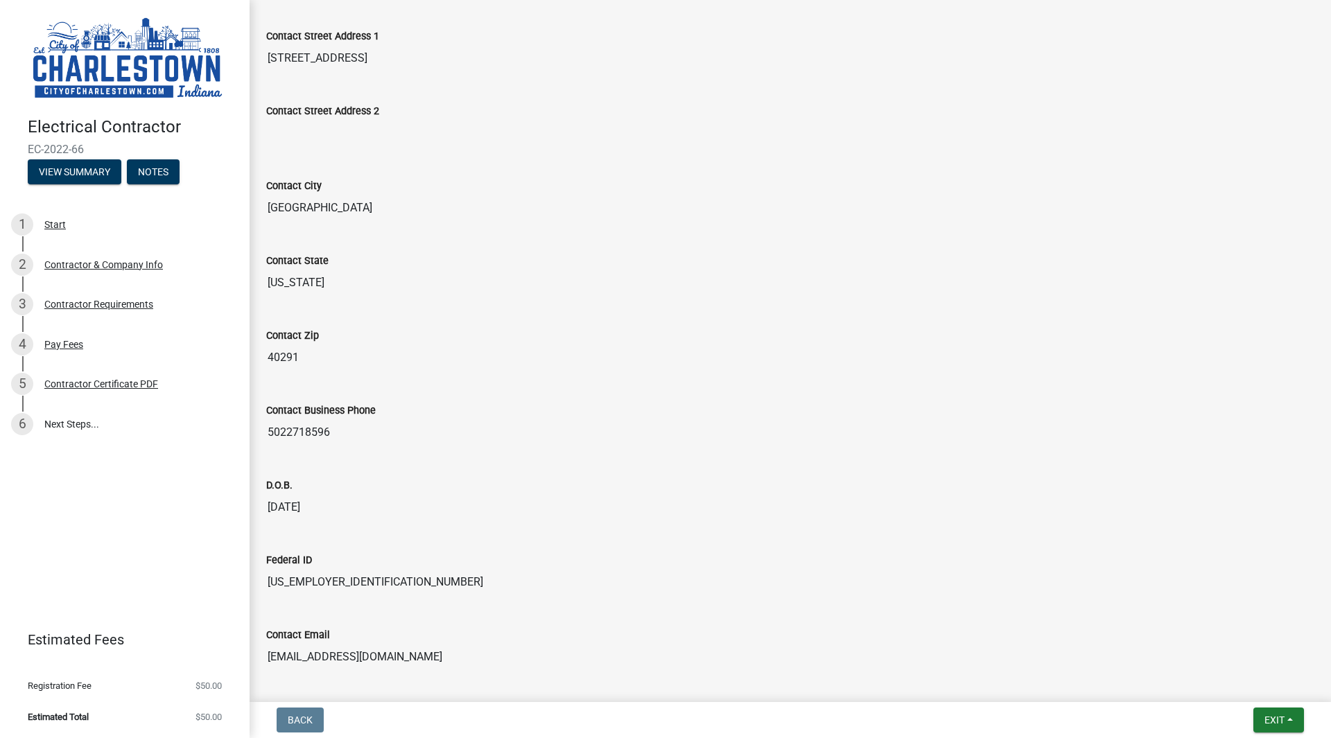
scroll to position [513, 0]
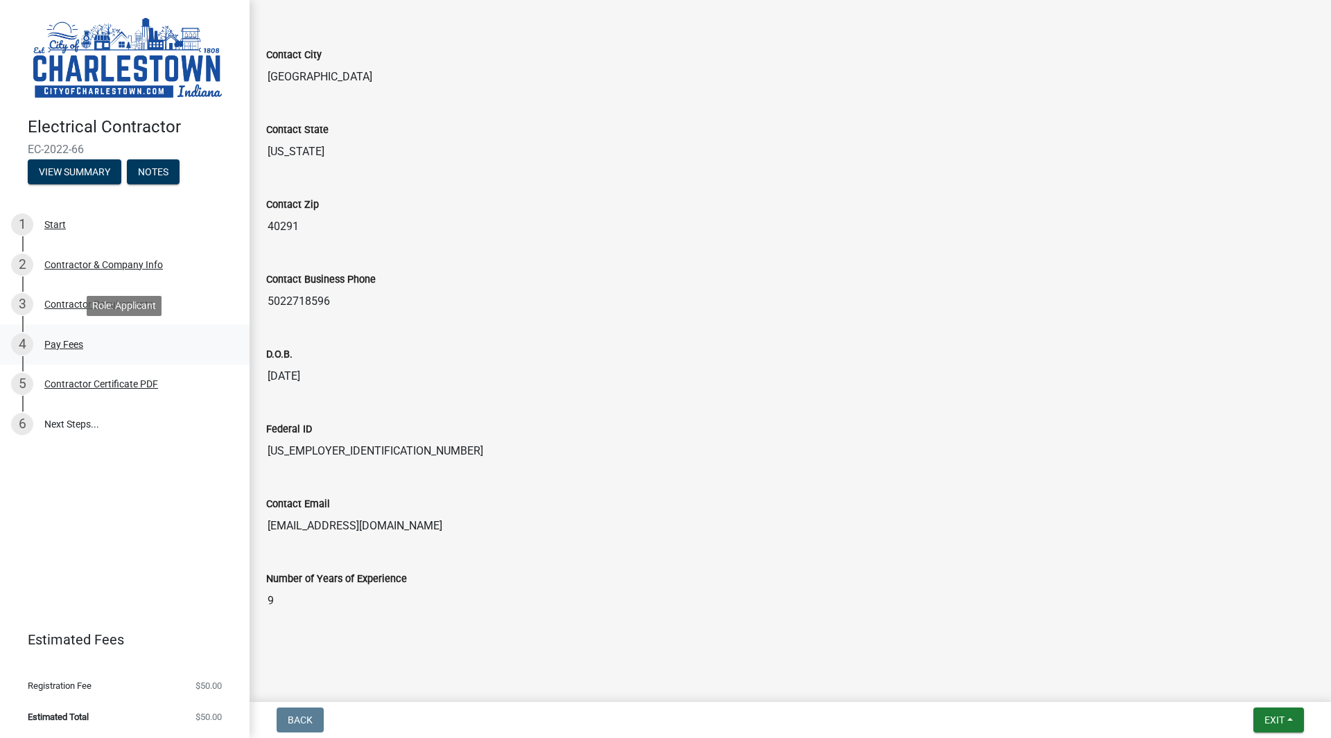
click at [68, 347] on div "Pay Fees" at bounding box center [63, 345] width 39 height 10
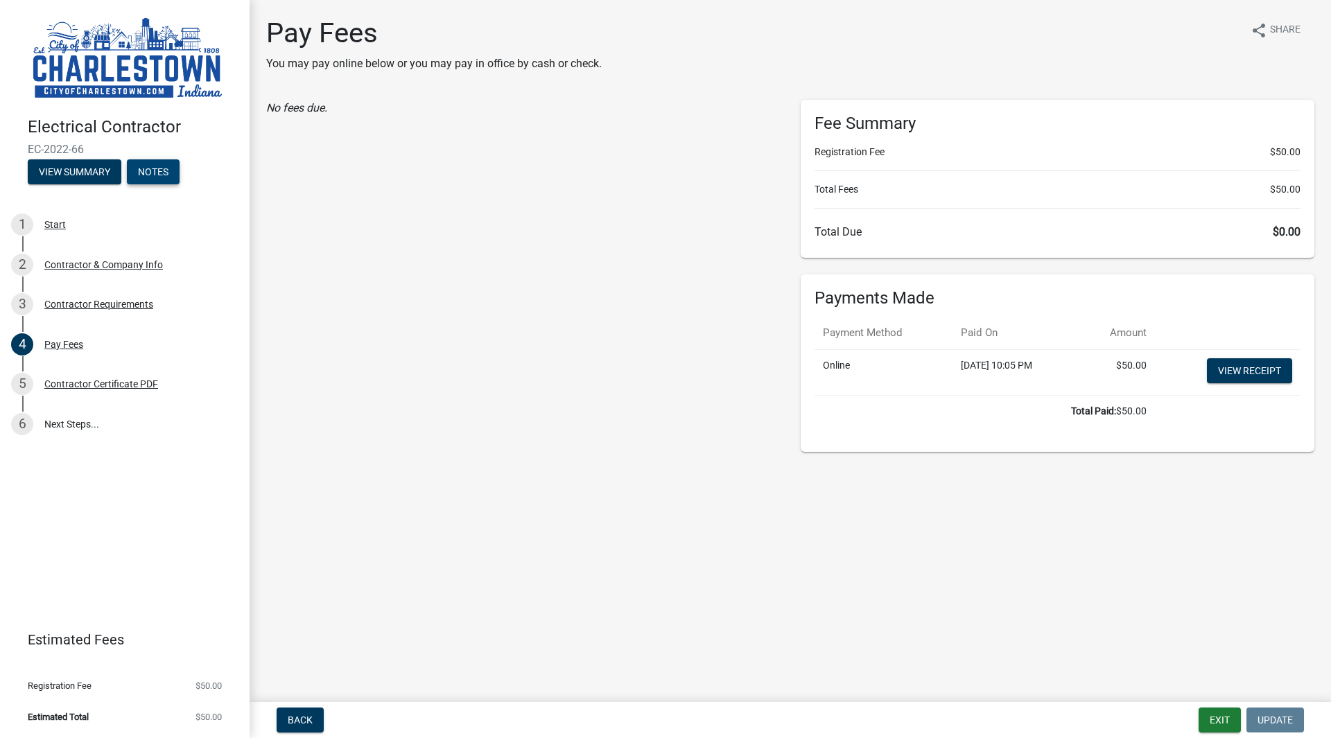
click at [143, 180] on button "Notes" at bounding box center [153, 171] width 53 height 25
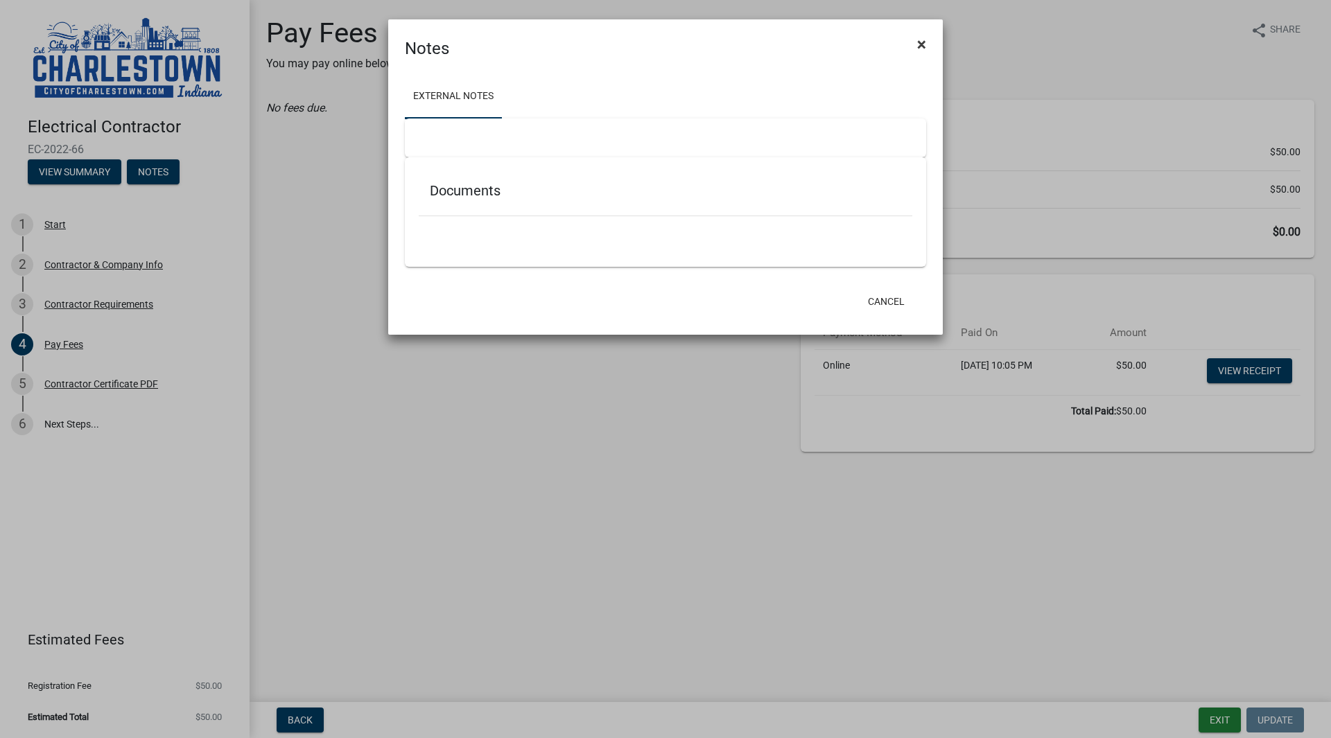
click at [923, 49] on span "×" at bounding box center [921, 44] width 9 height 19
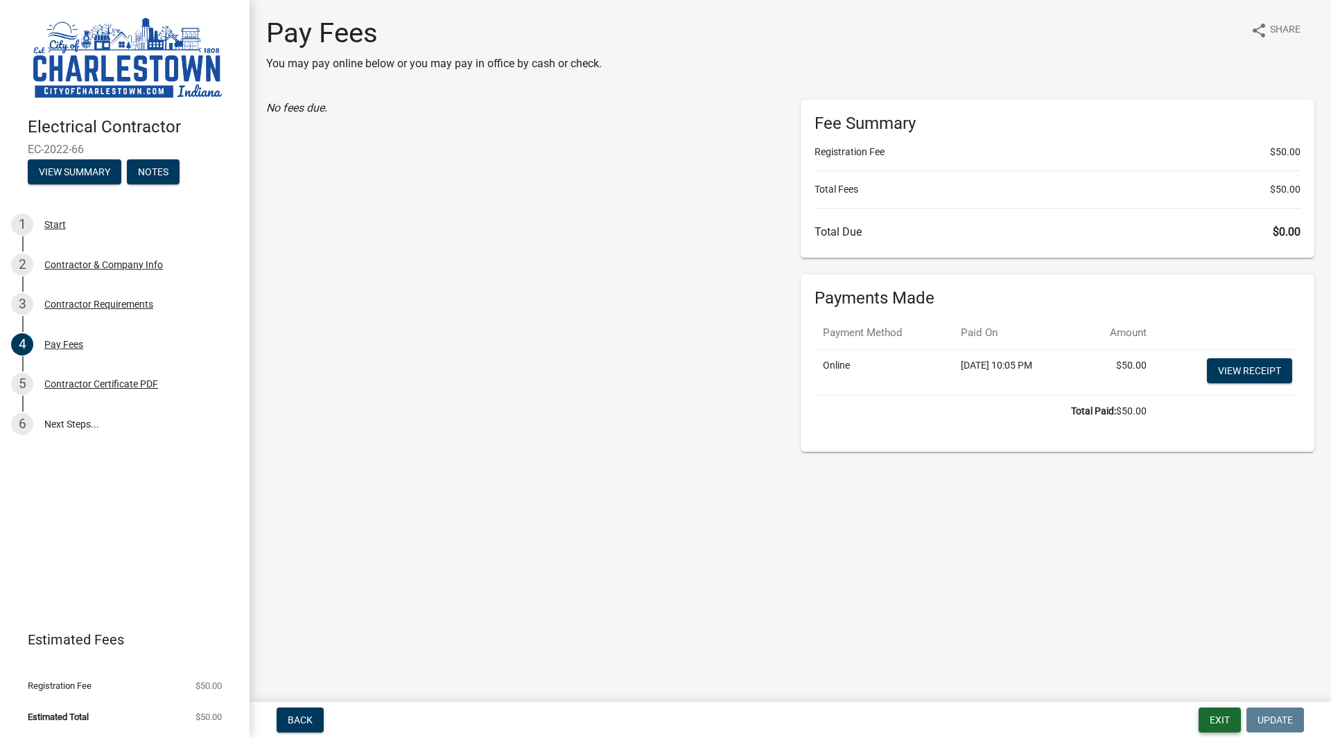
click at [1208, 714] on button "Exit" at bounding box center [1220, 720] width 42 height 25
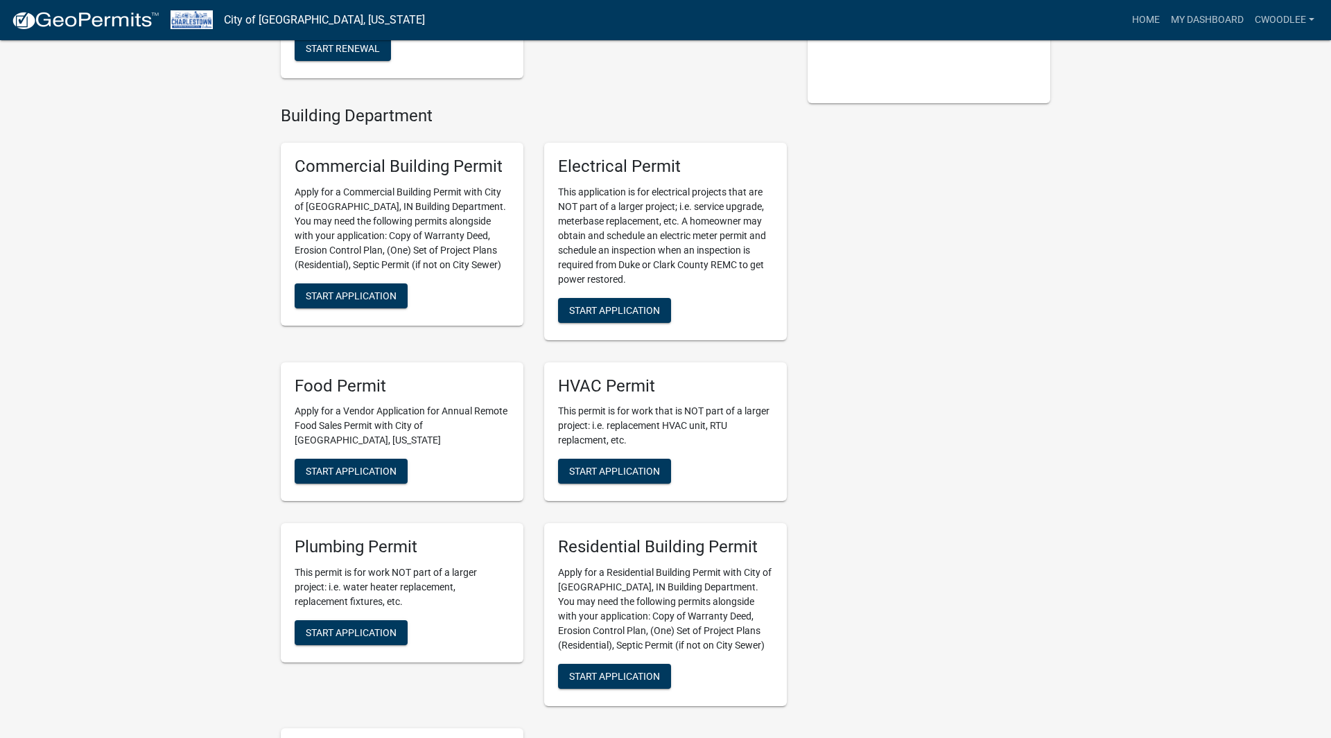
scroll to position [414, 0]
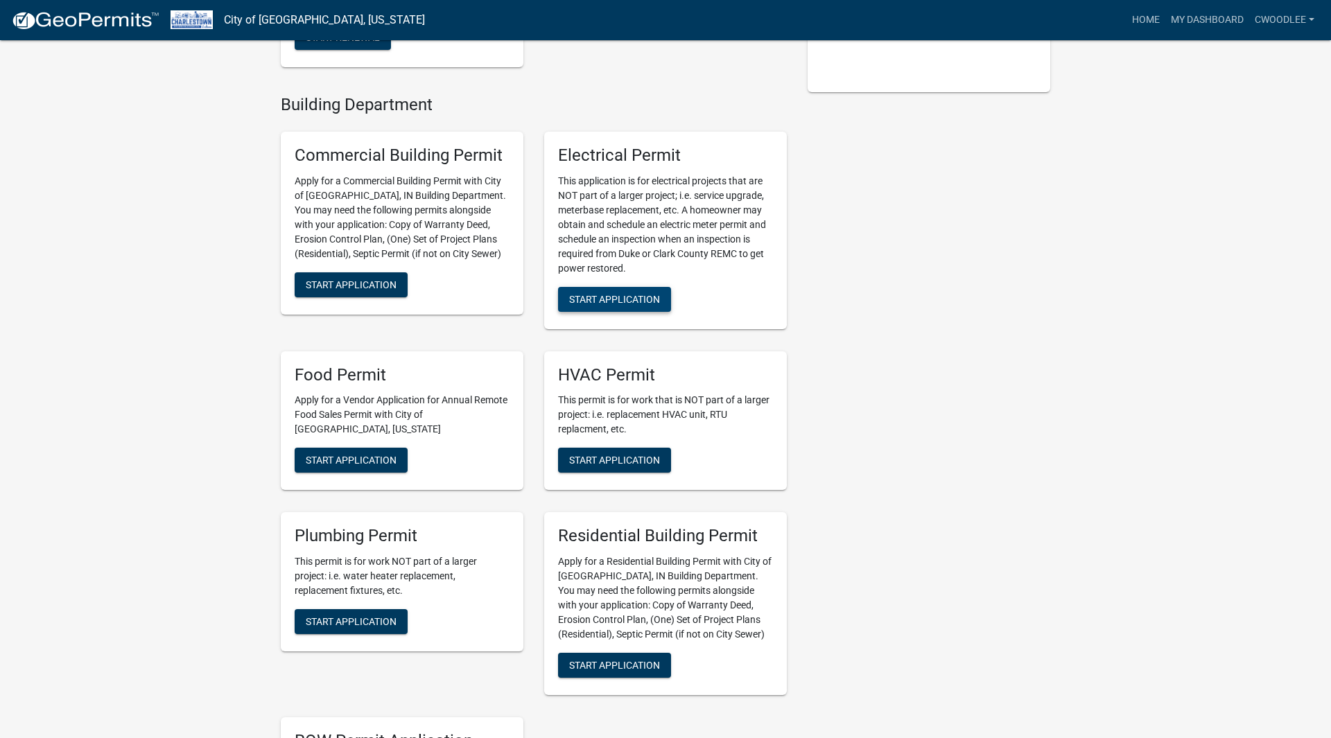
click at [599, 311] on button "Start Application" at bounding box center [614, 299] width 113 height 25
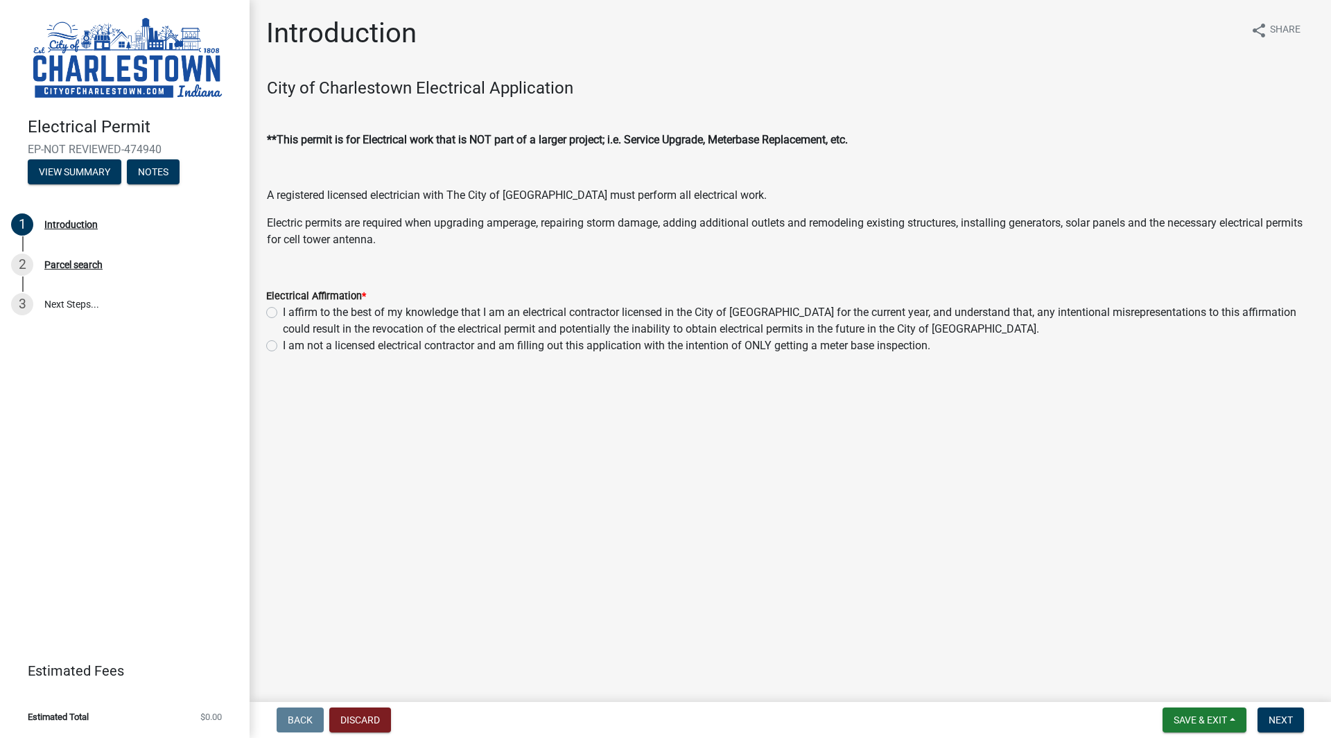
click at [283, 313] on label "I affirm to the best of my knowledge that I am an electrical contractor license…" at bounding box center [799, 320] width 1032 height 33
click at [283, 313] on input "I affirm to the best of my knowledge that I am an electrical contractor license…" at bounding box center [287, 308] width 9 height 9
radio input "true"
click at [1265, 714] on button "Next" at bounding box center [1281, 720] width 46 height 25
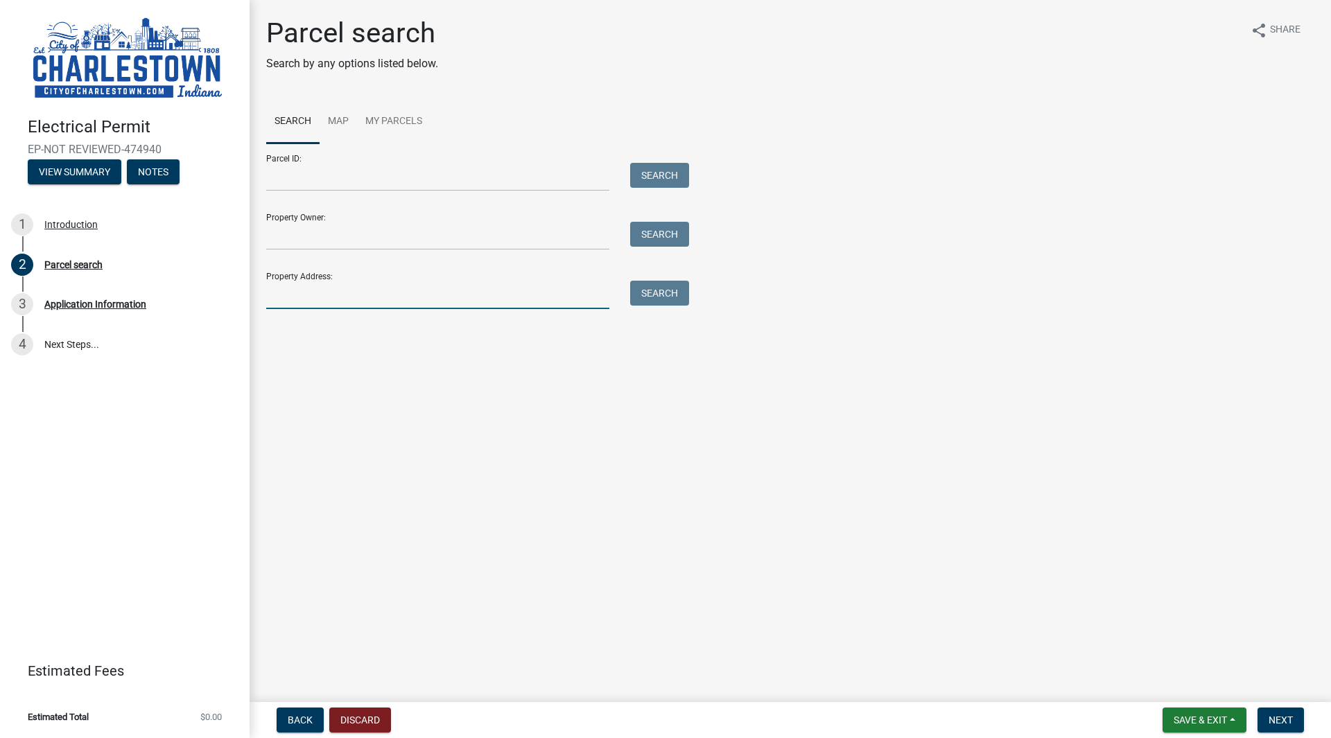
click at [296, 299] on input "Property Address:" at bounding box center [437, 295] width 343 height 28
type input "[STREET_ADDRESS][PERSON_NAME]"
click at [650, 297] on button "Search" at bounding box center [659, 293] width 59 height 25
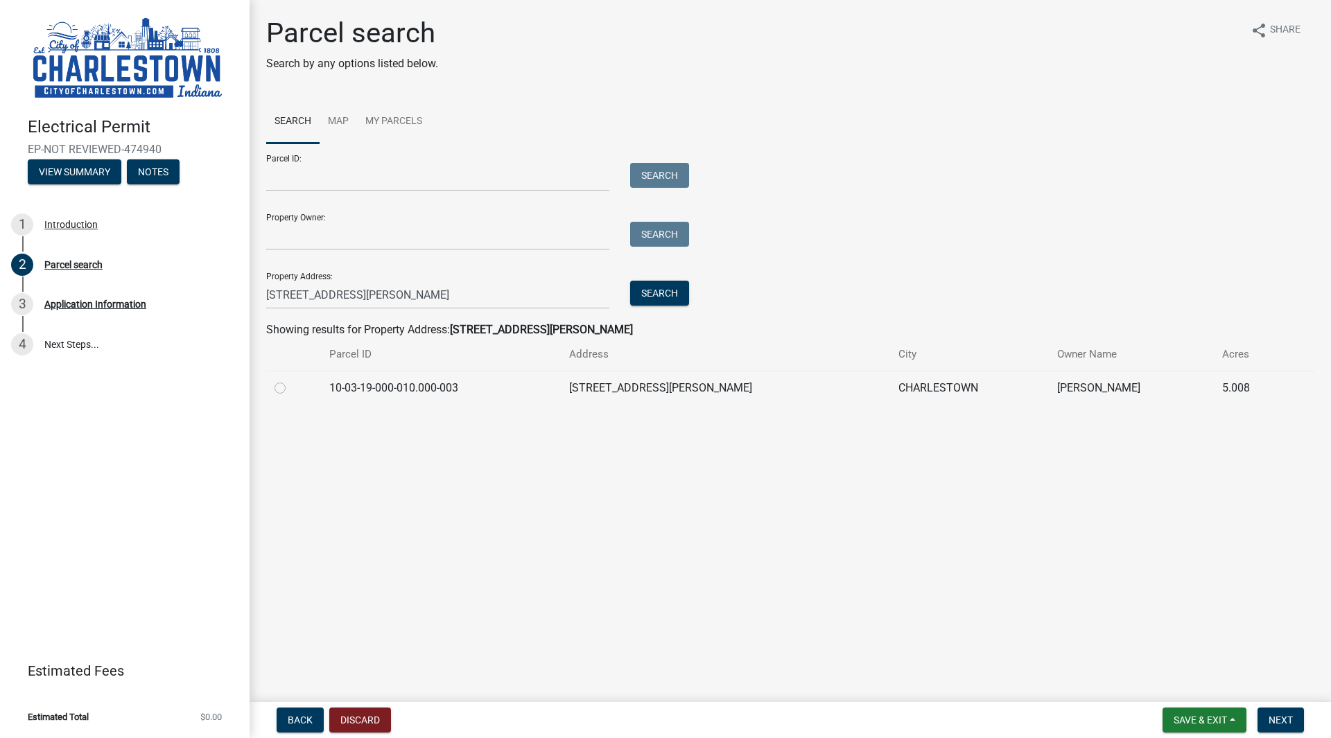
click at [291, 380] on label at bounding box center [291, 380] width 0 height 0
click at [291, 388] on input "radio" at bounding box center [295, 384] width 9 height 9
radio input "true"
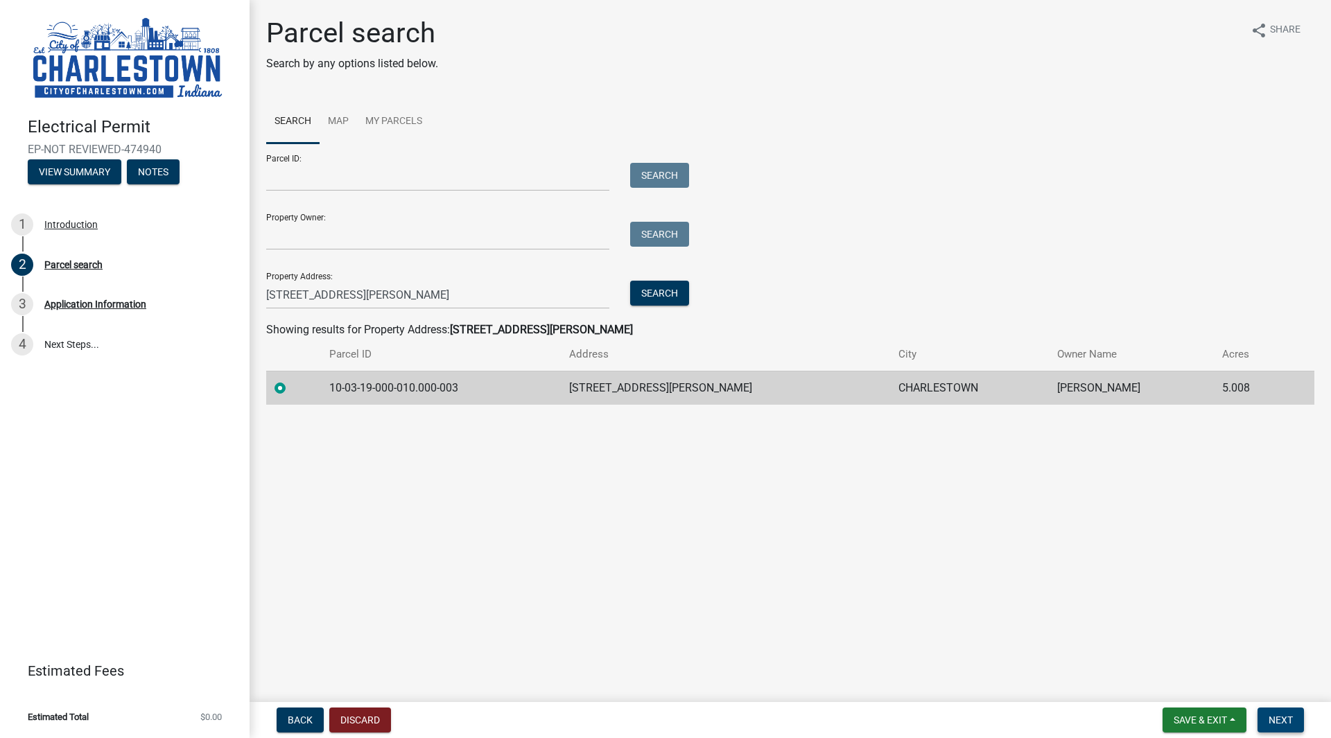
click at [1281, 714] on span "Next" at bounding box center [1281, 720] width 24 height 11
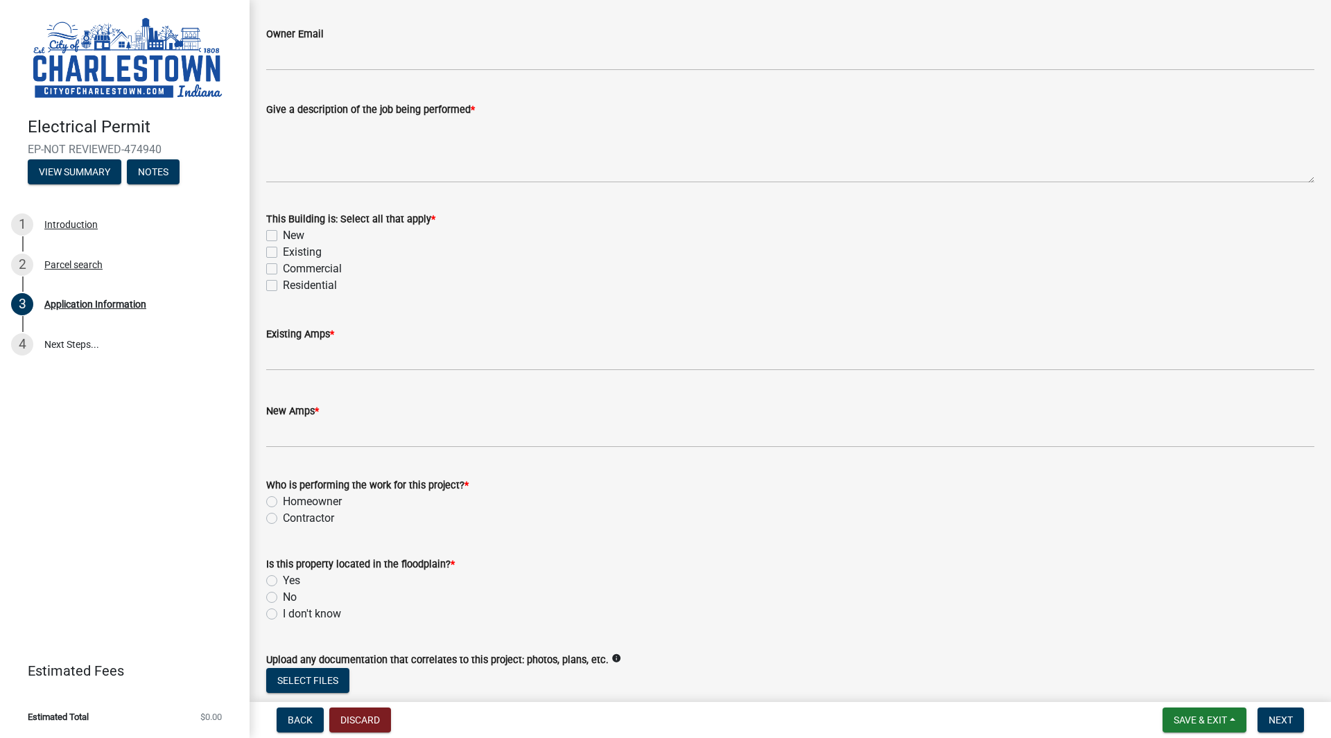
scroll to position [500, 0]
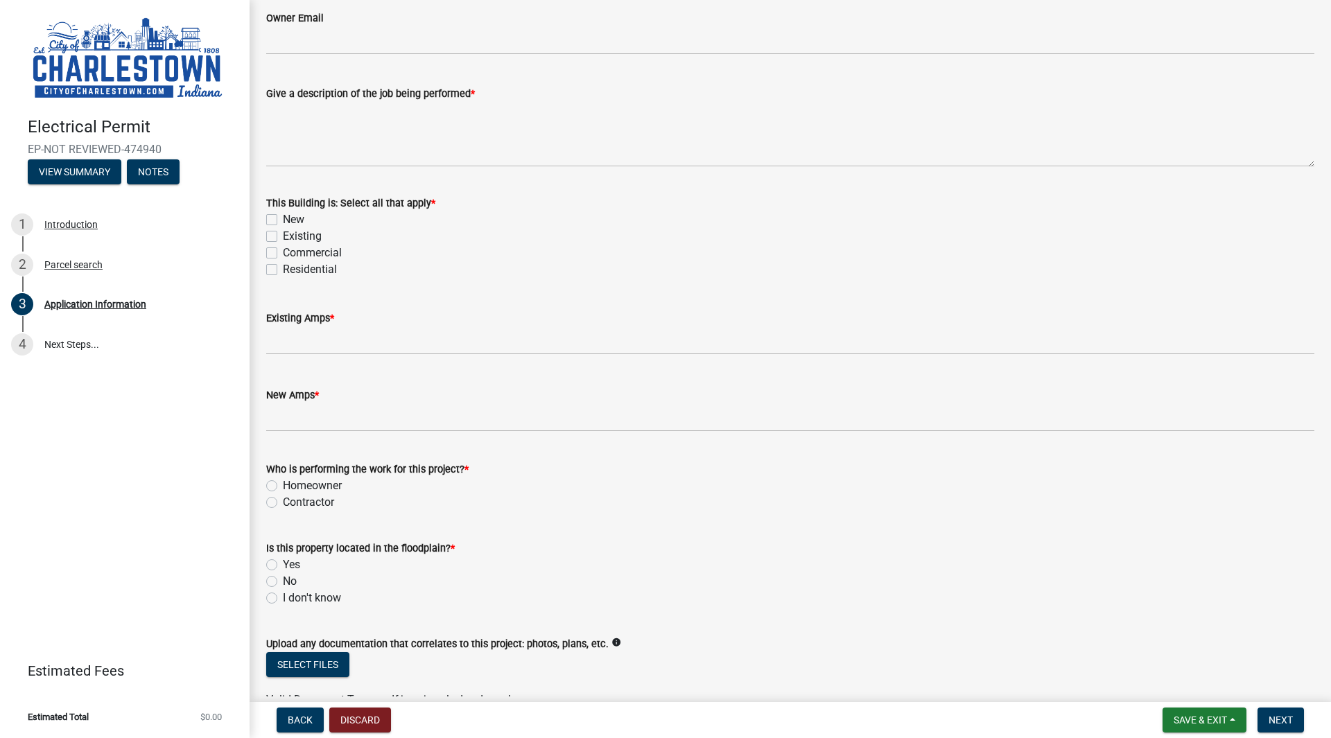
click at [283, 233] on label "Existing" at bounding box center [302, 236] width 39 height 17
click at [283, 233] on input "Existing" at bounding box center [287, 232] width 9 height 9
checkbox input "true"
checkbox input "false"
checkbox input "true"
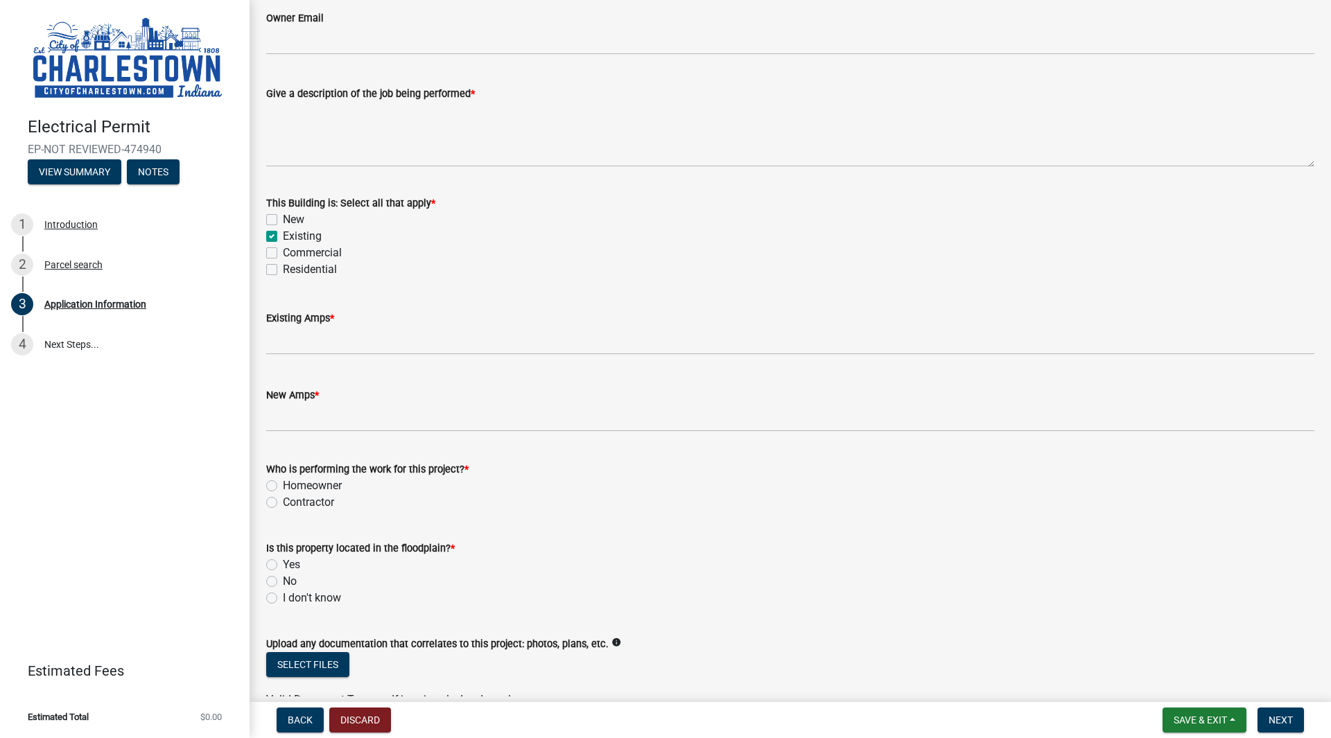
checkbox input "false"
click at [283, 264] on label "Residential" at bounding box center [310, 269] width 54 height 17
click at [283, 264] on input "Residential" at bounding box center [287, 265] width 9 height 9
checkbox input "true"
checkbox input "false"
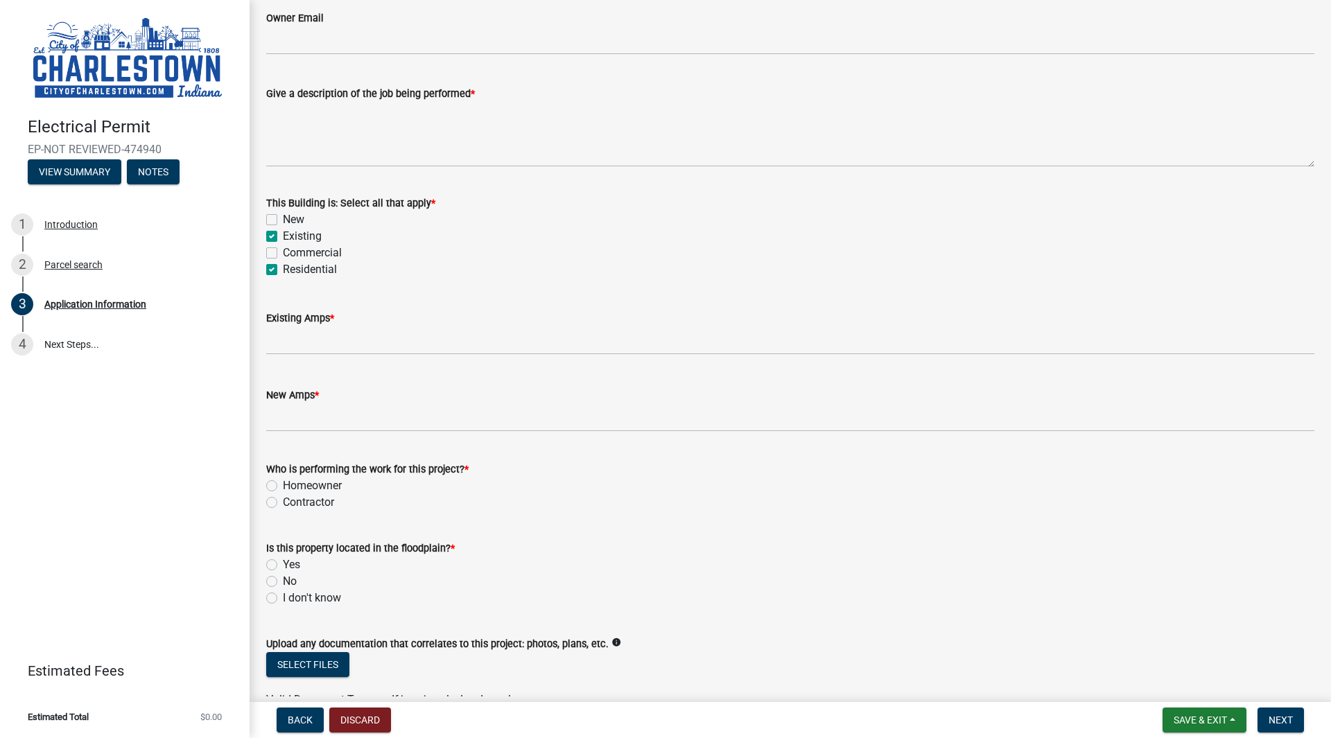
checkbox input "true"
checkbox input "false"
checkbox input "true"
click at [279, 172] on wm-data-entity-input "Give a description of the job being performed *" at bounding box center [790, 122] width 1048 height 112
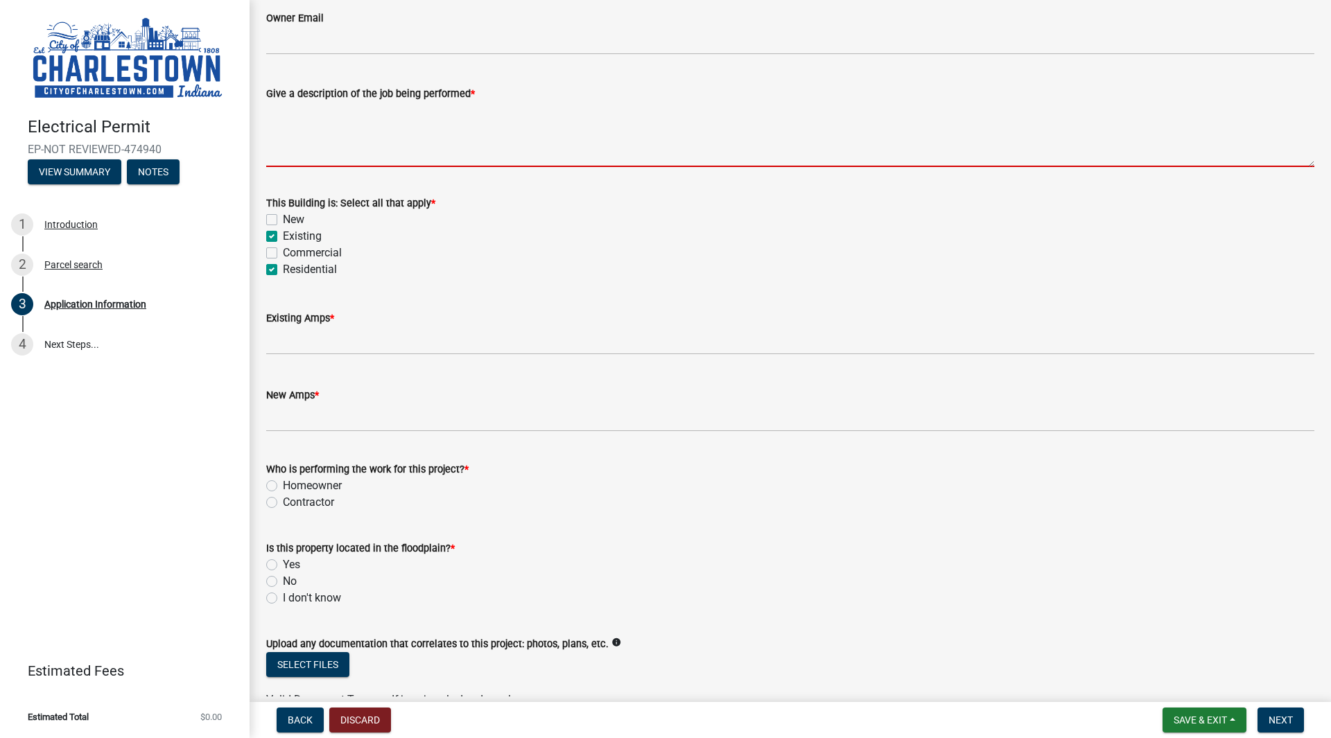
click at [275, 150] on textarea "Give a description of the job being performed *" at bounding box center [790, 134] width 1048 height 65
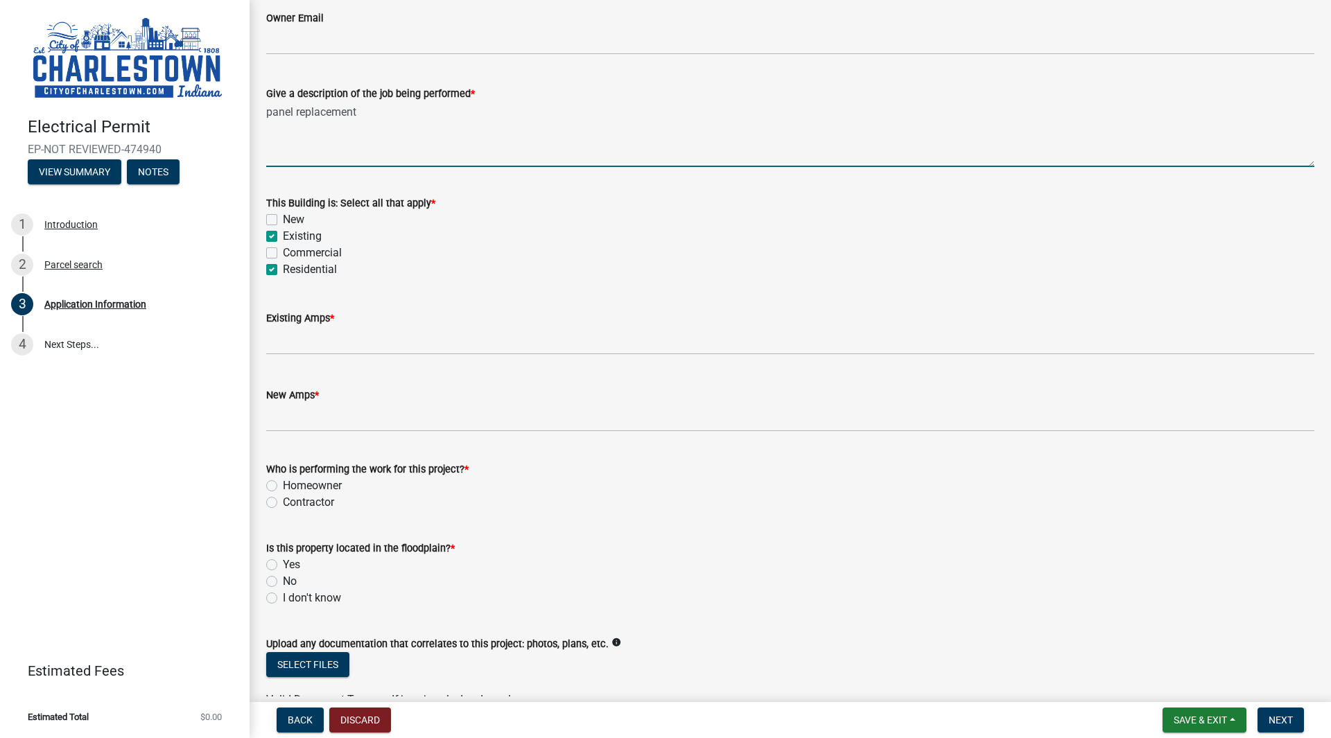
type textarea "panel replacement"
click at [314, 339] on input "text" at bounding box center [790, 341] width 1048 height 28
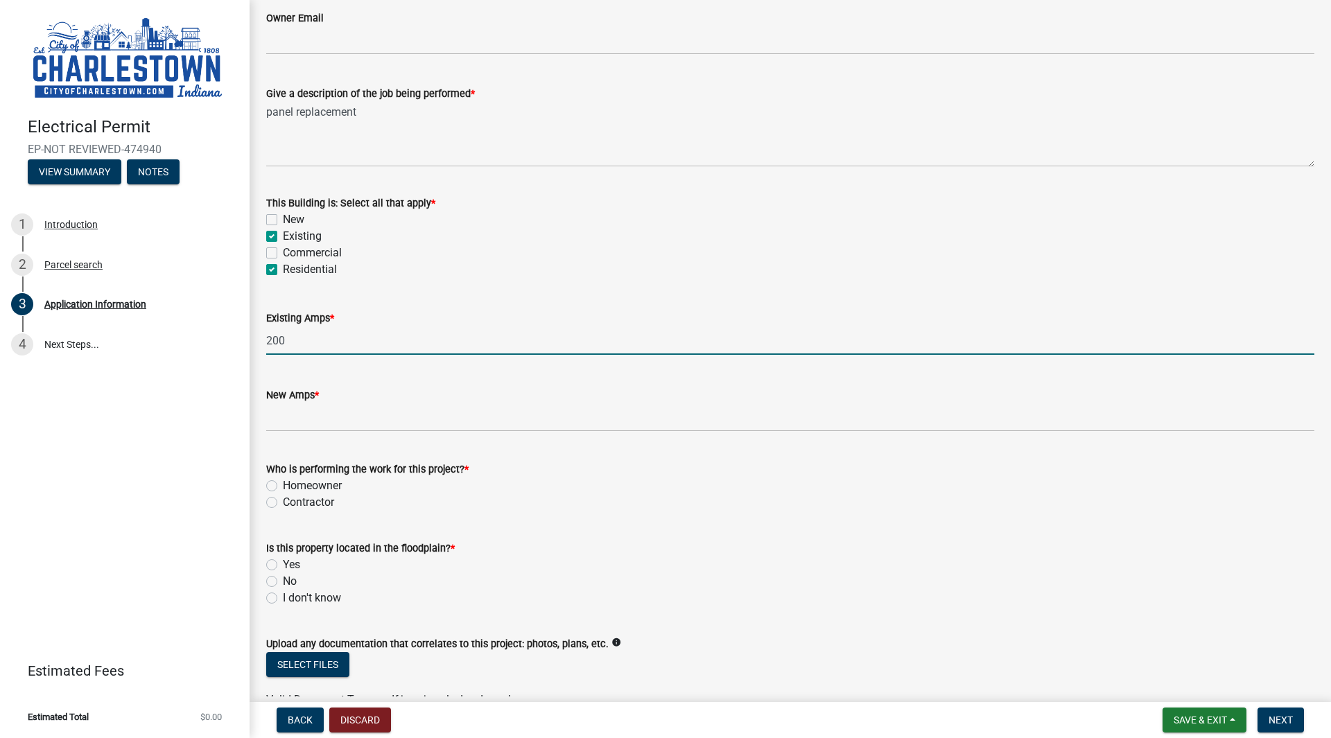
type input "200"
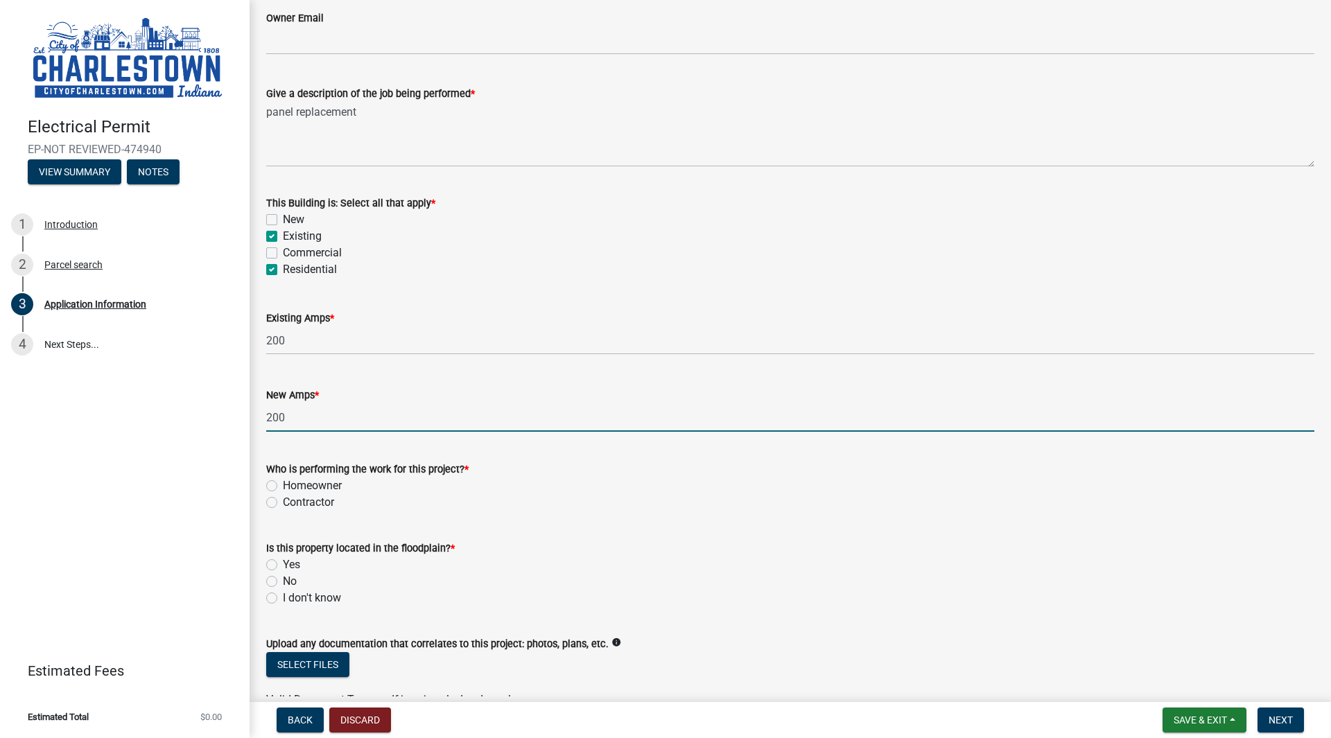
type input "200"
click at [283, 502] on label "Contractor" at bounding box center [308, 502] width 51 height 17
click at [283, 502] on input "Contractor" at bounding box center [287, 498] width 9 height 9
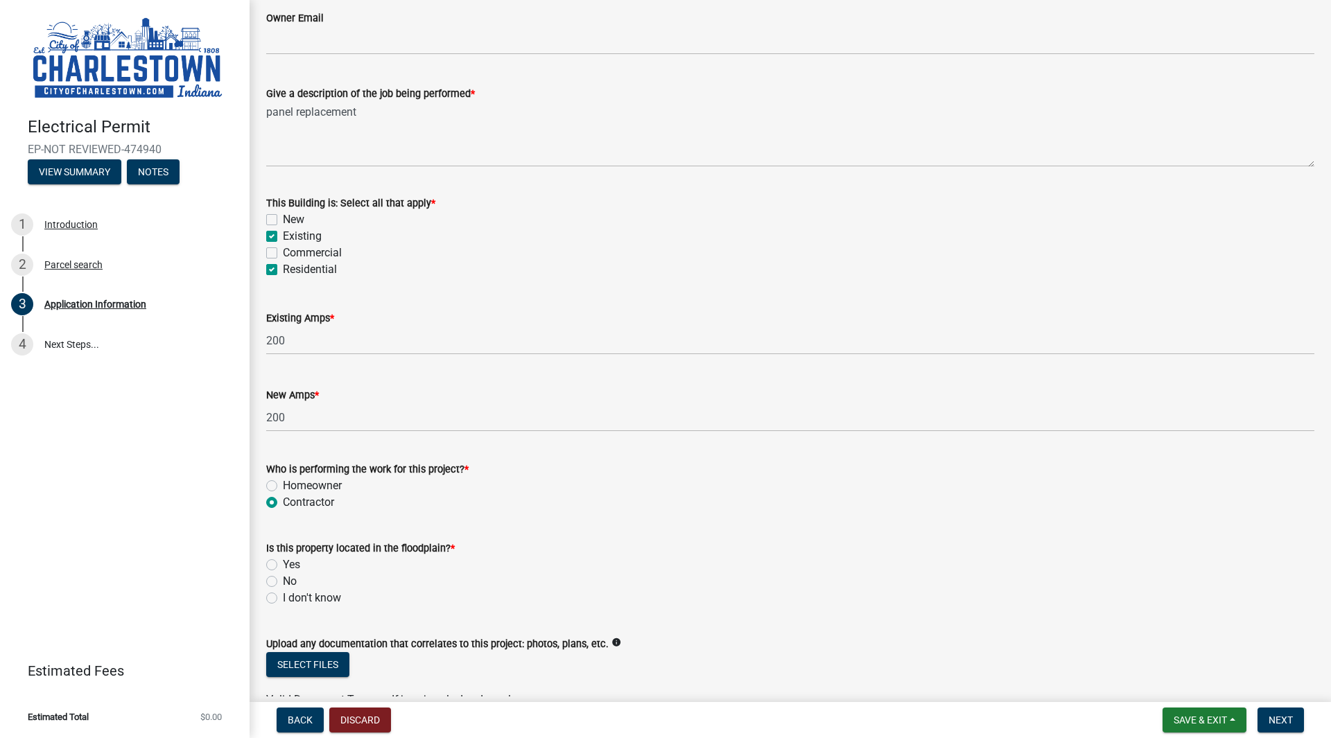
radio input "true"
click at [283, 578] on label "No" at bounding box center [290, 581] width 14 height 17
click at [283, 578] on input "No" at bounding box center [287, 577] width 9 height 9
radio input "true"
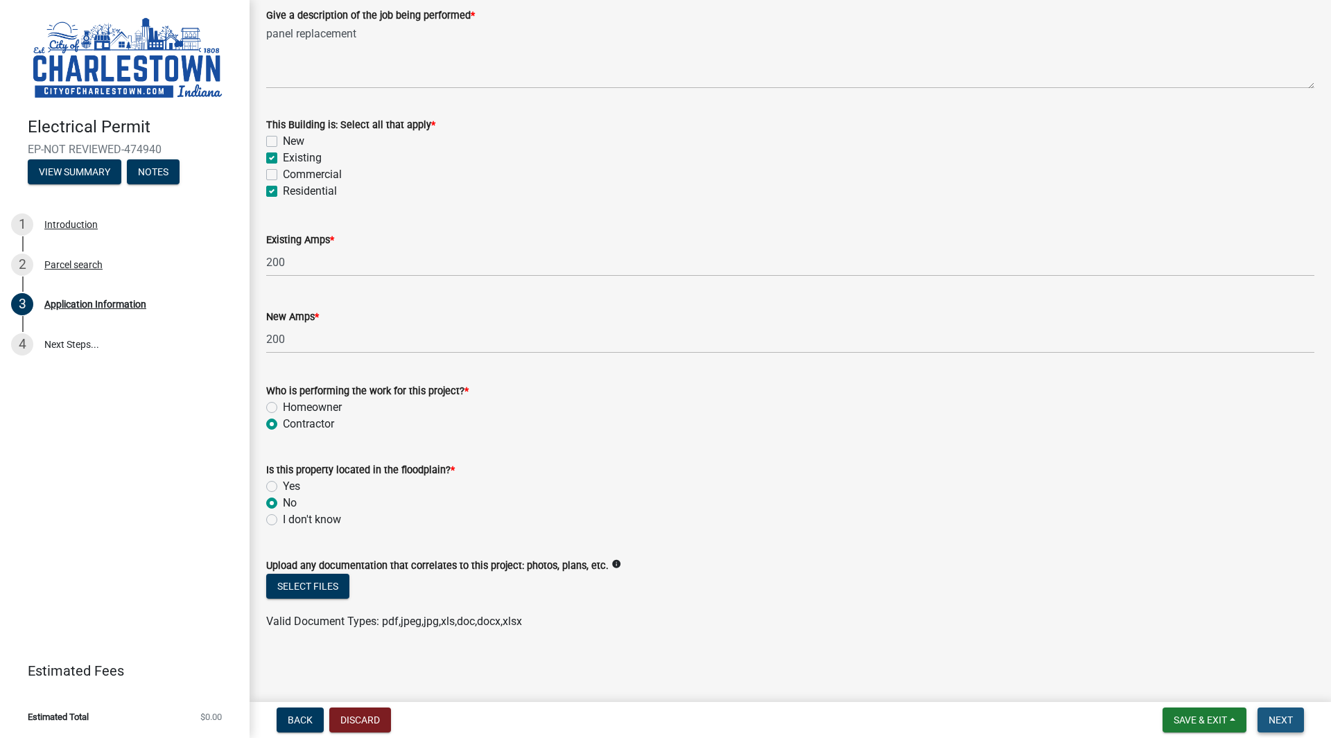
click at [1291, 714] on button "Next" at bounding box center [1281, 720] width 46 height 25
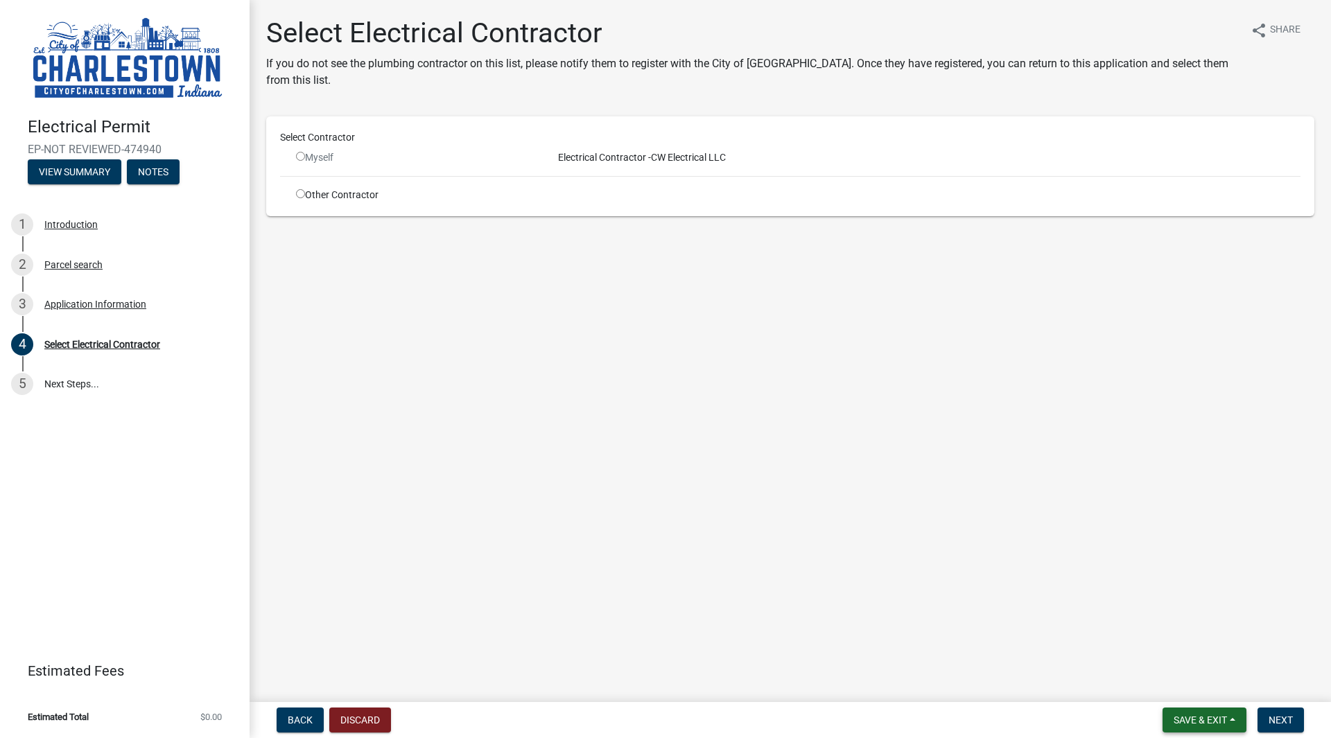
click at [1202, 714] on span "Save & Exit" at bounding box center [1200, 720] width 53 height 11
click at [1193, 691] on button "Save & Exit" at bounding box center [1191, 684] width 111 height 33
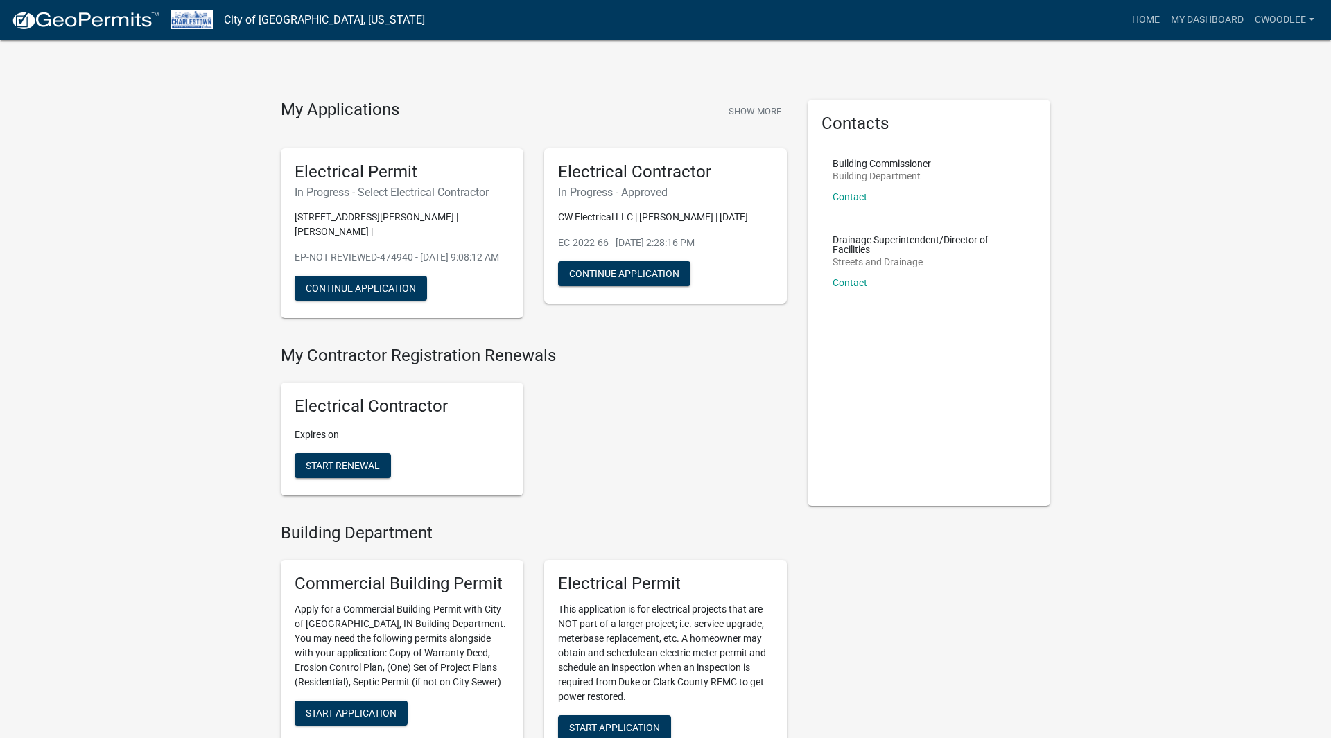
click at [569, 557] on div "Electrical Permit This application is for electrical projects that are NOT part…" at bounding box center [665, 659] width 263 height 220
